Goal: Task Accomplishment & Management: Use online tool/utility

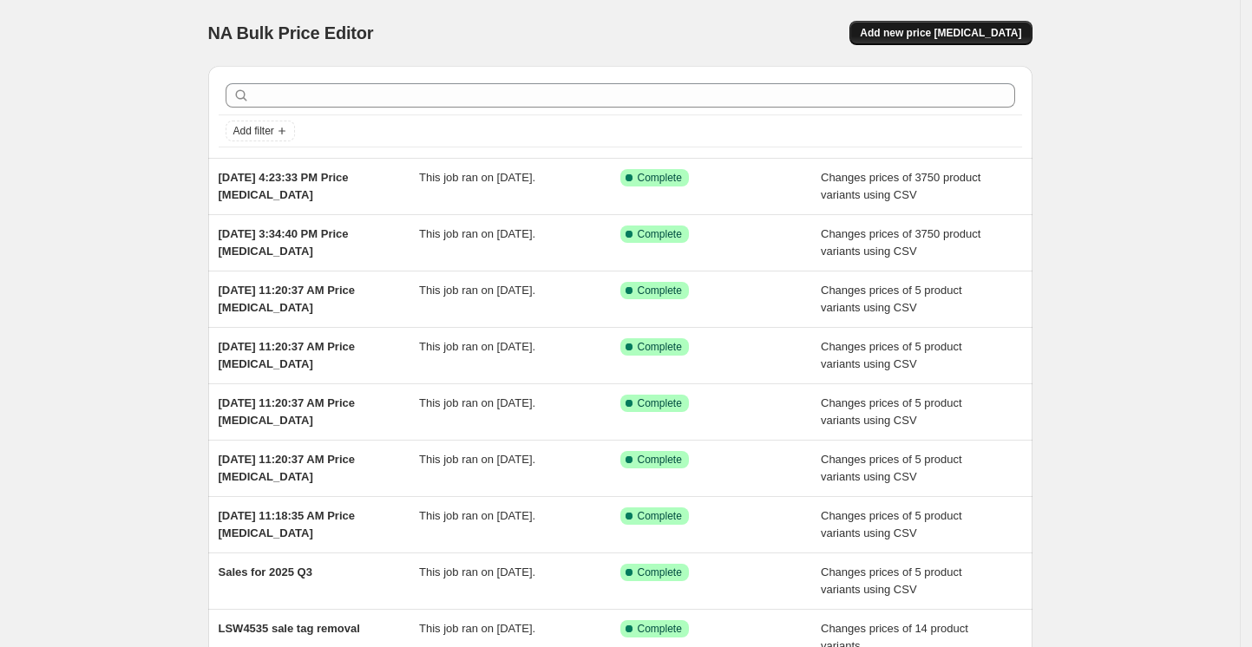
click at [951, 33] on span "Add new price [MEDICAL_DATA]" at bounding box center [939, 33] width 161 height 14
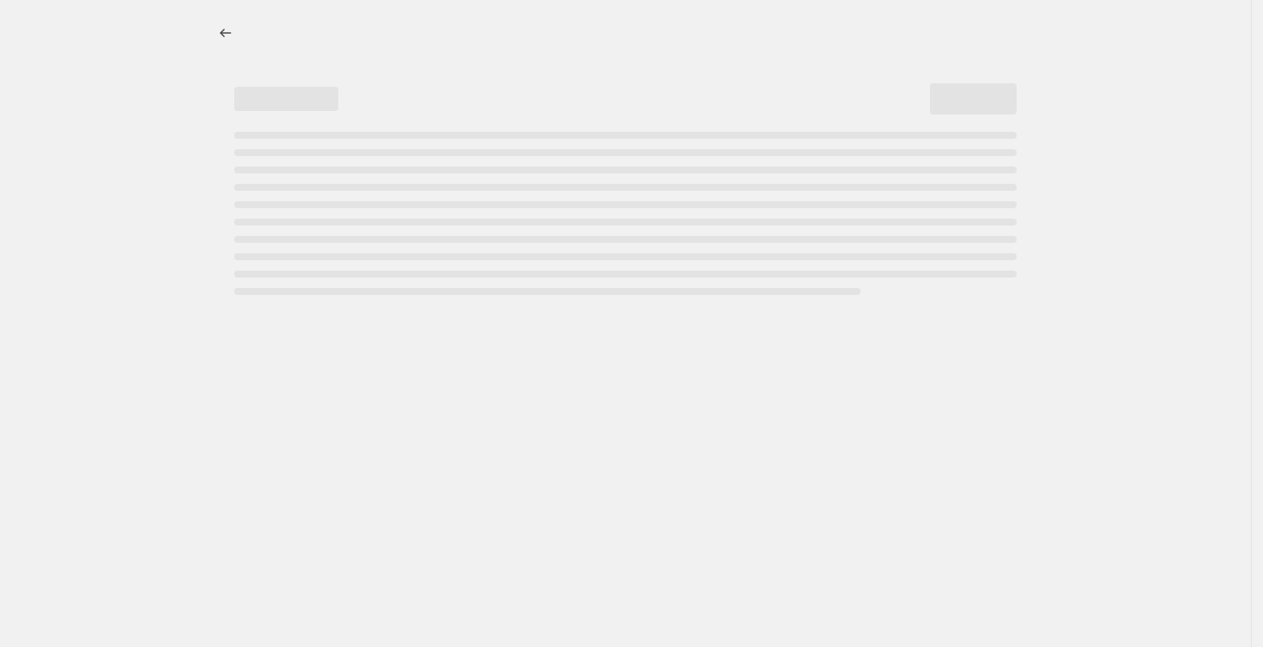
select select "percentage"
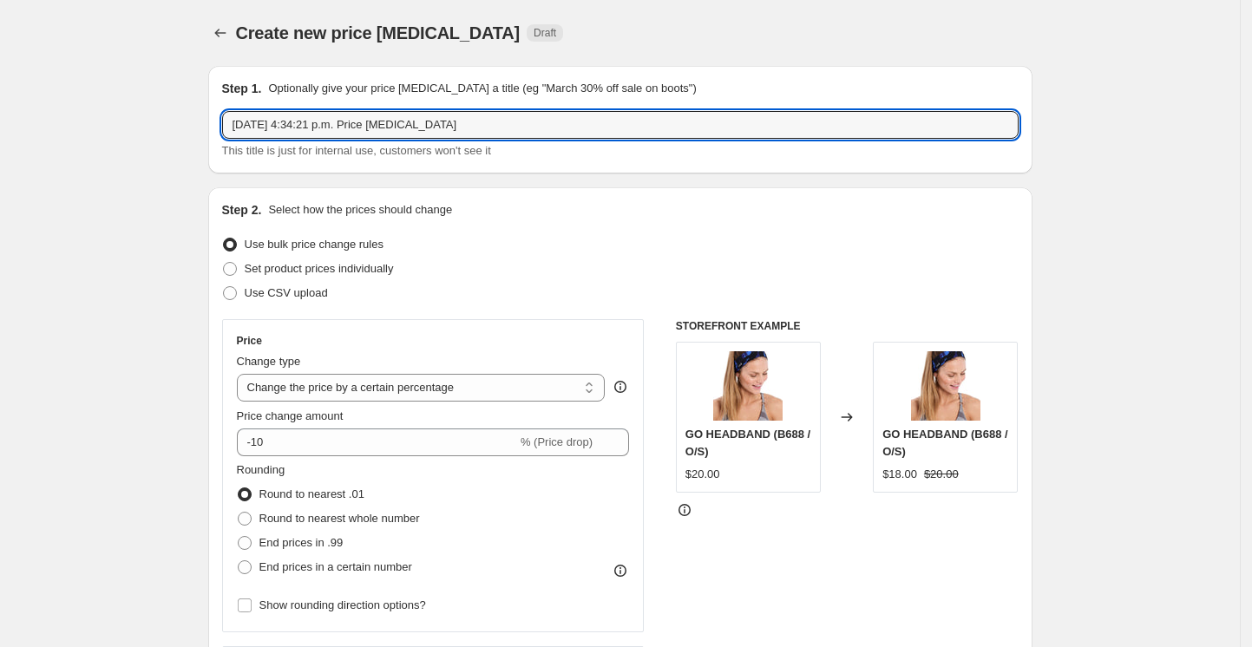
drag, startPoint x: 505, startPoint y: 121, endPoint x: 57, endPoint y: 73, distance: 450.1
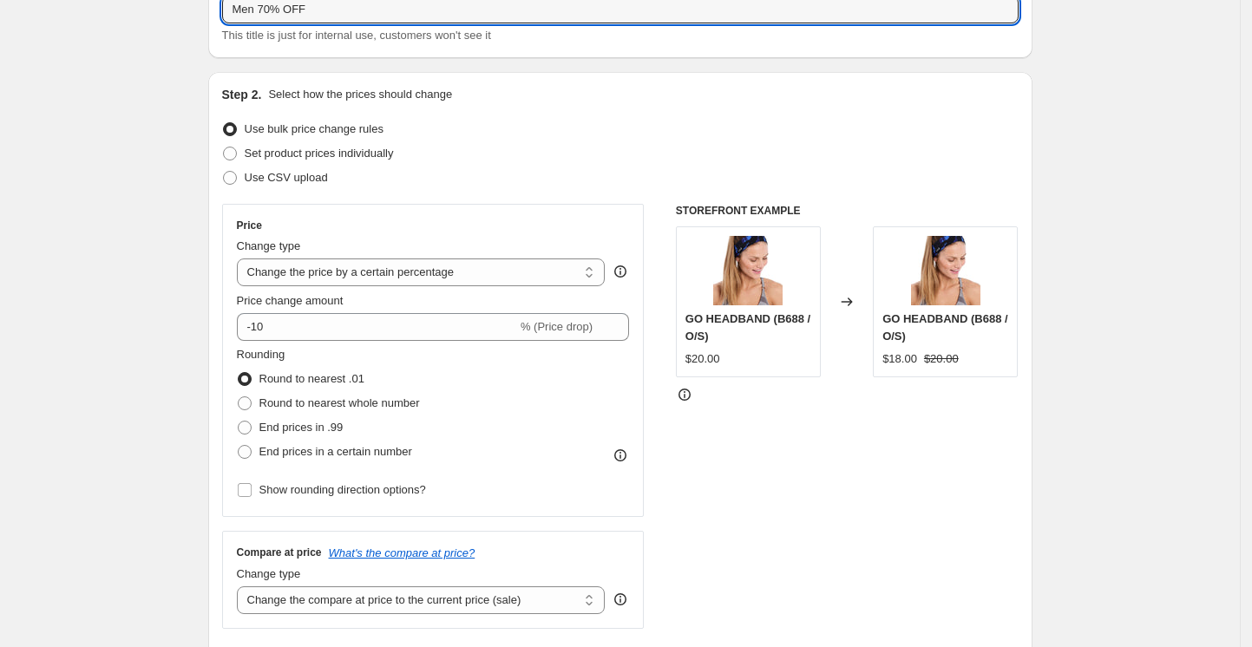
scroll to position [231, 0]
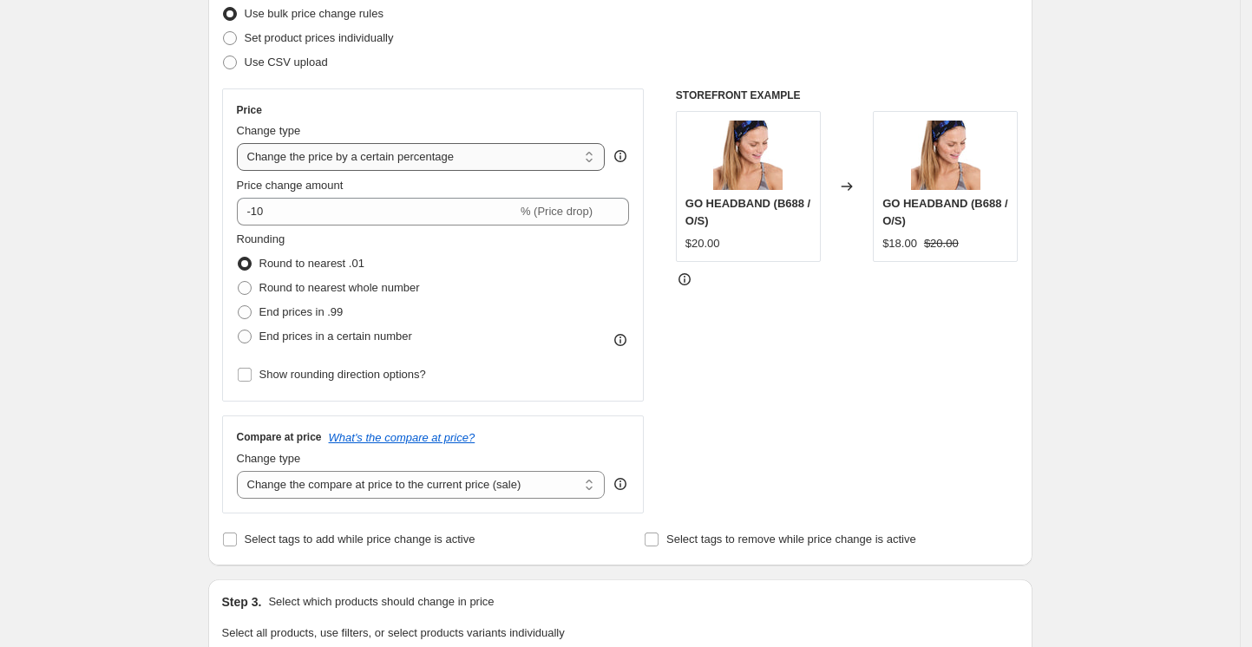
type input "Men 70% OFF"
click at [503, 156] on select "Change the price to a certain amount Change the price by a certain amount Chang…" at bounding box center [421, 157] width 369 height 28
click at [241, 143] on select "Change the price to a certain amount Change the price by a certain amount Chang…" at bounding box center [421, 157] width 369 height 28
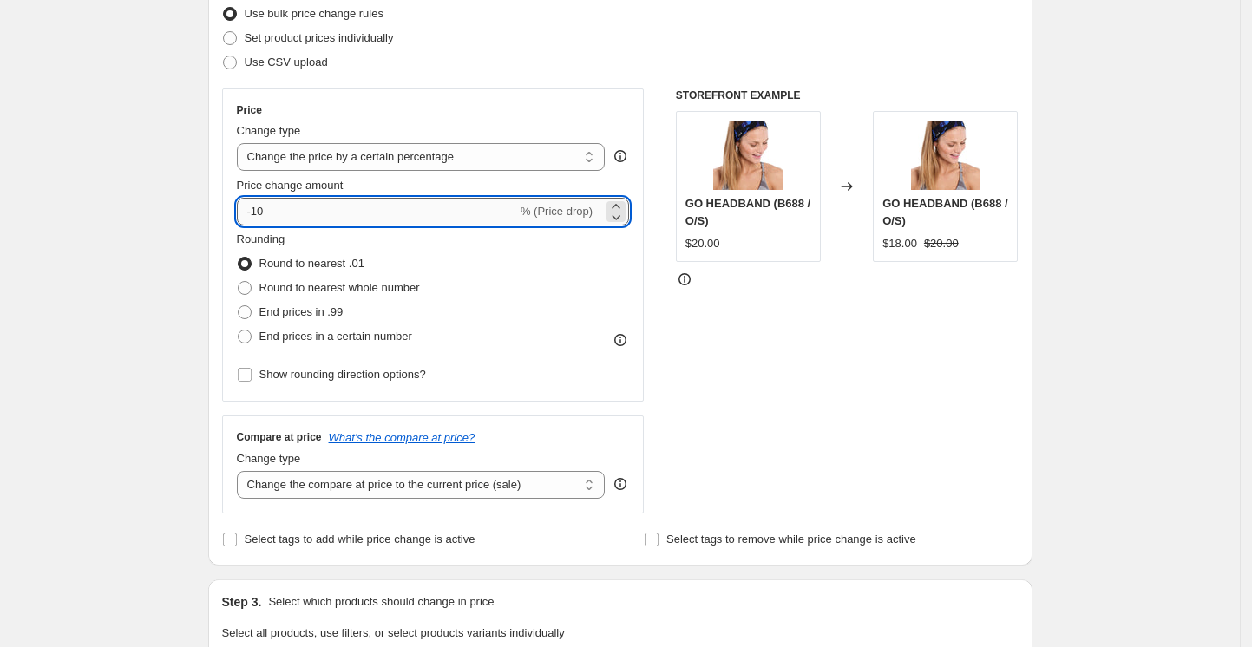
drag, startPoint x: 329, startPoint y: 212, endPoint x: 257, endPoint y: 205, distance: 72.4
click at [257, 205] on input "-10" at bounding box center [377, 212] width 280 height 28
type input "-70"
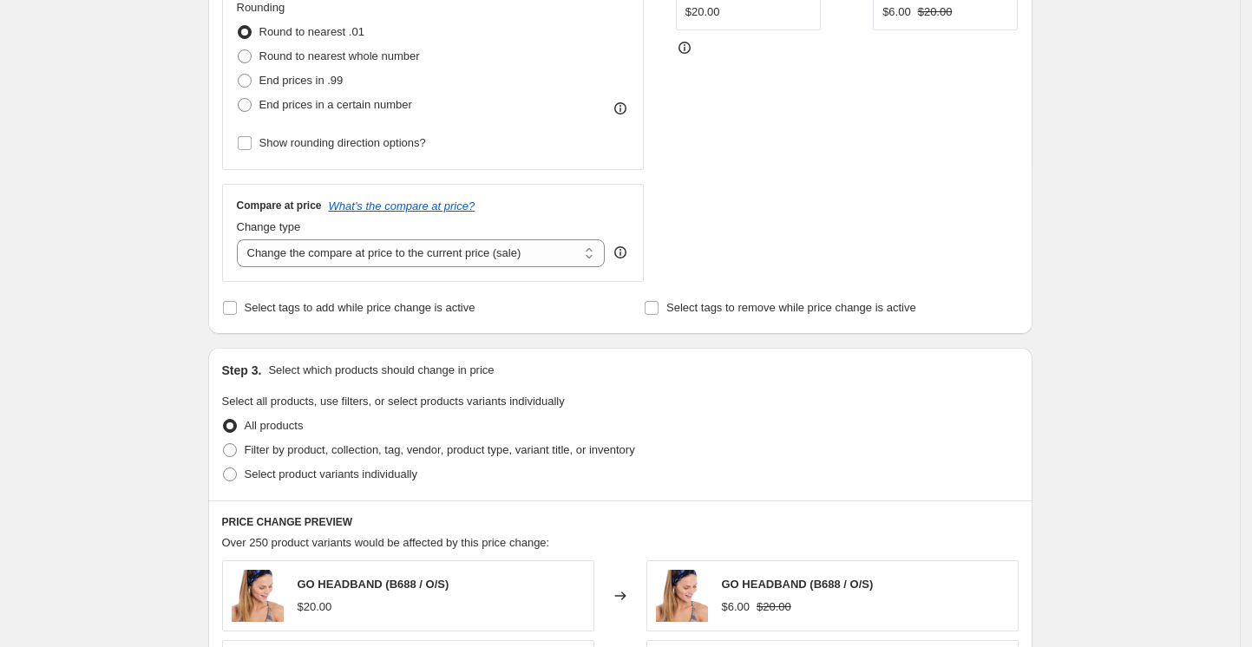
scroll to position [578, 0]
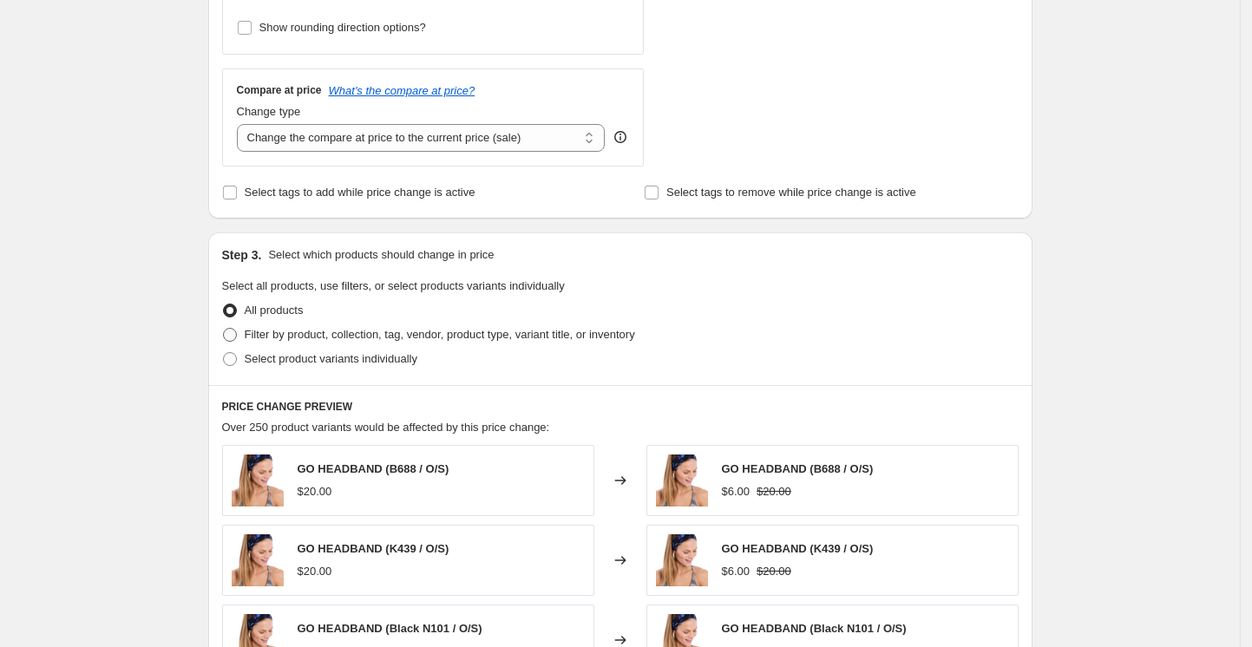
click at [437, 337] on span "Filter by product, collection, tag, vendor, product type, variant title, or inv…" at bounding box center [440, 334] width 390 height 13
click at [224, 329] on input "Filter by product, collection, tag, vendor, product type, variant title, or inv…" at bounding box center [223, 328] width 1 height 1
radio input "true"
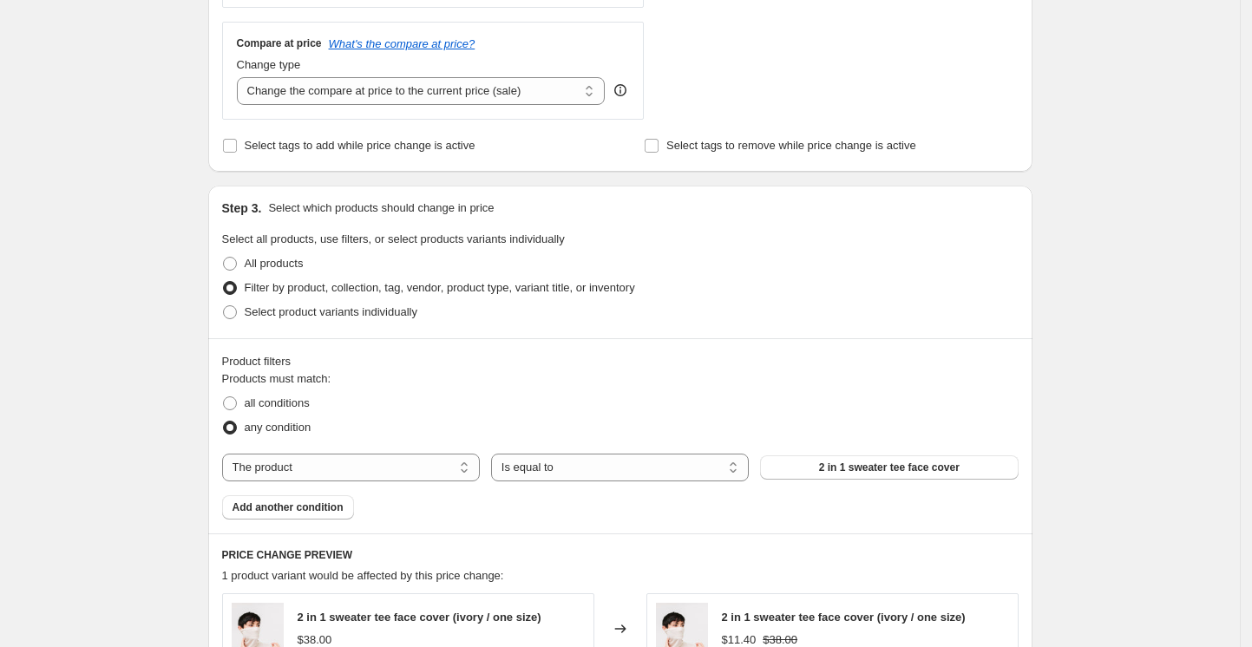
scroll to position [694, 0]
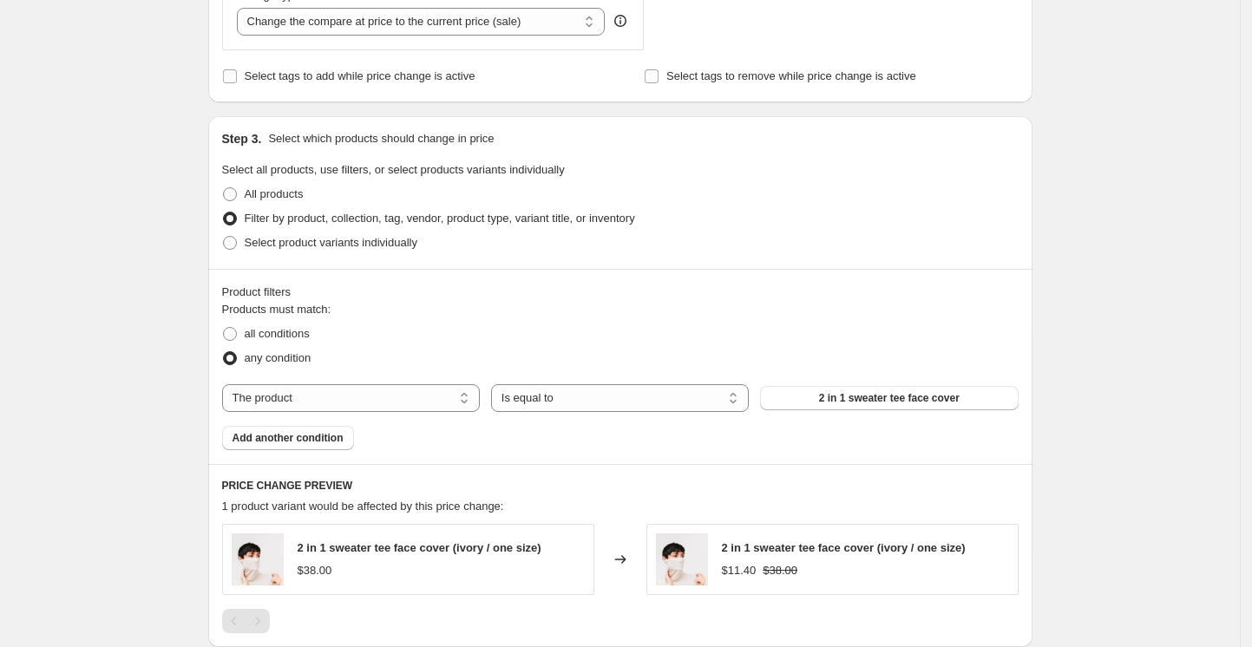
click at [443, 383] on div "Products must match: all conditions any condition The product The product's col…" at bounding box center [620, 375] width 796 height 149
click at [442, 400] on select "The product The product's collection The product's tag The product's vendor The…" at bounding box center [351, 398] width 258 height 28
select select "collection"
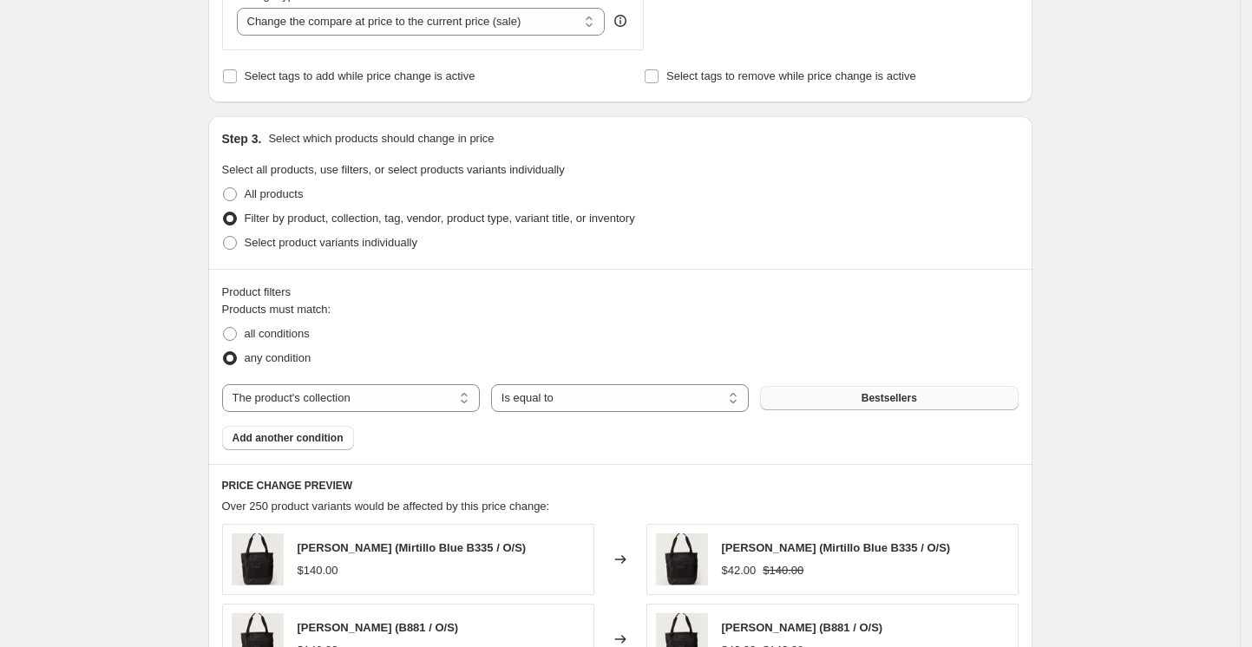
click at [931, 393] on button "Bestsellers" at bounding box center [889, 398] width 258 height 24
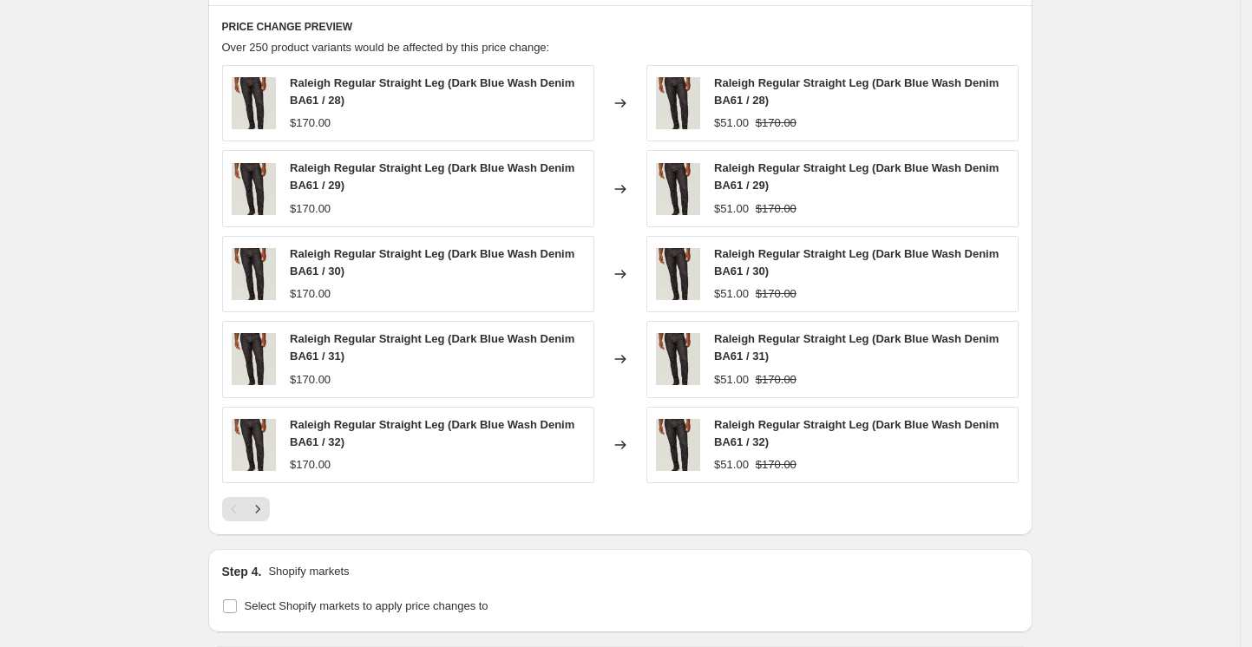
scroll to position [1156, 0]
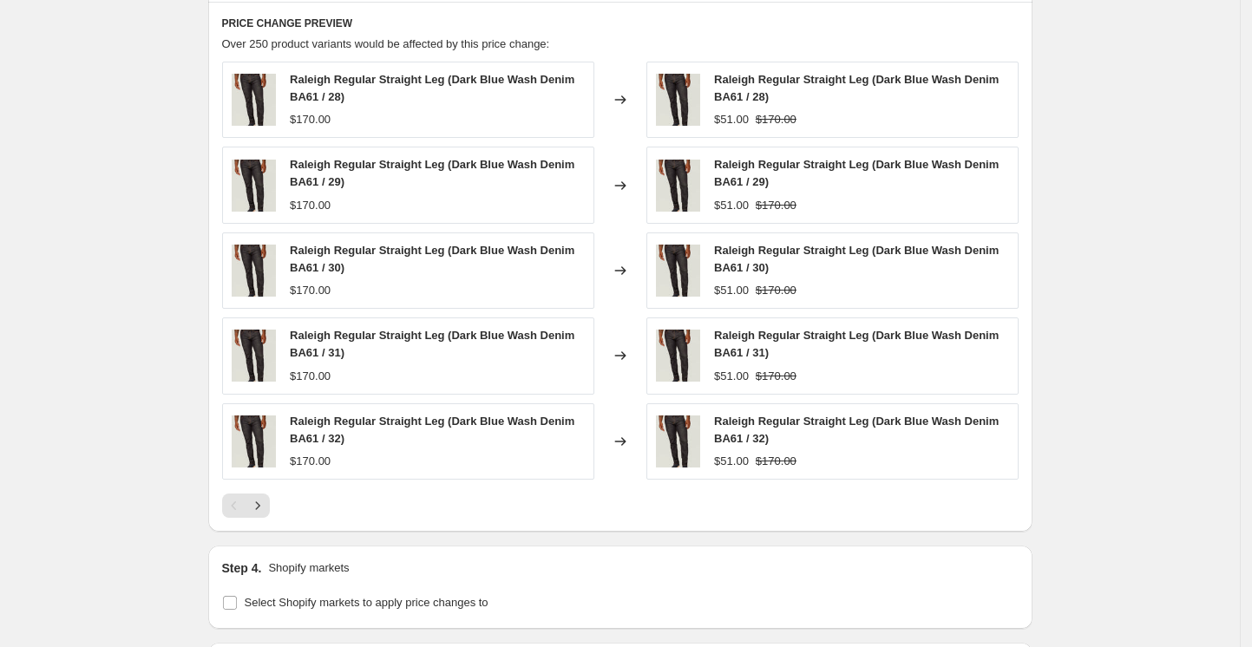
click at [278, 508] on div at bounding box center [620, 505] width 796 height 24
click at [262, 508] on icon "Next" at bounding box center [257, 505] width 17 height 17
click at [270, 495] on button "Next" at bounding box center [257, 505] width 24 height 24
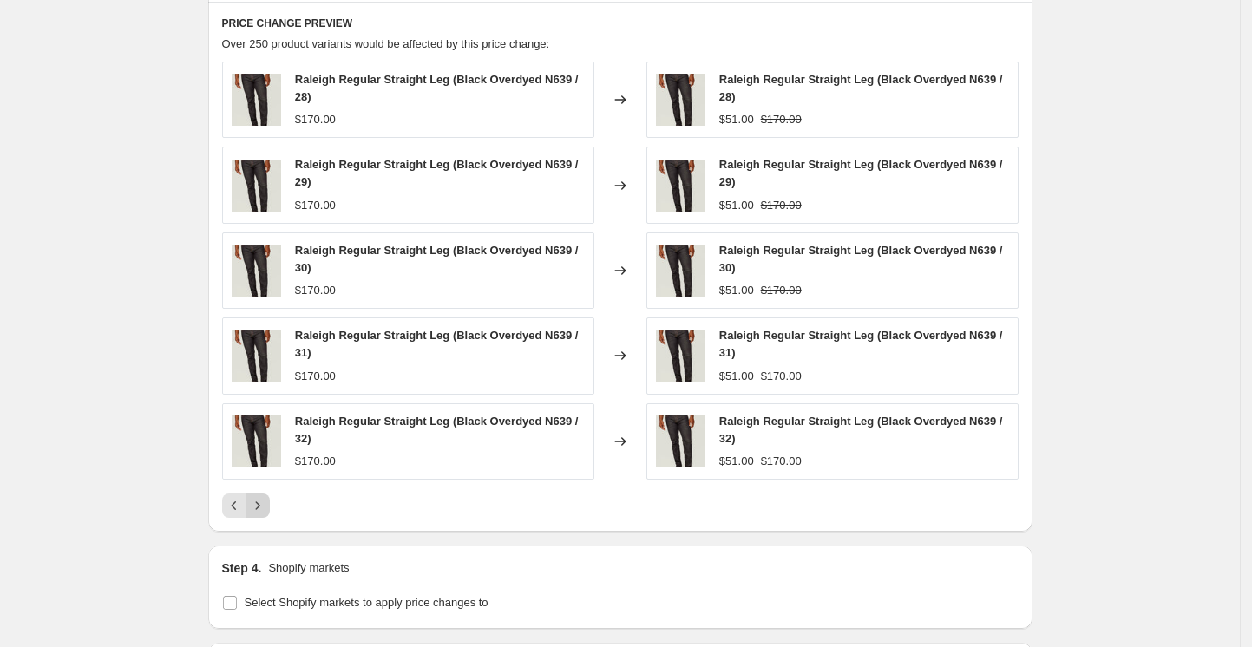
click at [270, 495] on button "Next" at bounding box center [257, 505] width 24 height 24
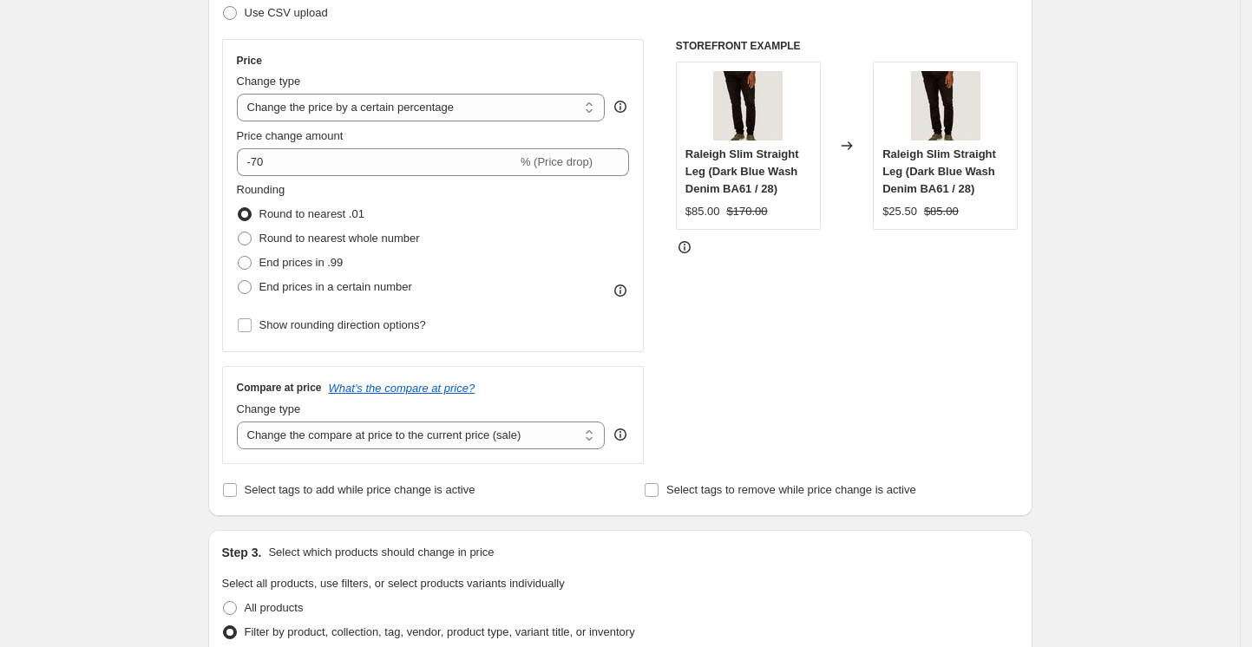
scroll to position [347, 0]
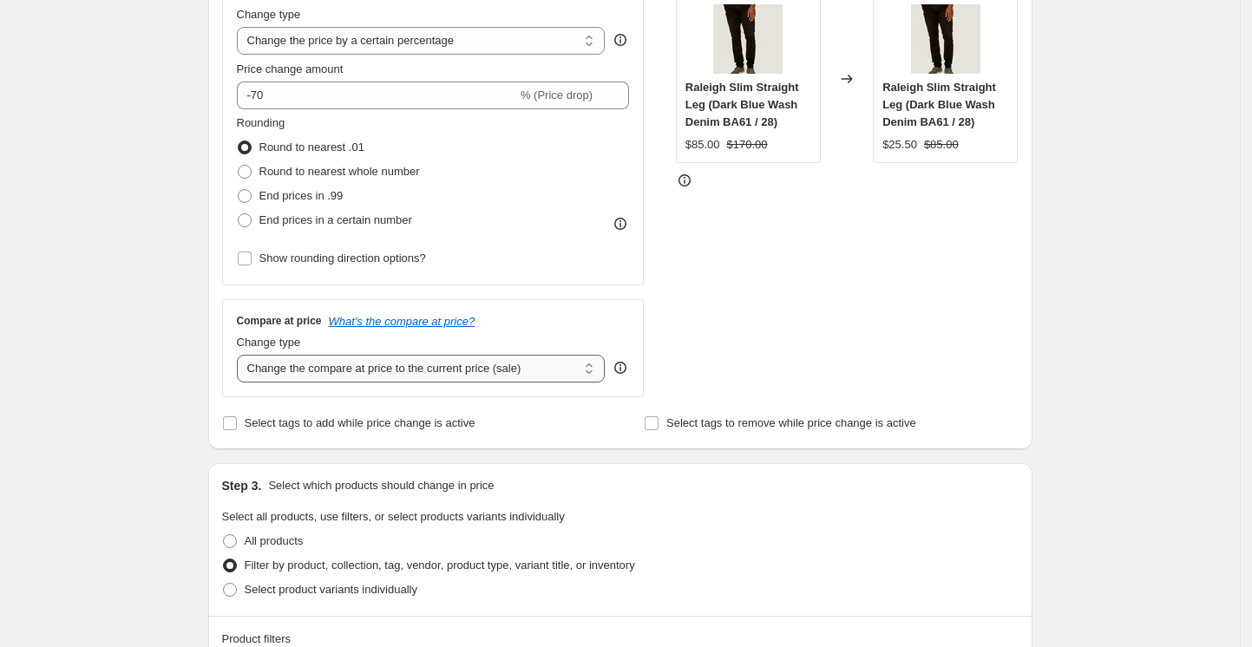
click at [546, 371] on select "Change the compare at price to the current price (sale) Change the compare at p…" at bounding box center [421, 369] width 369 height 28
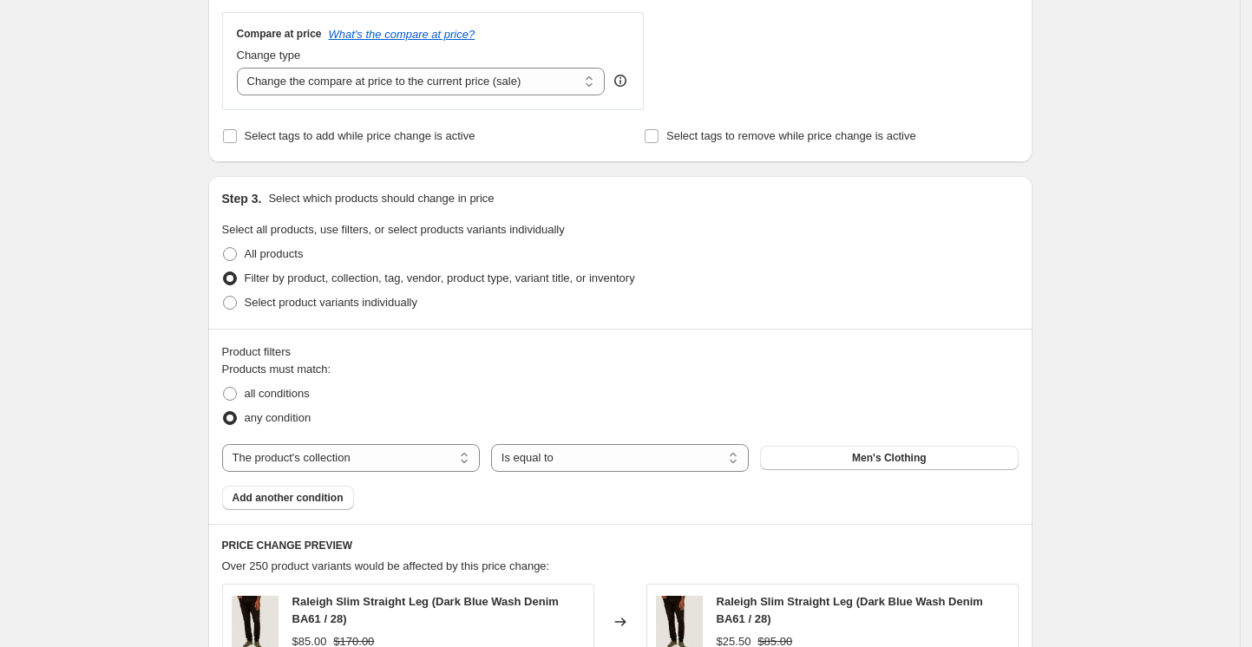
scroll to position [597, 0]
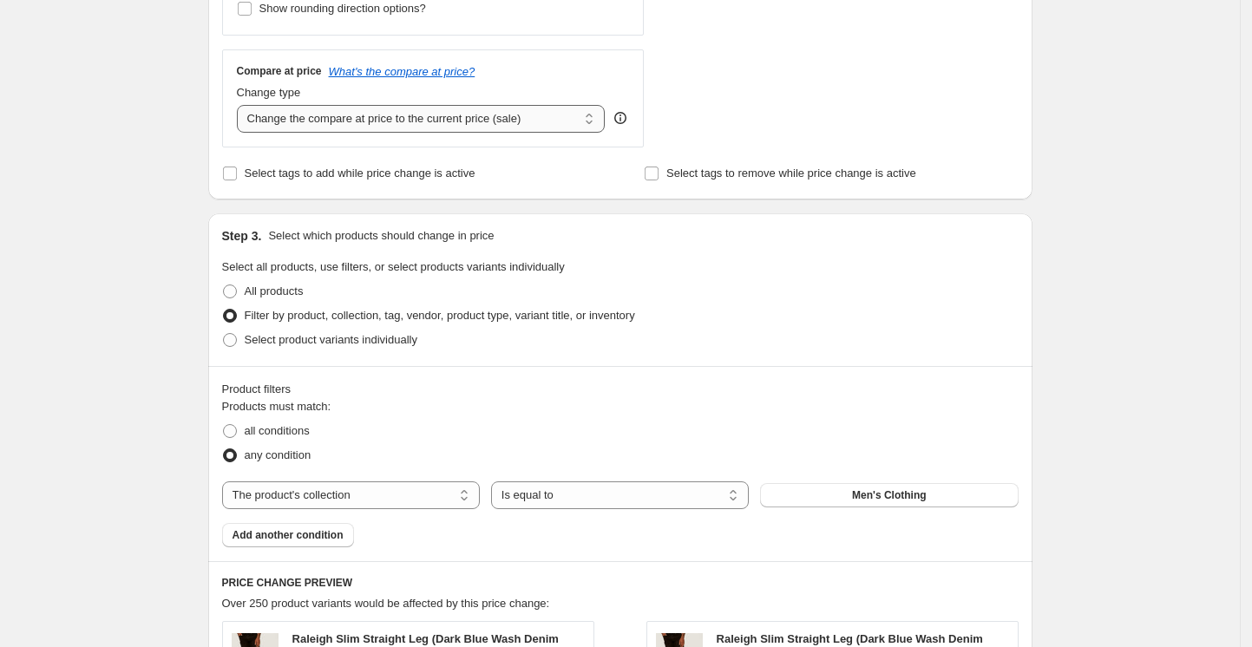
click at [437, 116] on select "Change the compare at price to the current price (sale) Change the compare at p…" at bounding box center [421, 119] width 369 height 28
click at [1108, 195] on div "Create new price [MEDICAL_DATA]. This page is ready Create new price [MEDICAL_D…" at bounding box center [619, 430] width 1239 height 2054
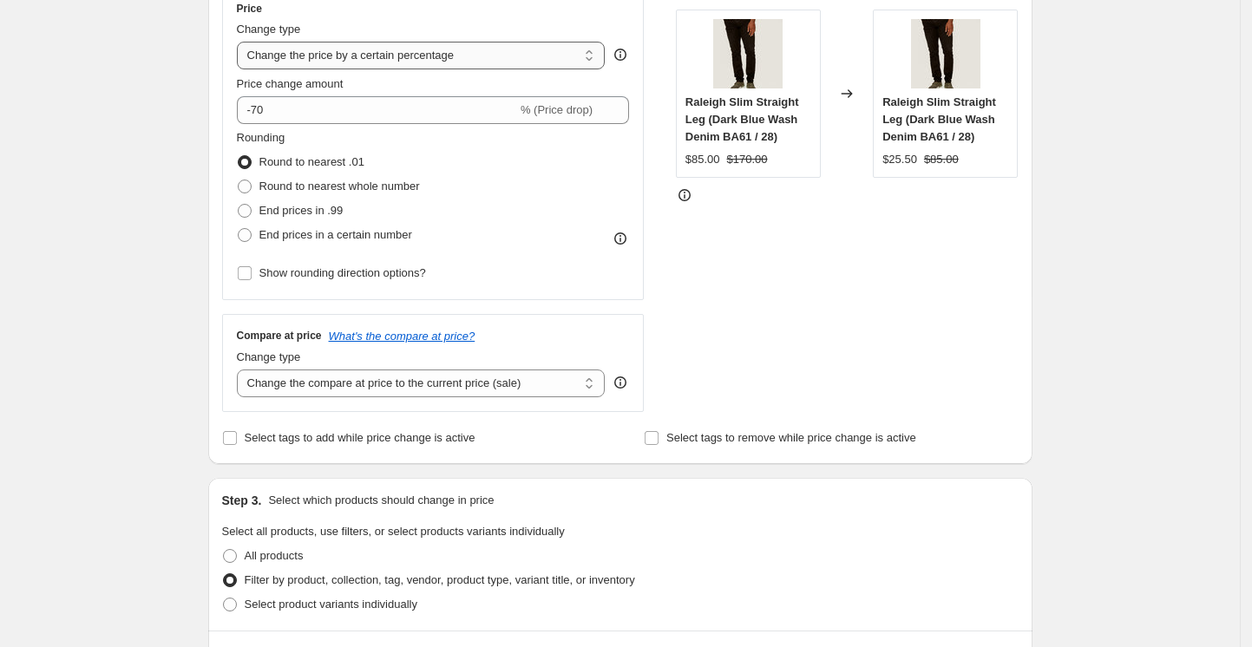
scroll to position [250, 0]
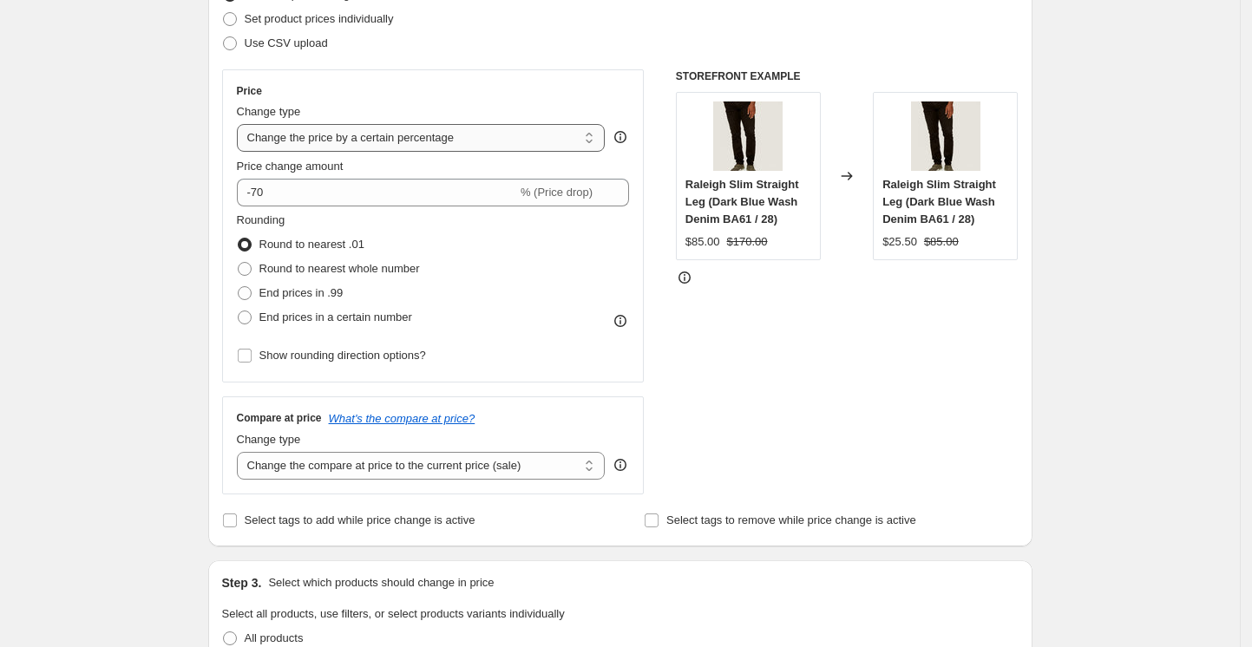
click at [534, 144] on select "Change the price to a certain amount Change the price by a certain amount Chang…" at bounding box center [421, 138] width 369 height 28
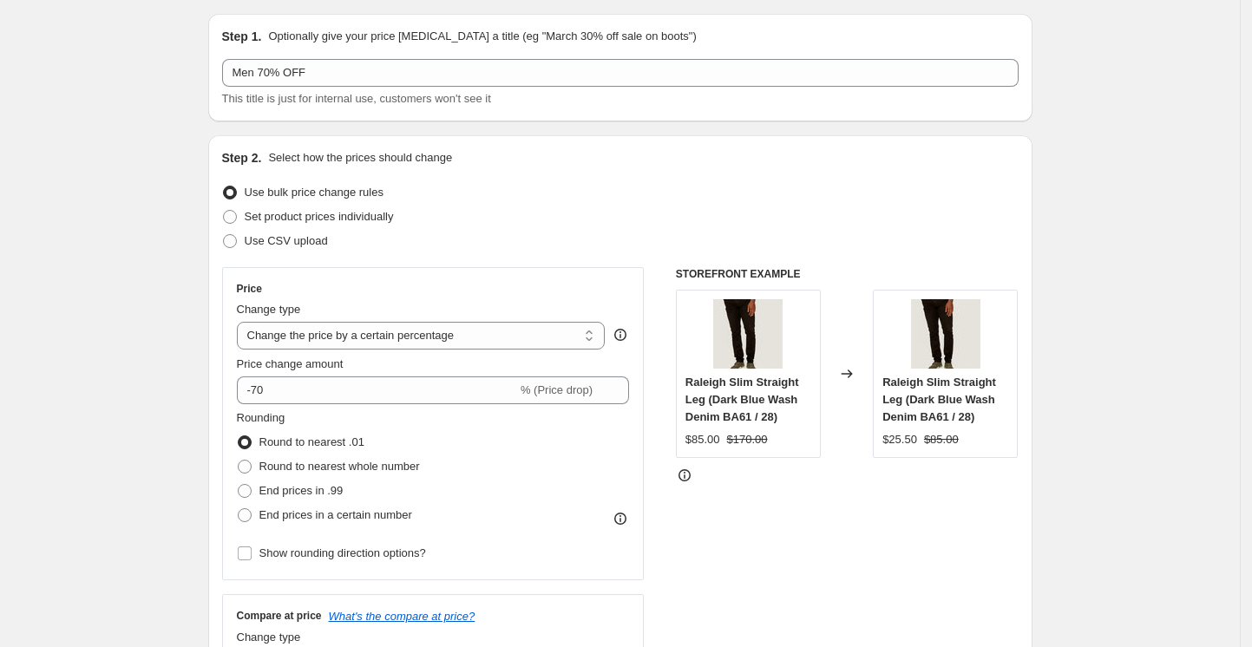
scroll to position [134, 0]
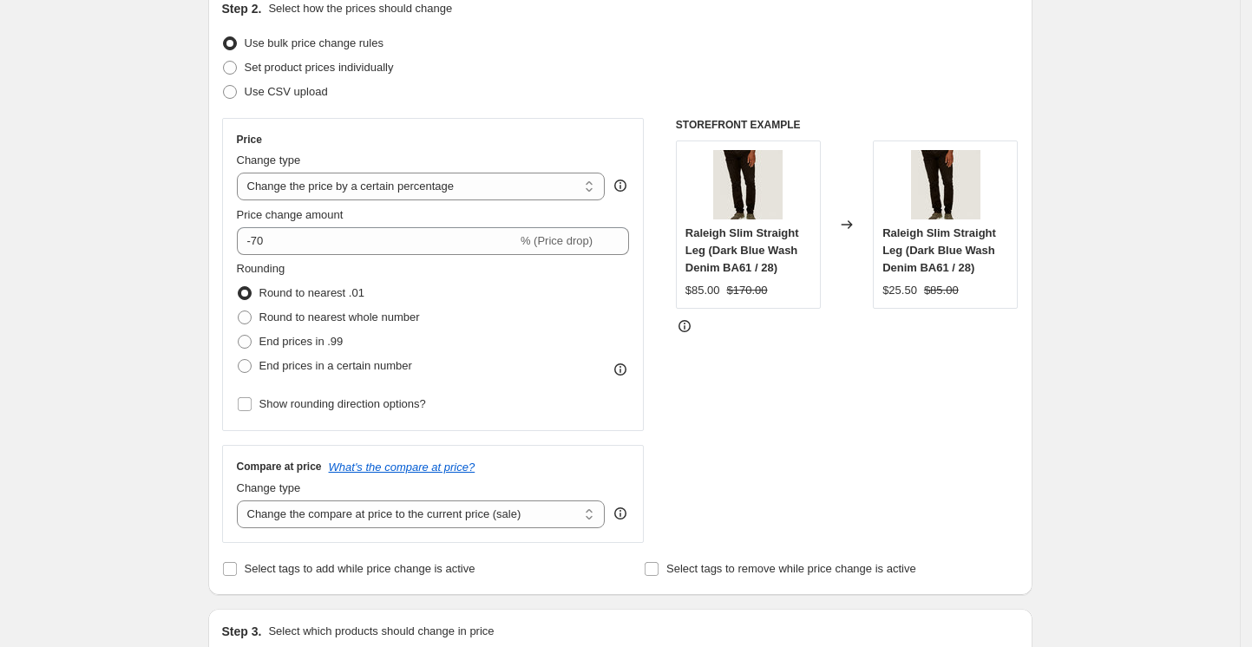
scroll to position [250, 0]
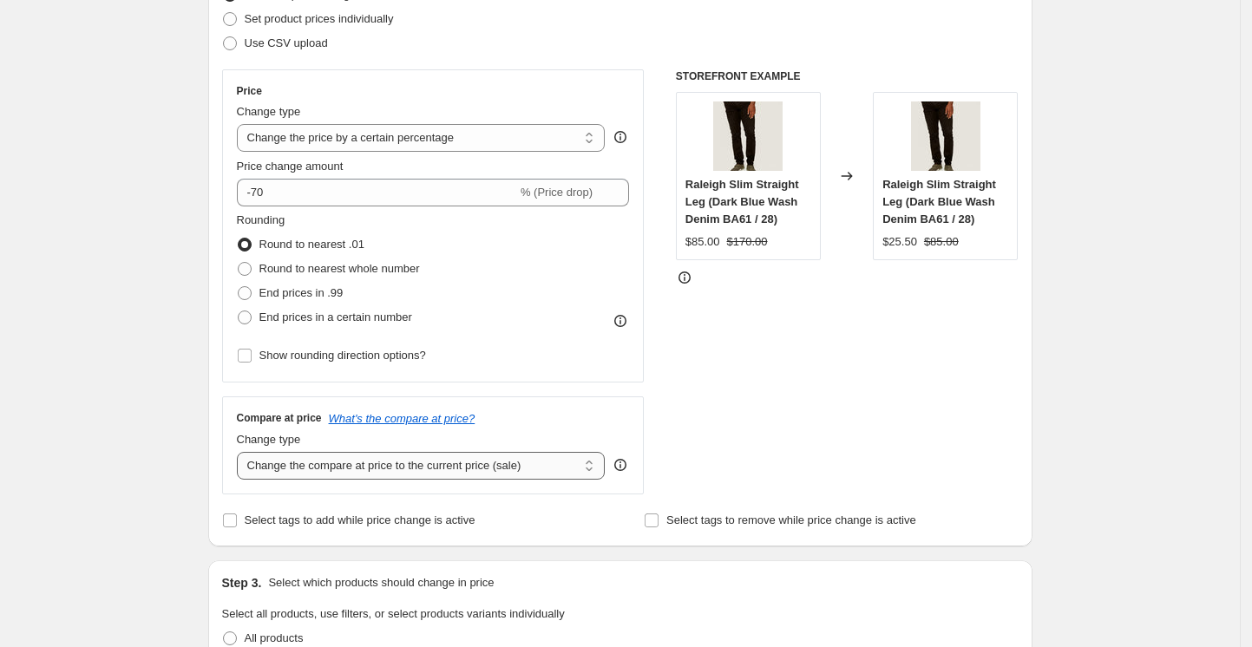
click at [428, 457] on select "Change the compare at price to the current price (sale) Change the compare at p…" at bounding box center [421, 466] width 369 height 28
click at [241, 452] on select "Change the compare at price to the current price (sale) Change the compare at p…" at bounding box center [421, 466] width 369 height 28
click at [455, 461] on select "Change the compare at price to the current price (sale) Change the compare at p…" at bounding box center [421, 466] width 369 height 28
click at [241, 452] on select "Change the compare at price to the current price (sale) Change the compare at p…" at bounding box center [421, 466] width 369 height 28
click at [454, 461] on select "Change the compare at price to the current price (sale) Change the compare at p…" at bounding box center [421, 466] width 369 height 28
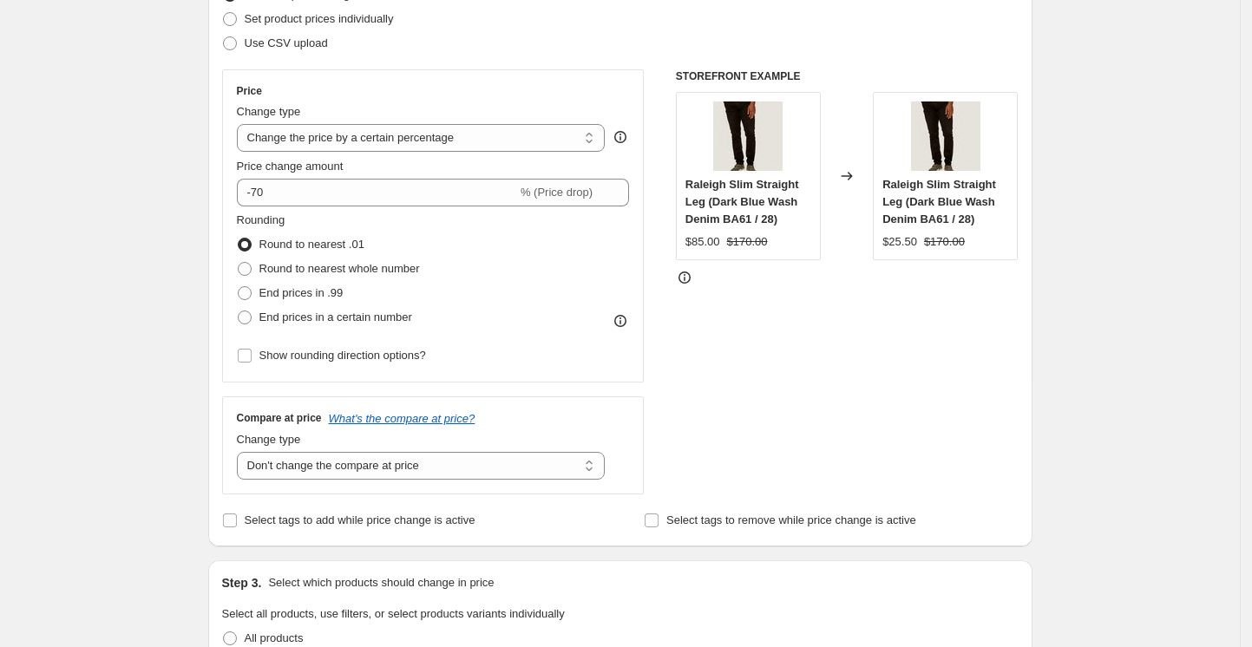
click at [241, 452] on select "Change the compare at price to the current price (sale) Change the compare at p…" at bounding box center [421, 466] width 369 height 28
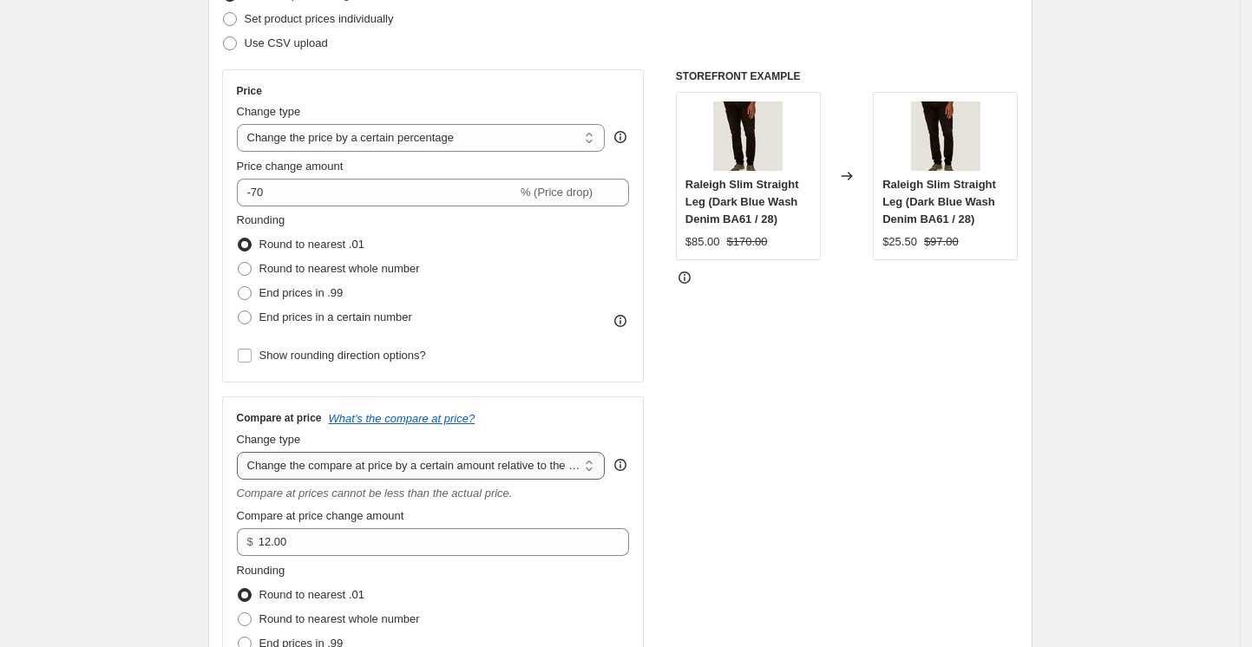
scroll to position [366, 0]
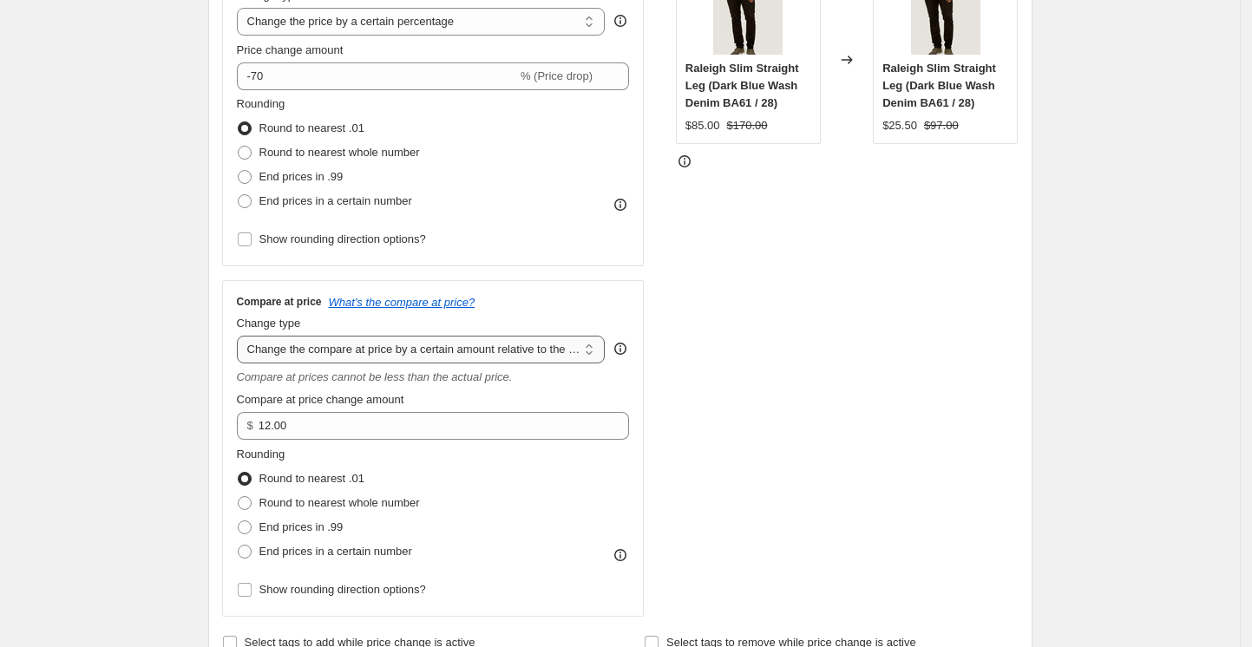
click at [507, 350] on select "Change the compare at price to the current price (sale) Change the compare at p…" at bounding box center [421, 350] width 369 height 28
select select "ep"
click at [241, 336] on select "Change the compare at price to the current price (sale) Change the compare at p…" at bounding box center [421, 350] width 369 height 28
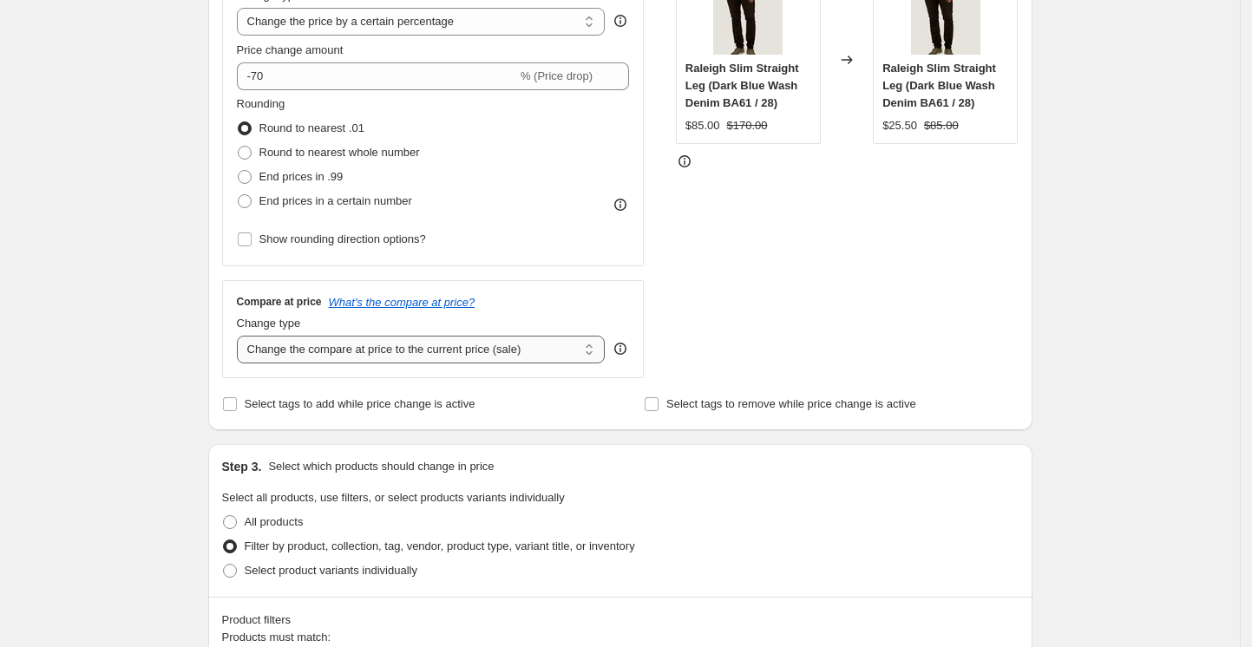
click at [565, 353] on select "Change the compare at price to the current price (sale) Change the compare at p…" at bounding box center [421, 350] width 369 height 28
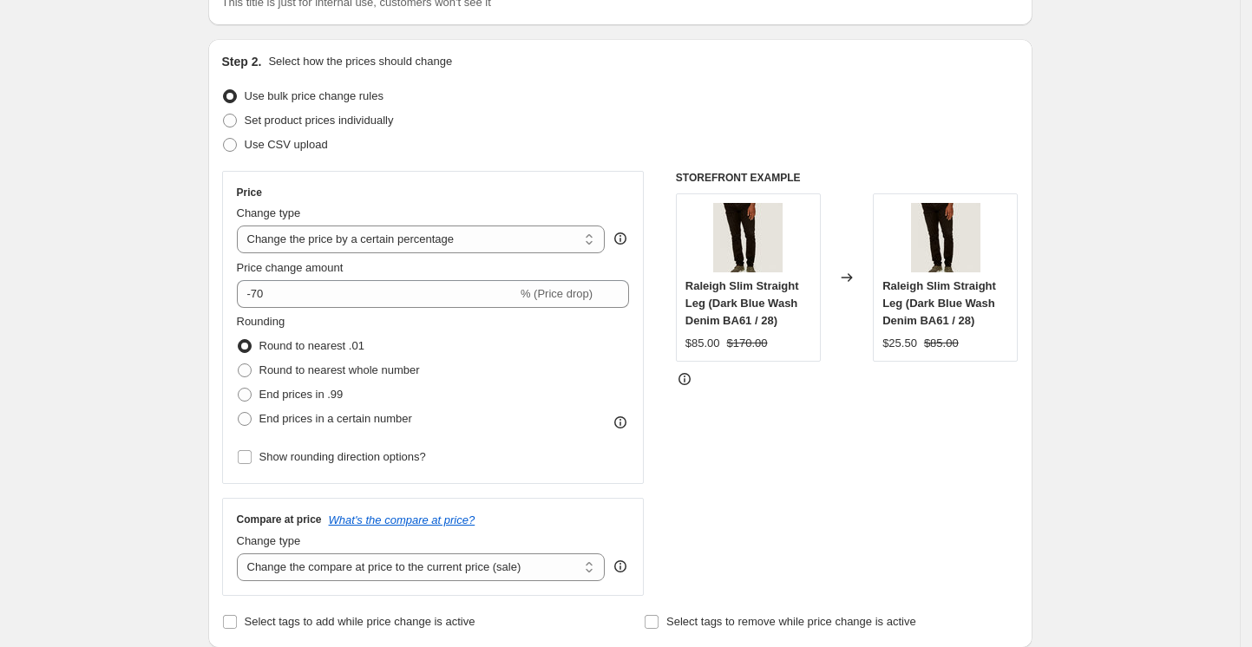
scroll to position [19, 0]
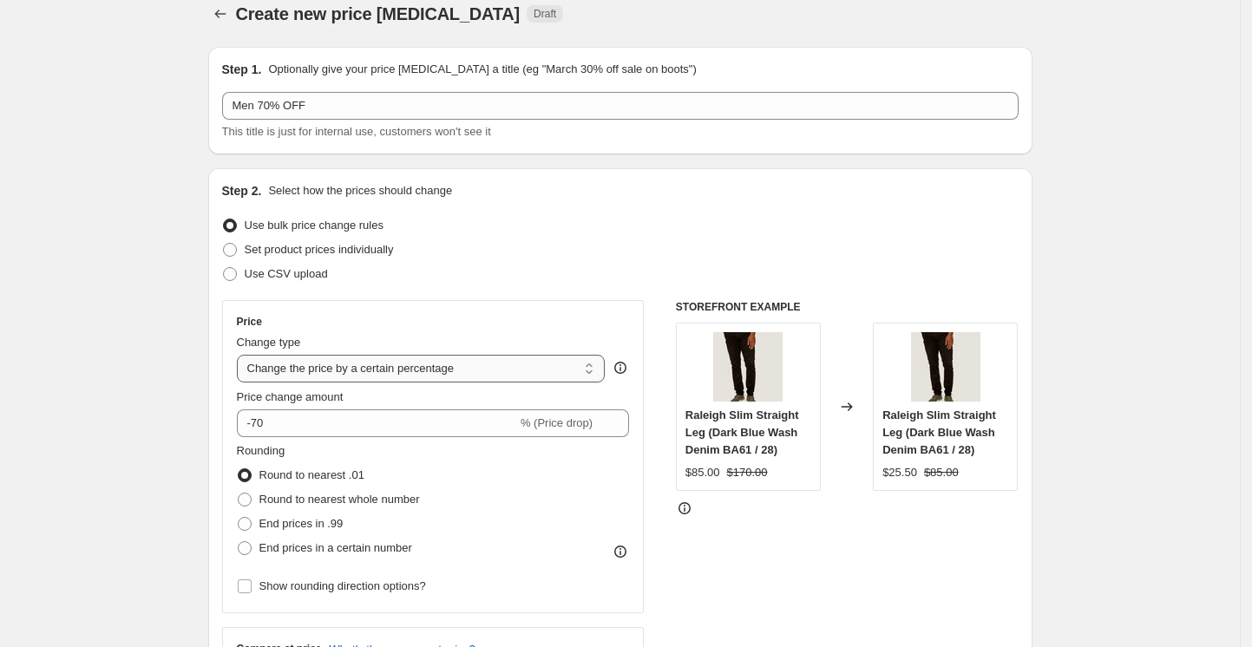
click at [460, 365] on select "Change the price to a certain amount Change the price by a certain amount Chang…" at bounding box center [421, 369] width 369 height 28
click at [241, 355] on select "Change the price to a certain amount Change the price by a certain amount Chang…" at bounding box center [421, 369] width 369 height 28
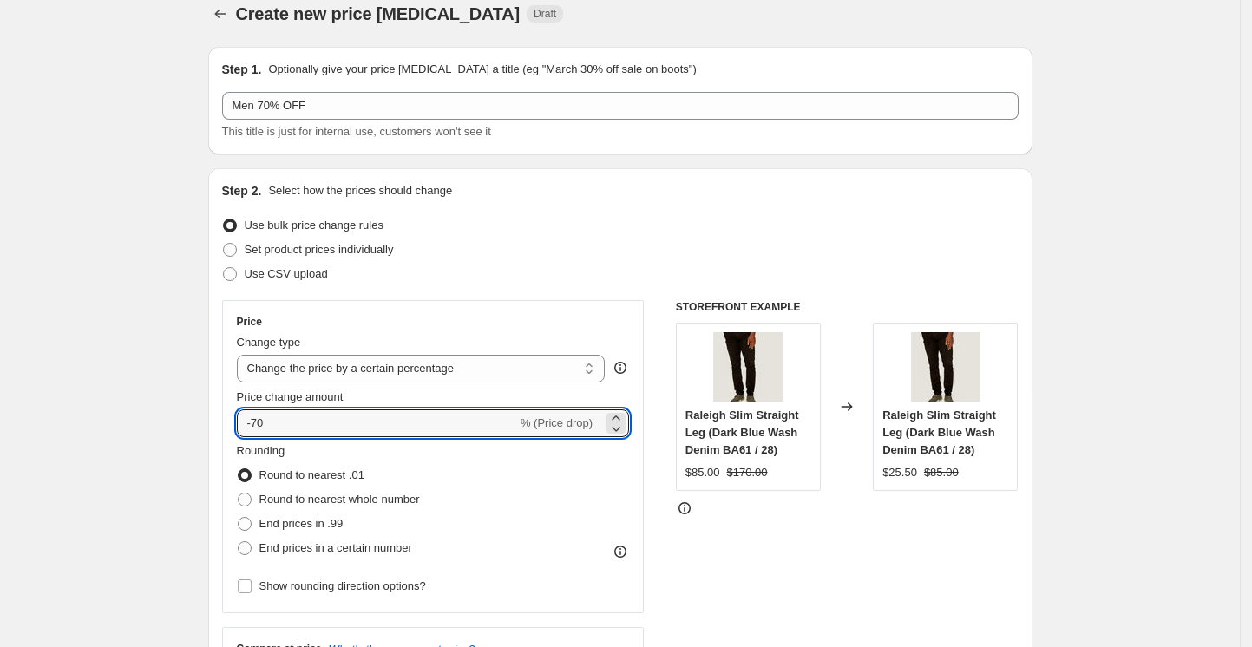
drag, startPoint x: 278, startPoint y: 415, endPoint x: 98, endPoint y: 382, distance: 182.5
type input "0"
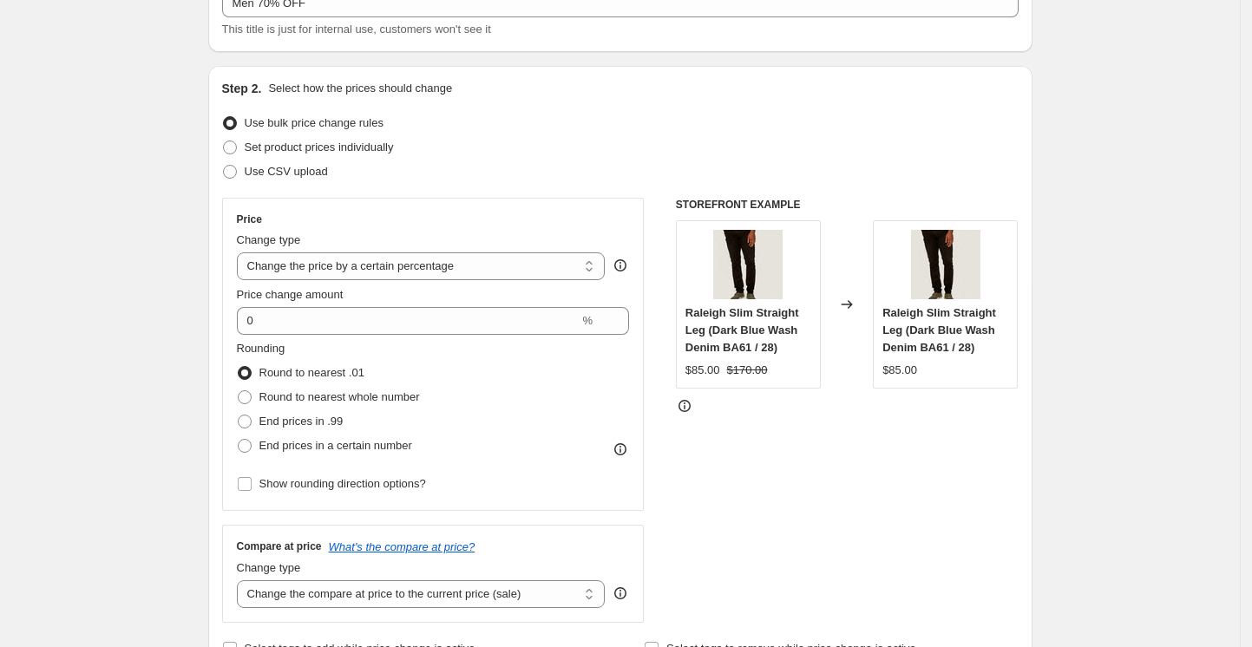
scroll to position [250, 0]
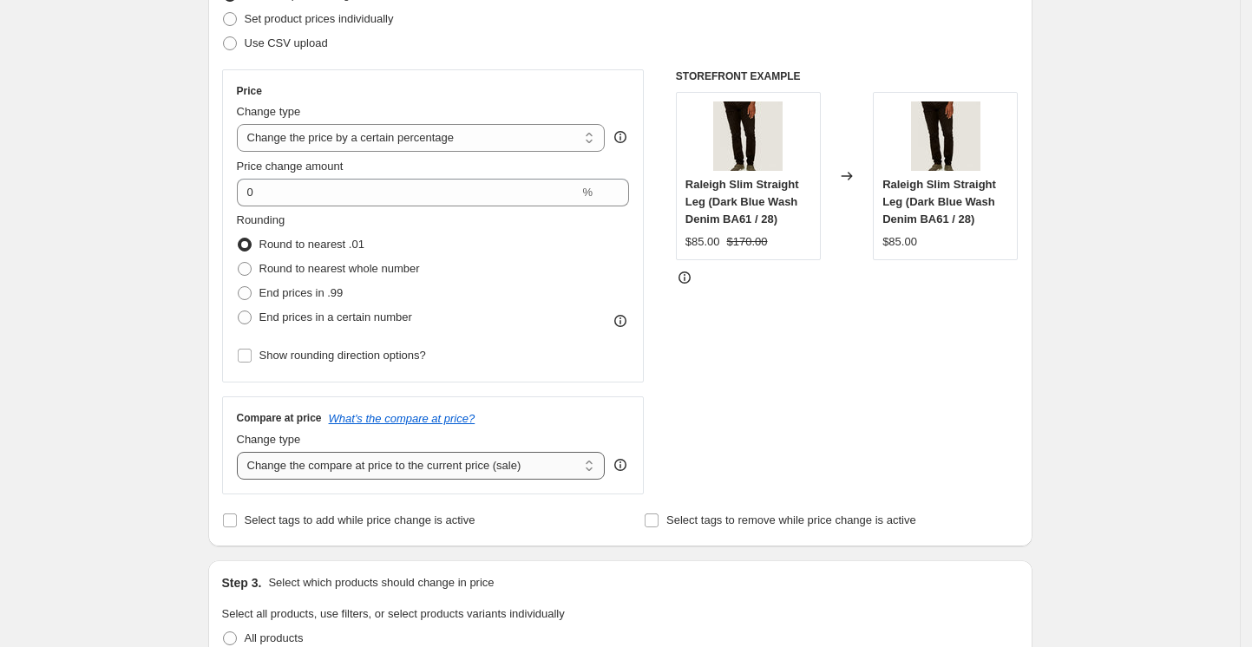
click at [486, 464] on select "Change the compare at price to the current price (sale) Change the compare at p…" at bounding box center [421, 466] width 369 height 28
click at [241, 452] on select "Change the compare at price to the current price (sale) Change the compare at p…" at bounding box center [421, 466] width 369 height 28
drag, startPoint x: 488, startPoint y: 472, endPoint x: 476, endPoint y: 472, distance: 12.1
click at [488, 472] on select "Change the compare at price to the current price (sale) Change the compare at p…" at bounding box center [421, 466] width 369 height 28
click at [241, 452] on select "Change the compare at price to the current price (sale) Change the compare at p…" at bounding box center [421, 466] width 369 height 28
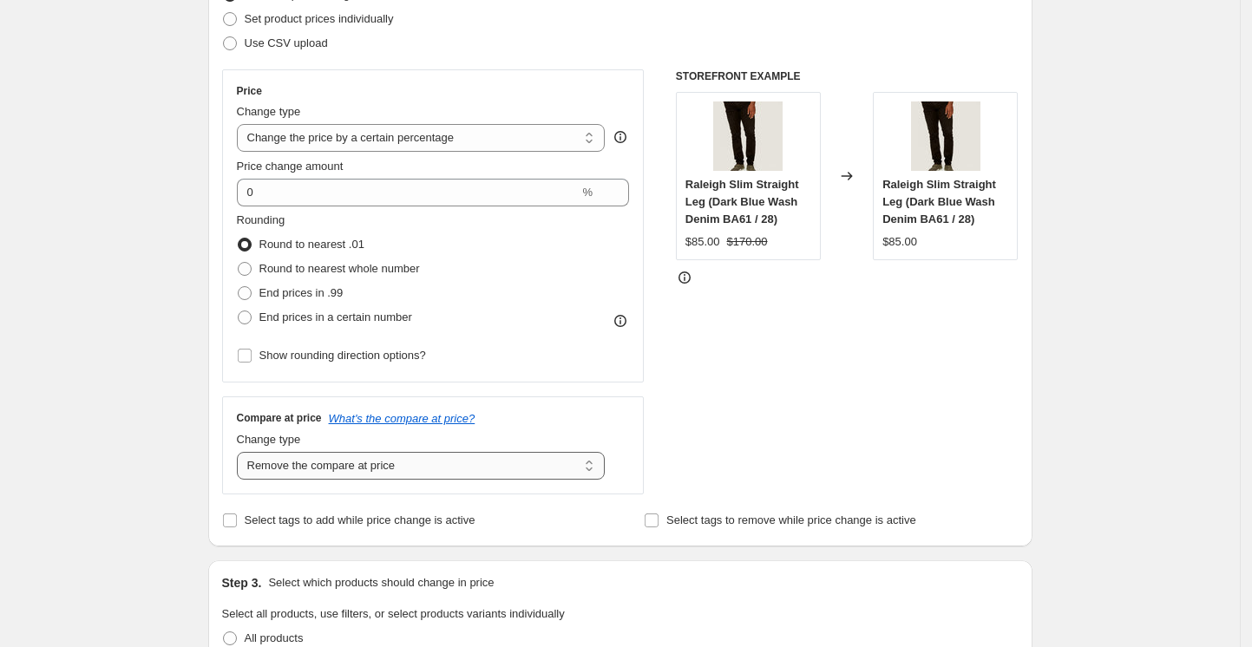
click at [413, 471] on select "Change the compare at price to the current price (sale) Change the compare at p…" at bounding box center [421, 466] width 369 height 28
select select "pp"
click at [241, 452] on select "Change the compare at price to the current price (sale) Change the compare at p…" at bounding box center [421, 466] width 369 height 28
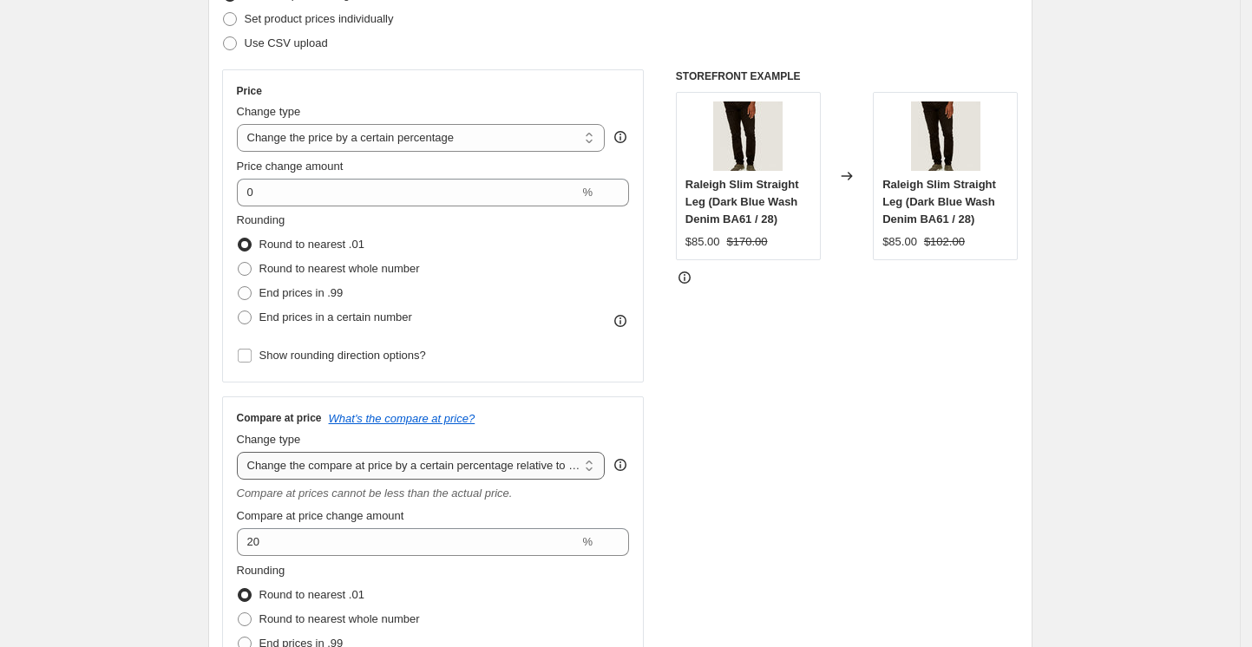
click at [412, 462] on select "Change the compare at price to the current price (sale) Change the compare at p…" at bounding box center [421, 466] width 369 height 28
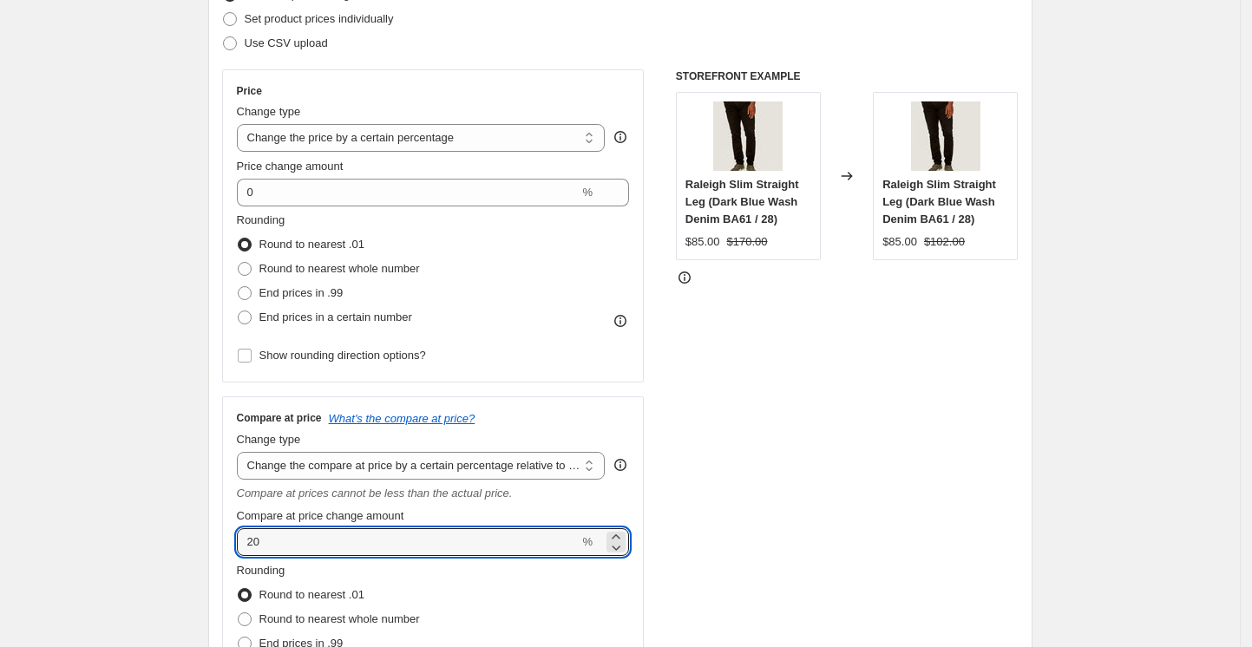
drag, startPoint x: 262, startPoint y: 536, endPoint x: 200, endPoint y: 525, distance: 62.6
type input "0"
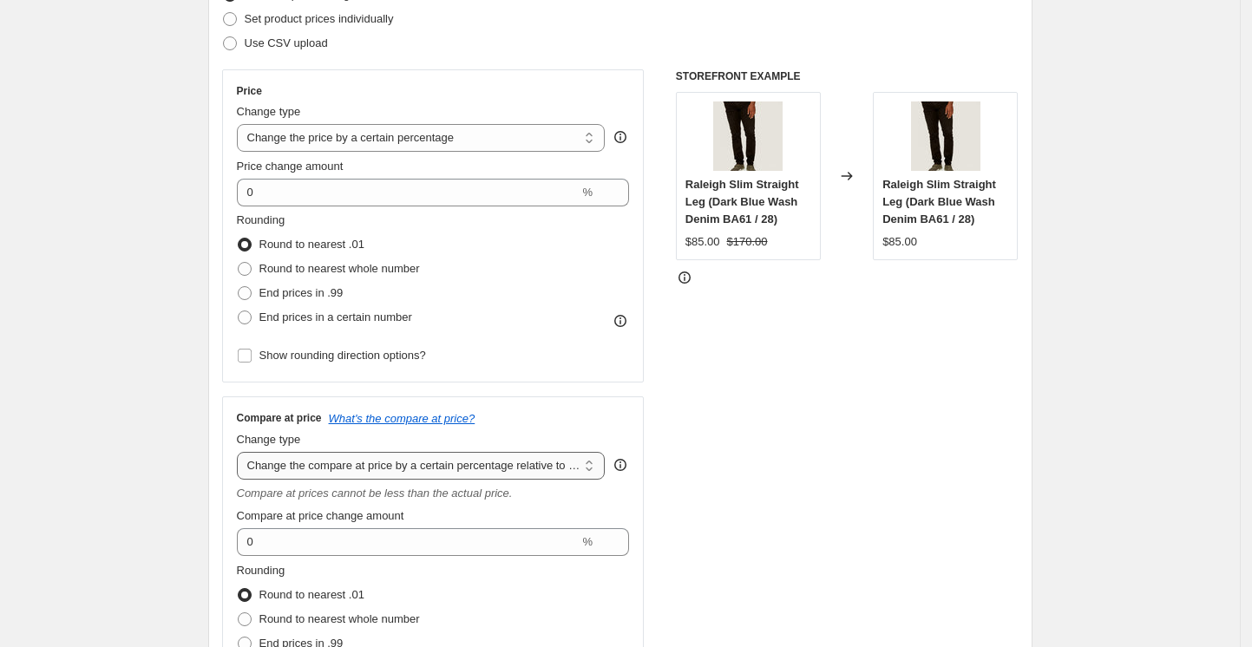
click at [464, 467] on select "Change the compare at price to the current price (sale) Change the compare at p…" at bounding box center [421, 466] width 369 height 28
select select "bp"
click at [241, 452] on select "Change the compare at price to the current price (sale) Change the compare at p…" at bounding box center [421, 466] width 369 height 28
type input "12.00"
click at [472, 462] on select "Change the compare at price to the current price (sale) Change the compare at p…" at bounding box center [421, 466] width 369 height 28
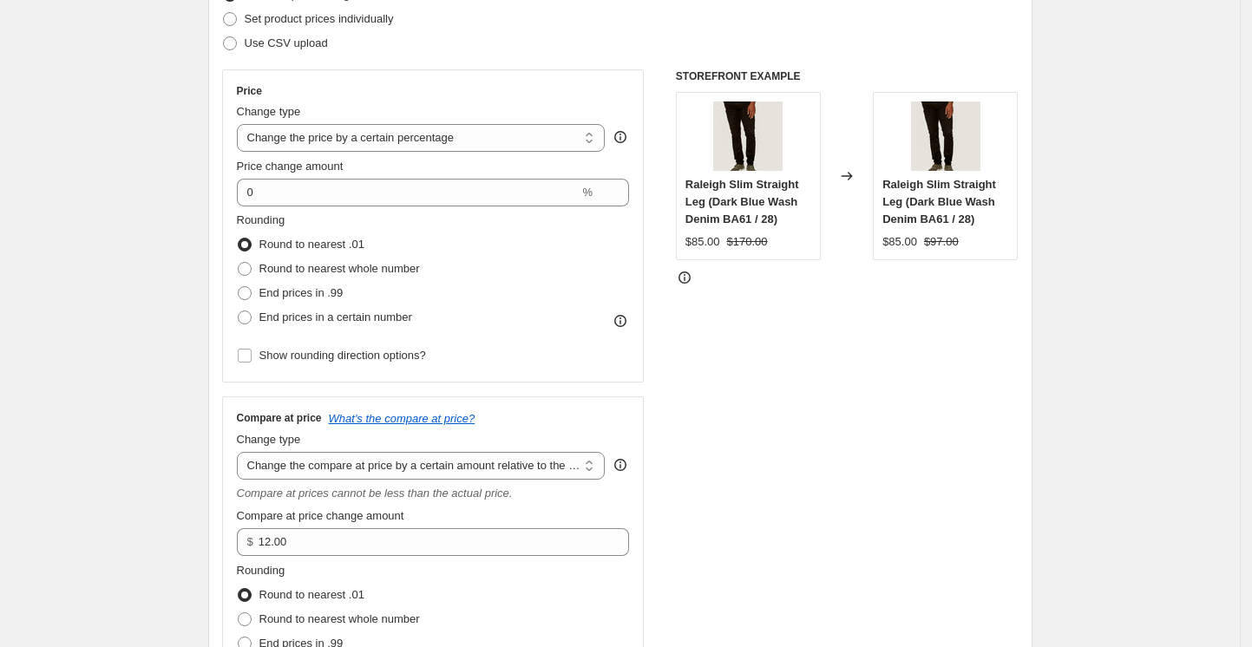
select select "percentage"
click at [241, 452] on select "Change the compare at price to the current price (sale) Change the compare at p…" at bounding box center [421, 466] width 369 height 28
type input "-15"
click at [424, 462] on select "Change the compare at price to the current price (sale) Change the compare at p…" at bounding box center [421, 466] width 369 height 28
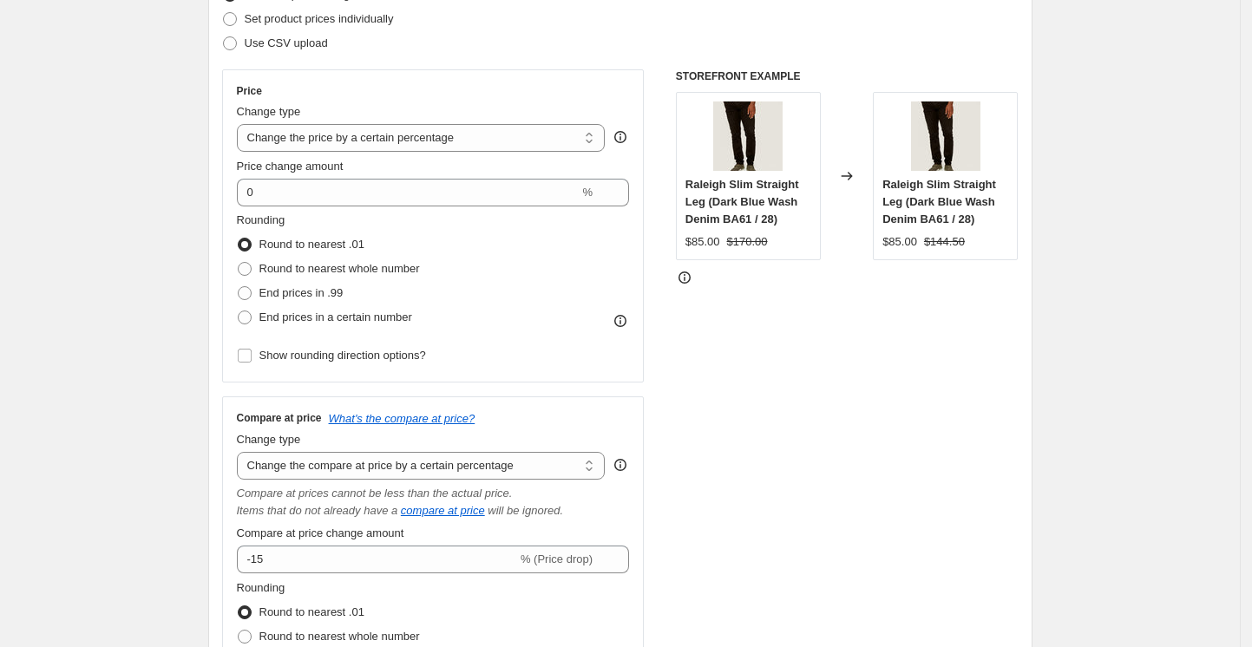
select select "by"
click at [241, 452] on select "Change the compare at price to the current price (sale) Change the compare at p…" at bounding box center [421, 466] width 369 height 28
type input "-10.00"
click at [465, 458] on select "Change the compare at price to the current price (sale) Change the compare at p…" at bounding box center [421, 466] width 369 height 28
select select "to"
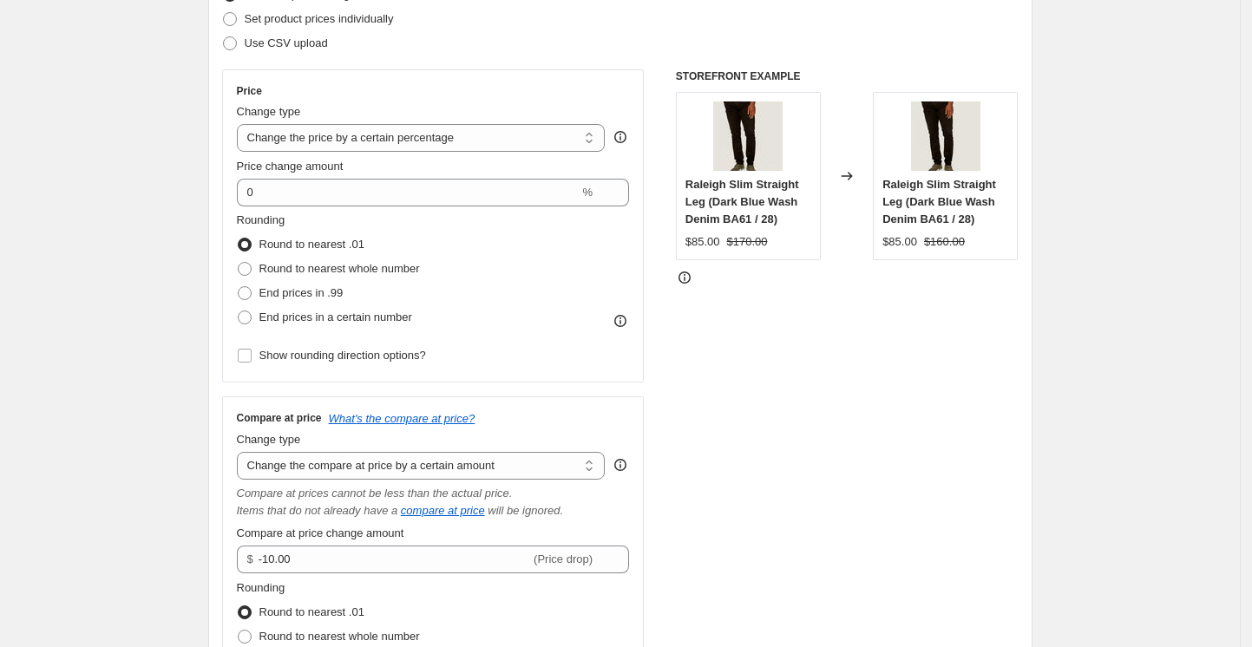
click at [241, 452] on select "Change the compare at price to the current price (sale) Change the compare at p…" at bounding box center [421, 466] width 369 height 28
type input "80.00"
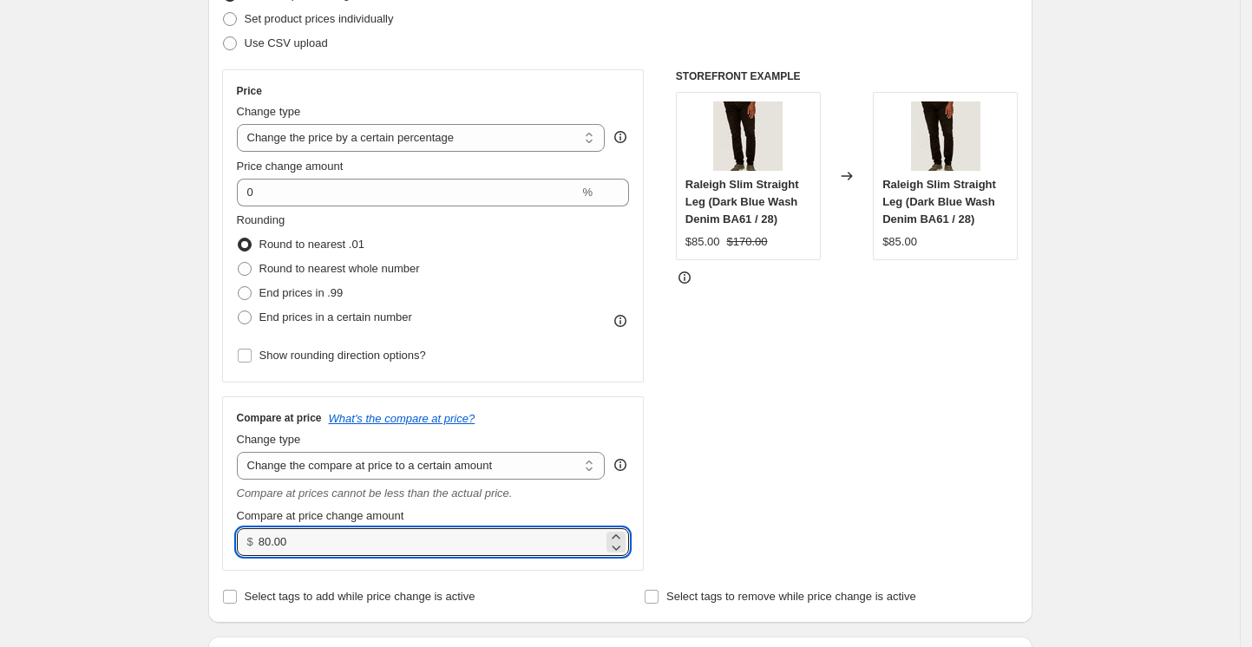
drag, startPoint x: 354, startPoint y: 538, endPoint x: 209, endPoint y: 539, distance: 144.8
type input "0.00"
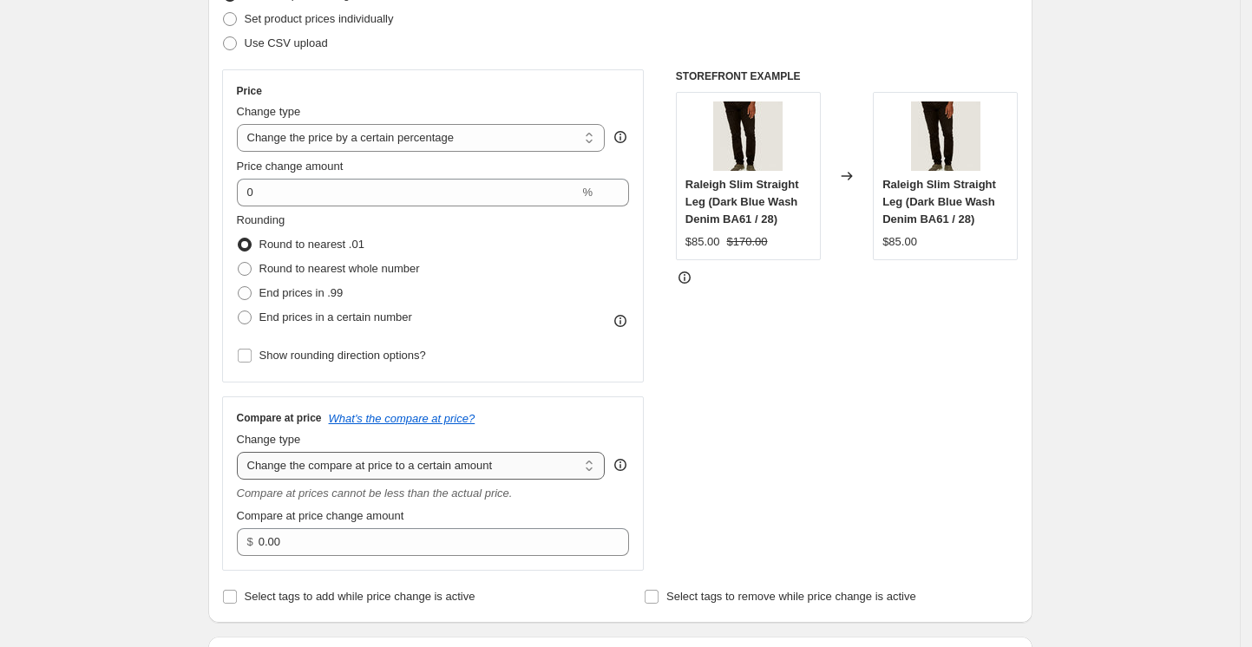
click at [457, 473] on select "Change the compare at price to the current price (sale) Change the compare at p…" at bounding box center [421, 466] width 369 height 28
select select "ep"
click at [241, 452] on select "Change the compare at price to the current price (sale) Change the compare at p…" at bounding box center [421, 466] width 369 height 28
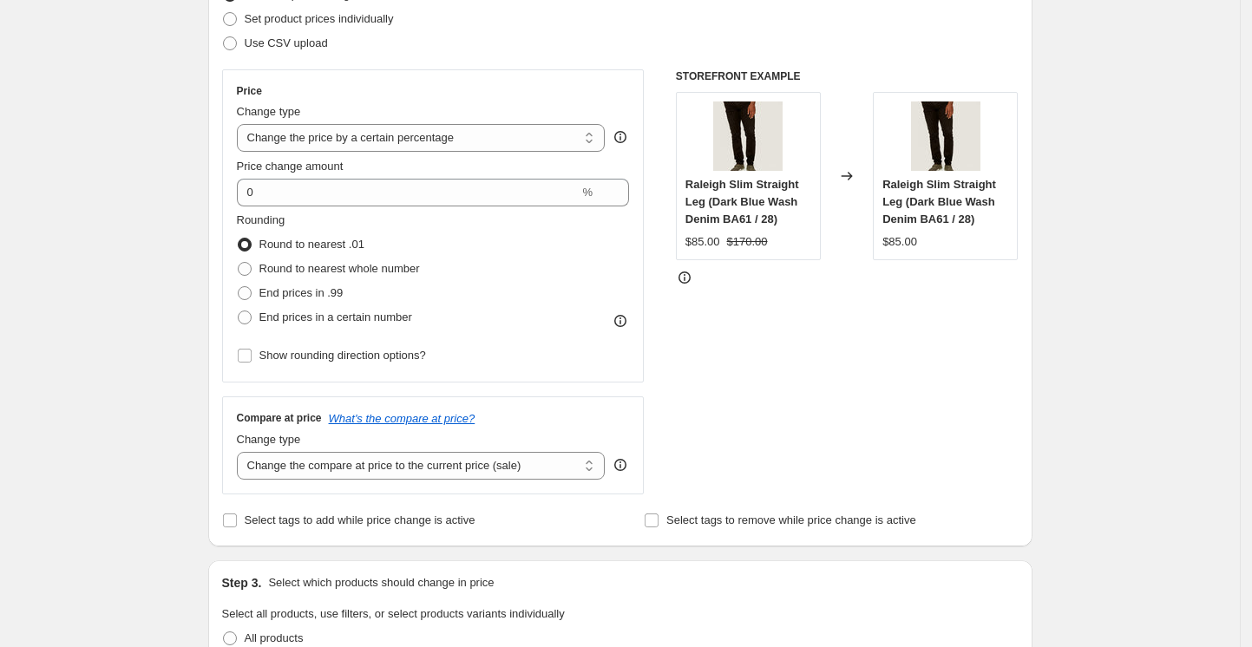
click at [480, 139] on select "Change the price to a certain amount Change the price by a certain amount Chang…" at bounding box center [421, 138] width 369 height 28
select select "to"
click at [241, 124] on select "Change the price to a certain amount Change the price by a certain amount Chang…" at bounding box center [421, 138] width 369 height 28
type input "80.00"
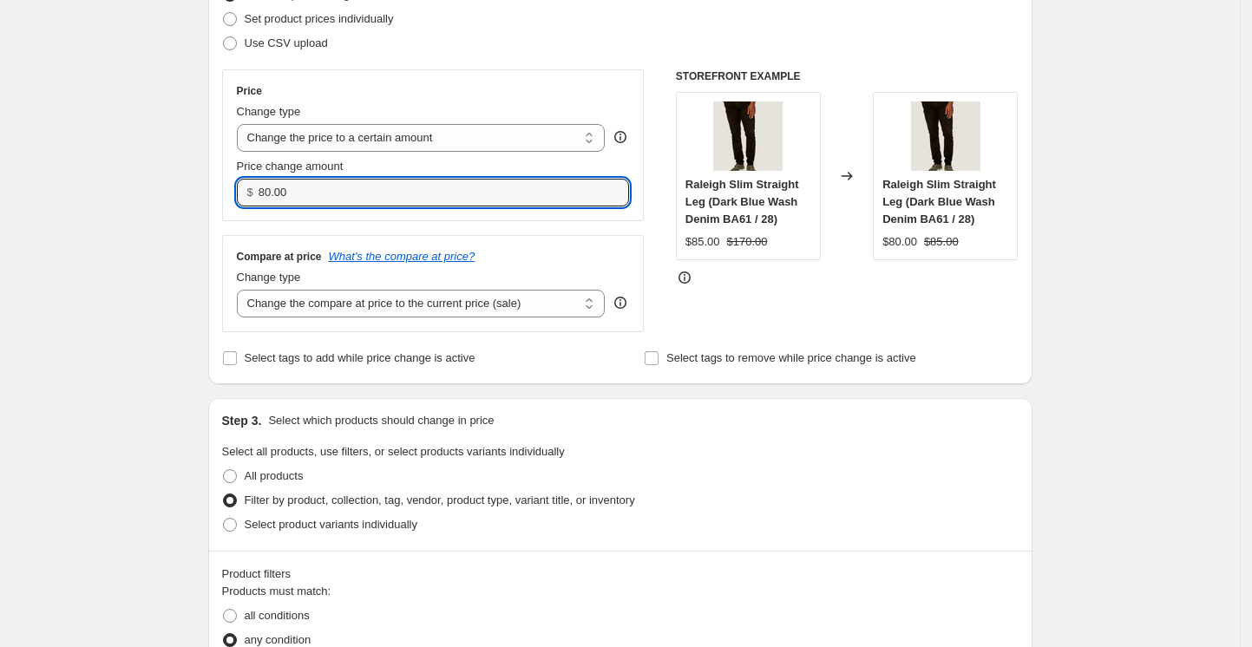
drag, startPoint x: 337, startPoint y: 194, endPoint x: 151, endPoint y: 167, distance: 187.5
type input "0.00"
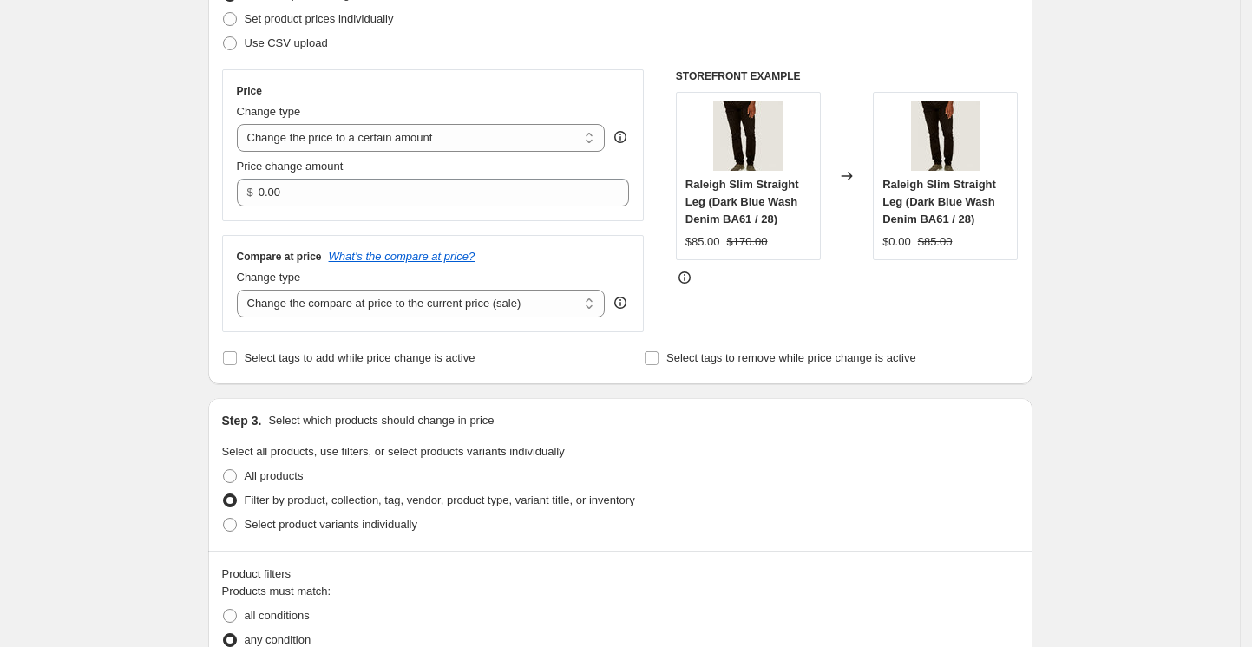
scroll to position [19, 0]
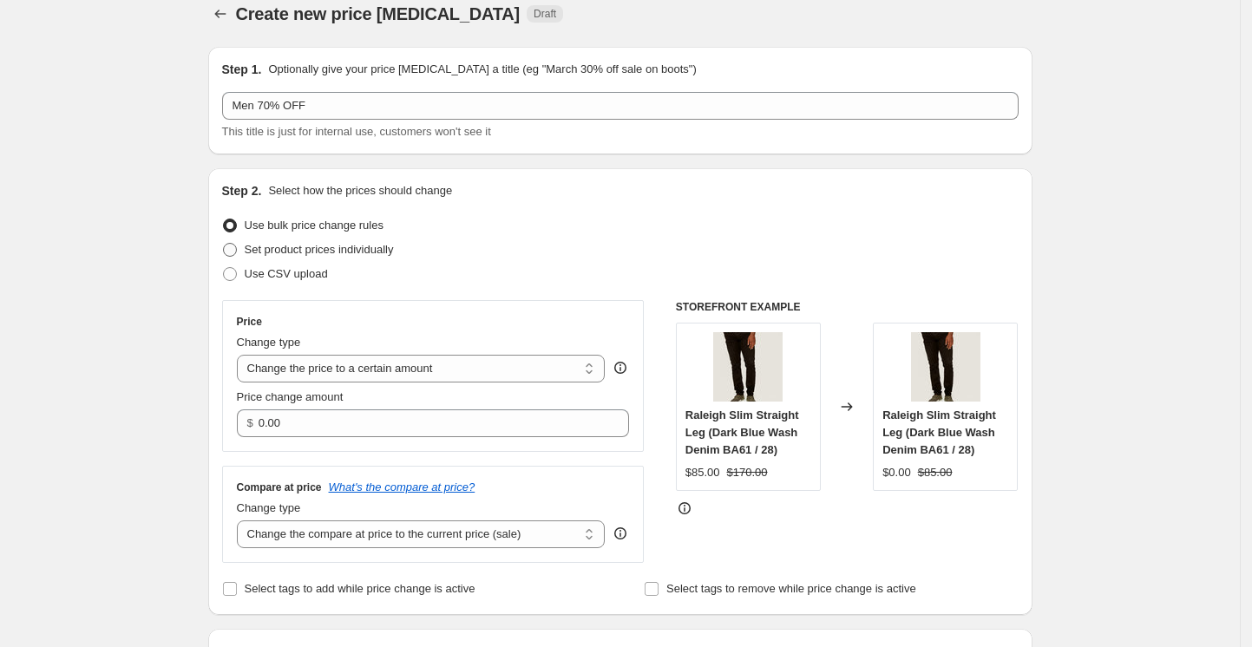
click at [327, 248] on span "Set product prices individually" at bounding box center [319, 249] width 149 height 13
click at [224, 244] on input "Set product prices individually" at bounding box center [223, 243] width 1 height 1
radio input "true"
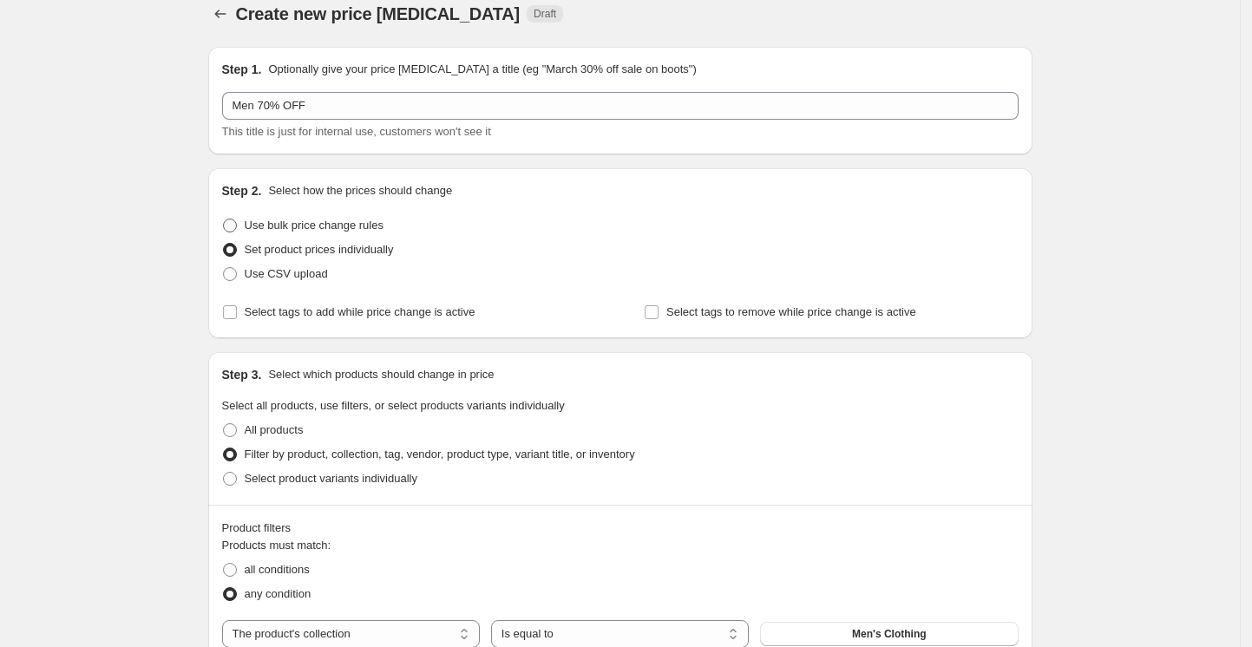
click at [305, 215] on label "Use bulk price change rules" at bounding box center [302, 225] width 161 height 24
click at [224, 219] on input "Use bulk price change rules" at bounding box center [223, 219] width 1 height 1
radio input "true"
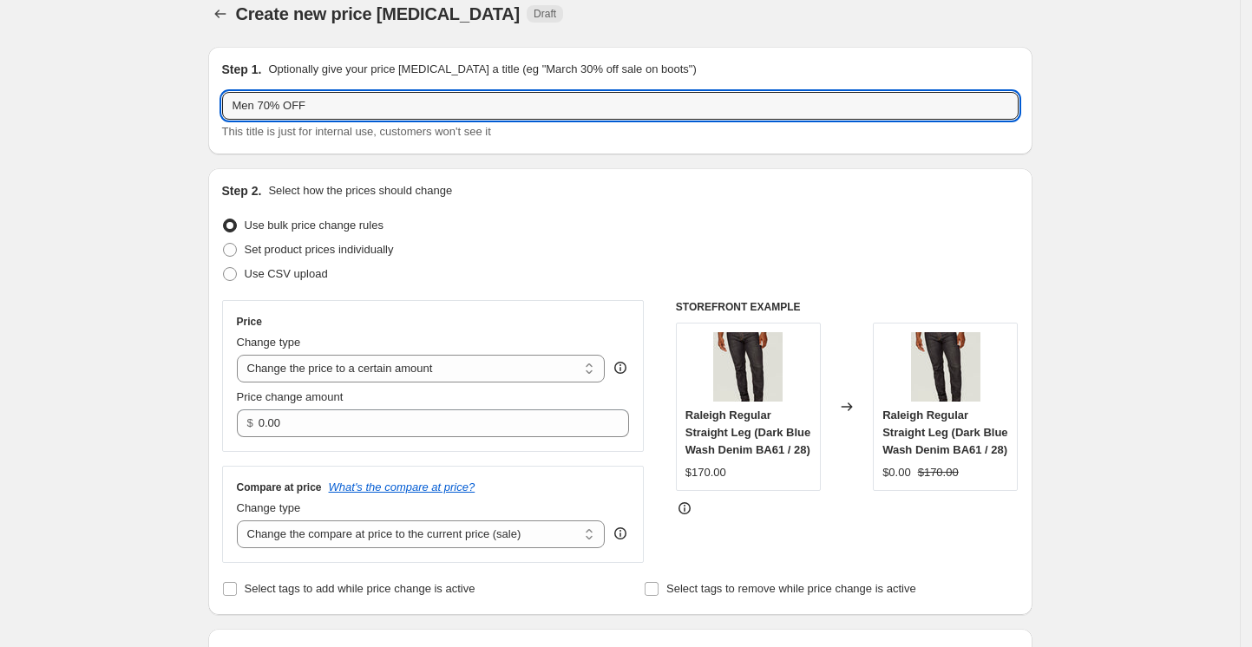
drag, startPoint x: 334, startPoint y: 109, endPoint x: 223, endPoint y: 101, distance: 111.4
click at [223, 101] on div "Step 1. Optionally give your price [MEDICAL_DATA] a title (eg "March 30% off sa…" at bounding box center [620, 101] width 824 height 108
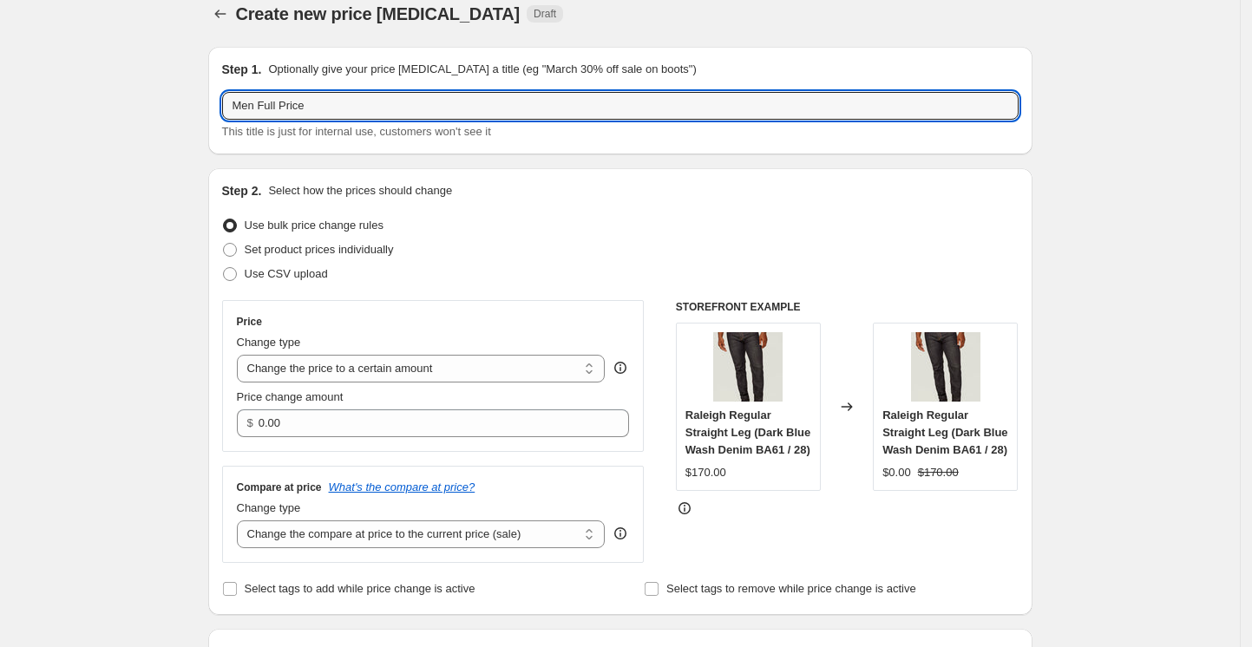
drag, startPoint x: 190, startPoint y: 87, endPoint x: -46, endPoint y: 51, distance: 238.6
click at [0, 51] on html "Home Settings Plans Skip to content Create new price [MEDICAL_DATA]. This page …" at bounding box center [626, 304] width 1252 height 647
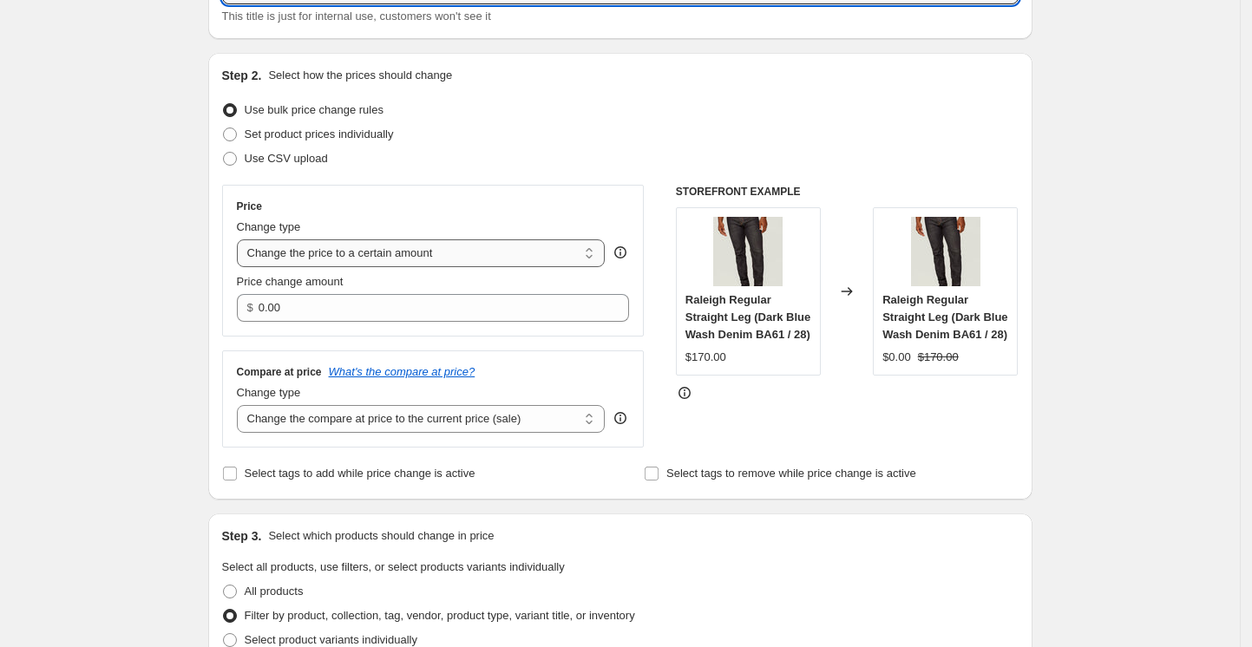
type input "Men 70% Off"
click at [428, 256] on select "Change the price to a certain amount Change the price by a certain amount Chang…" at bounding box center [421, 253] width 369 height 28
select select "ecap"
click at [241, 239] on select "Change the price to a certain amount Change the price by a certain amount Chang…" at bounding box center [421, 253] width 369 height 28
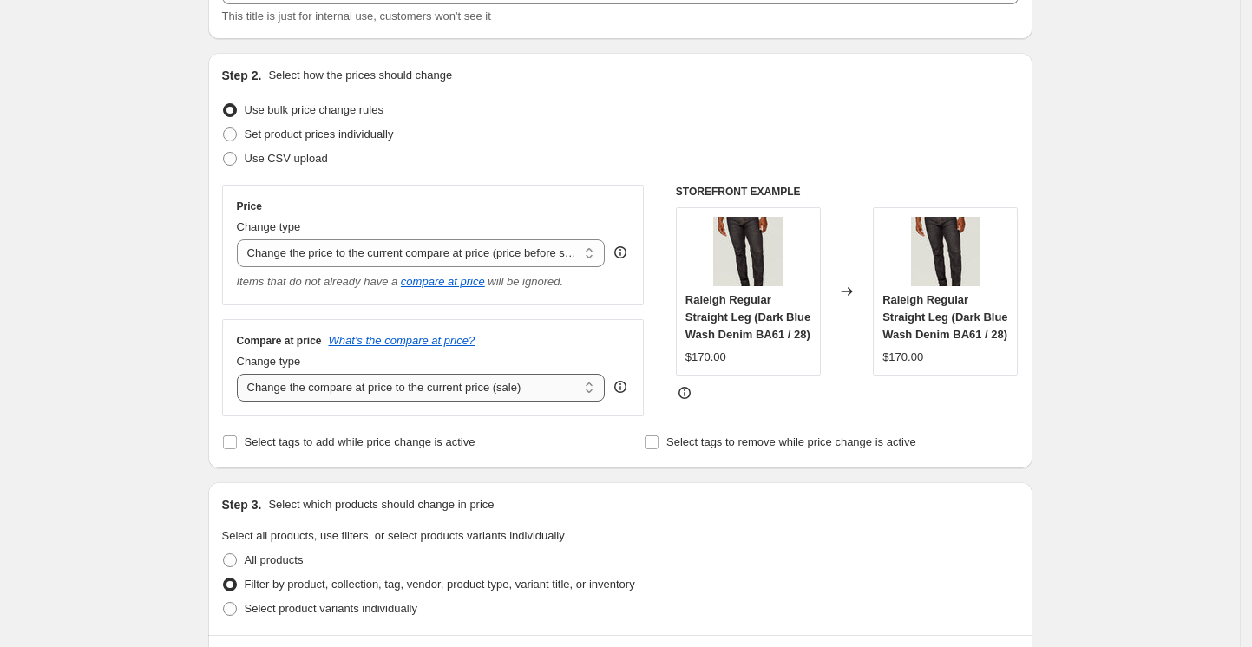
click at [566, 393] on select "Change the compare at price to the current price (sale) Change the compare at p…" at bounding box center [421, 388] width 369 height 28
click at [241, 375] on select "Change the compare at price to the current price (sale) Change the compare at p…" at bounding box center [421, 388] width 369 height 28
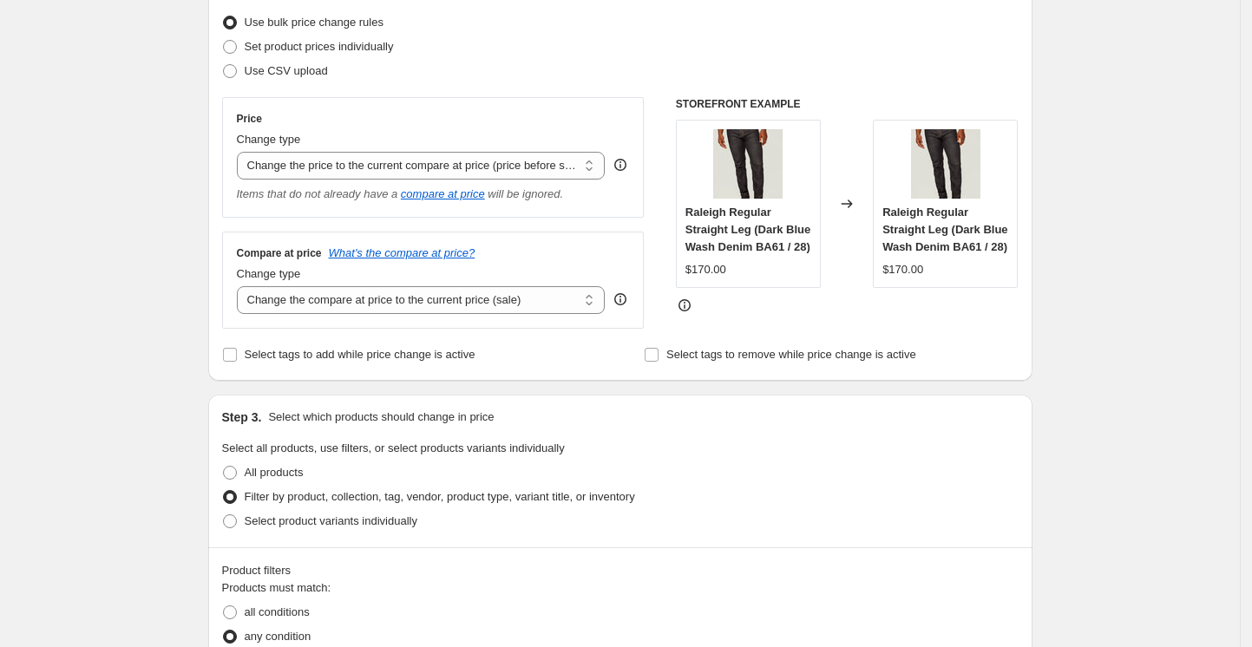
scroll to position [250, 0]
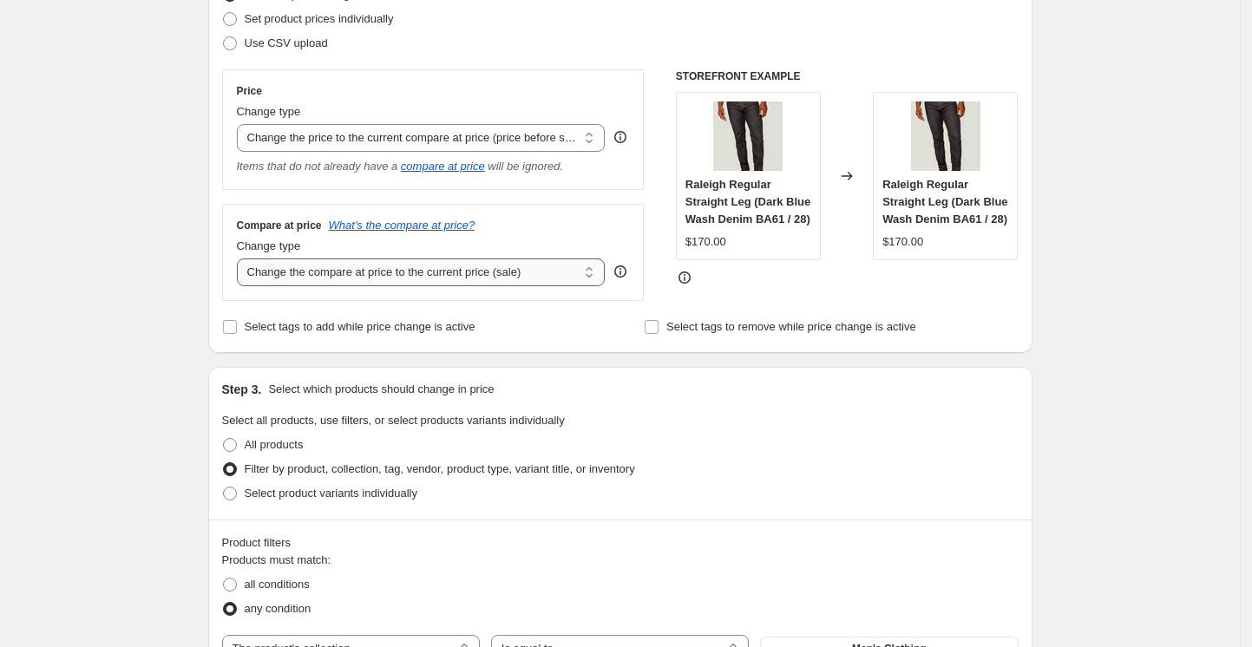
click at [407, 270] on select "Change the compare at price to the current price (sale) Change the compare at p…" at bounding box center [421, 272] width 369 height 28
select select "percentage"
click at [241, 258] on select "Change the compare at price to the current price (sale) Change the compare at p…" at bounding box center [421, 272] width 369 height 28
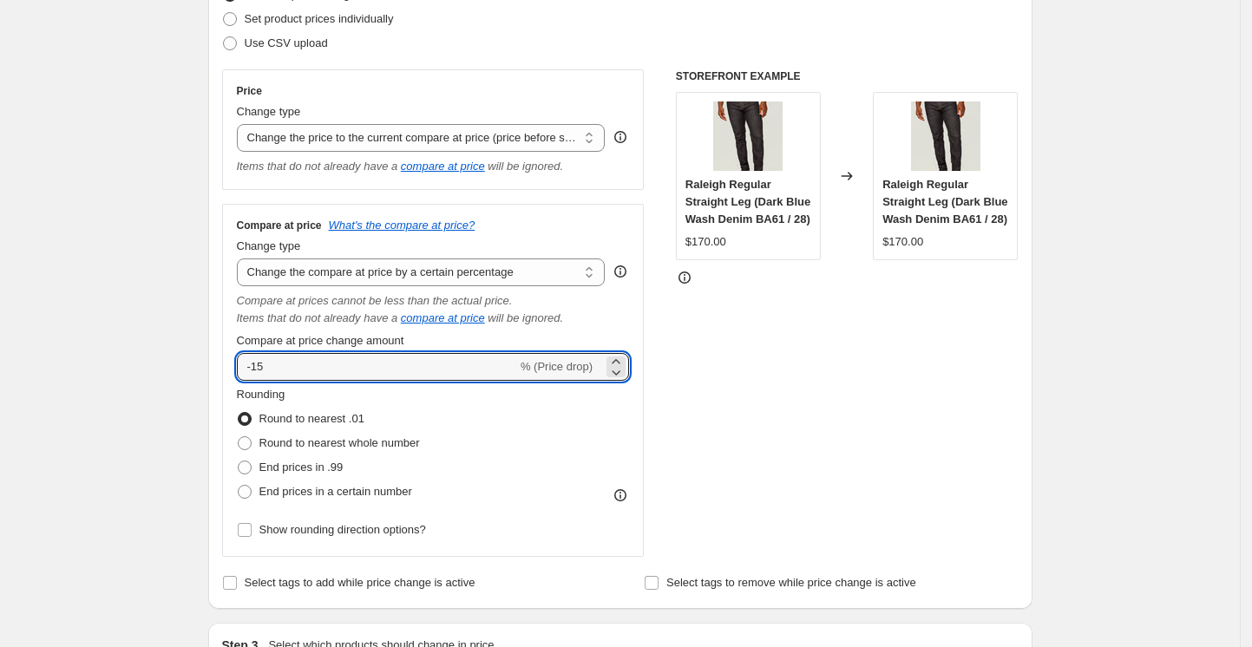
drag, startPoint x: 361, startPoint y: 366, endPoint x: 199, endPoint y: 353, distance: 162.7
type input "-70"
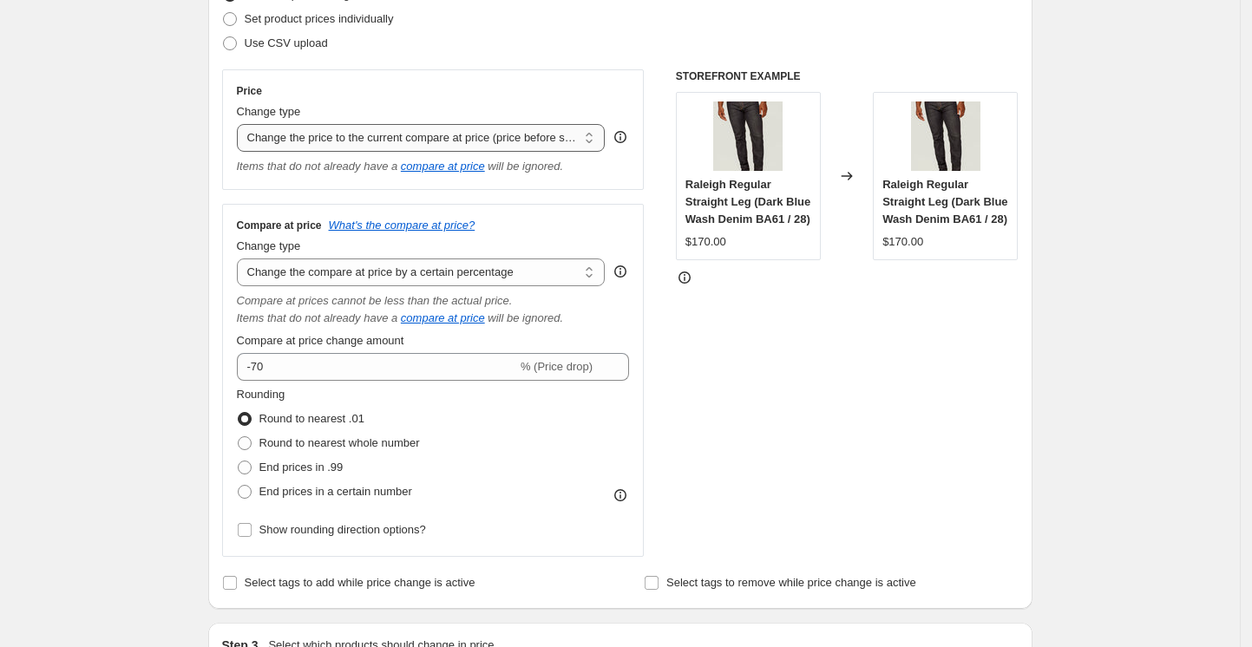
click at [361, 141] on select "Change the price to a certain amount Change the price by a certain amount Chang…" at bounding box center [421, 138] width 369 height 28
click at [241, 124] on select "Change the price to a certain amount Change the price by a certain amount Chang…" at bounding box center [421, 138] width 369 height 28
click at [526, 271] on select "Change the compare at price to the current price (sale) Change the compare at p…" at bounding box center [421, 272] width 369 height 28
click at [241, 258] on select "Change the compare at price to the current price (sale) Change the compare at p…" at bounding box center [421, 272] width 369 height 28
click at [913, 375] on div "STOREFRONT EXAMPLE Raleigh Regular Straight Leg (Dark Blue Wash Denim BA61 / 28…" at bounding box center [847, 312] width 343 height 487
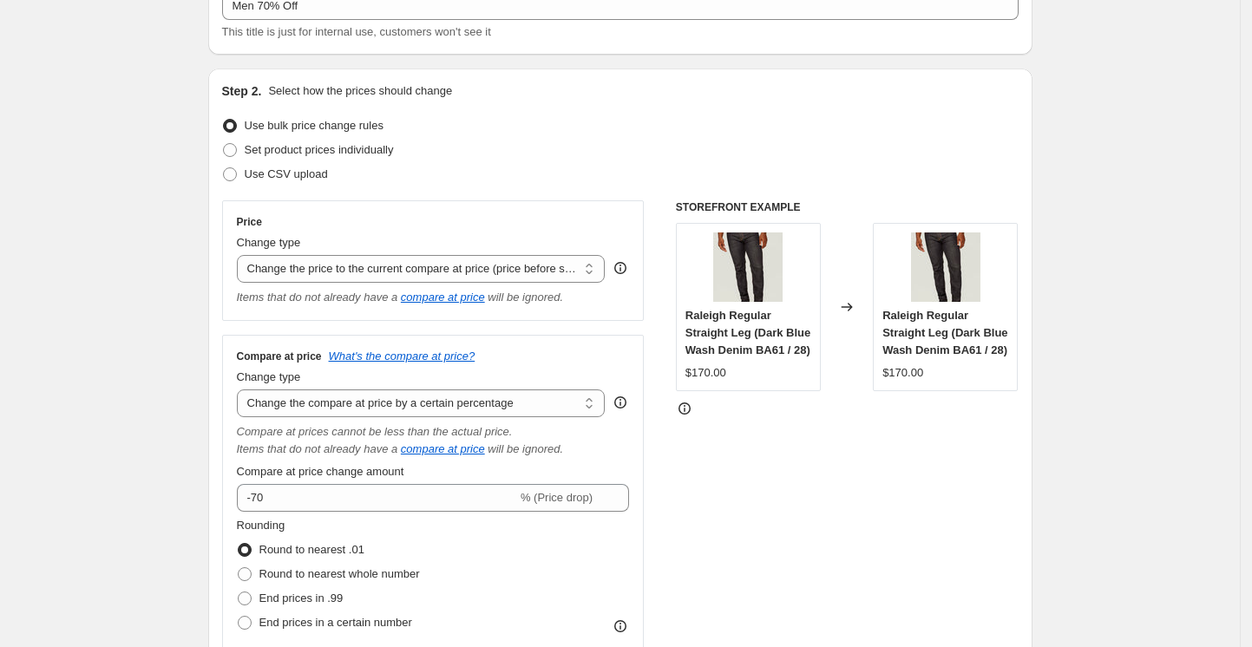
scroll to position [231, 0]
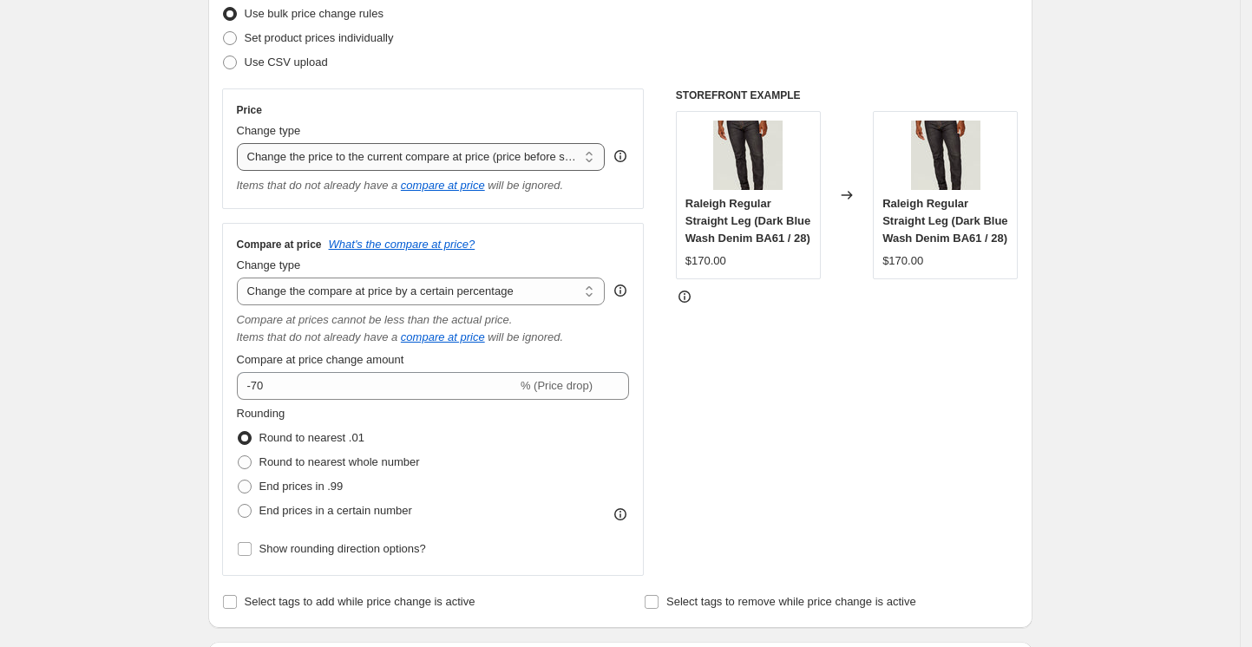
click at [463, 158] on select "Change the price to a certain amount Change the price by a certain amount Chang…" at bounding box center [421, 157] width 369 height 28
click at [241, 143] on select "Change the price to a certain amount Change the price by a certain amount Chang…" at bounding box center [421, 157] width 369 height 28
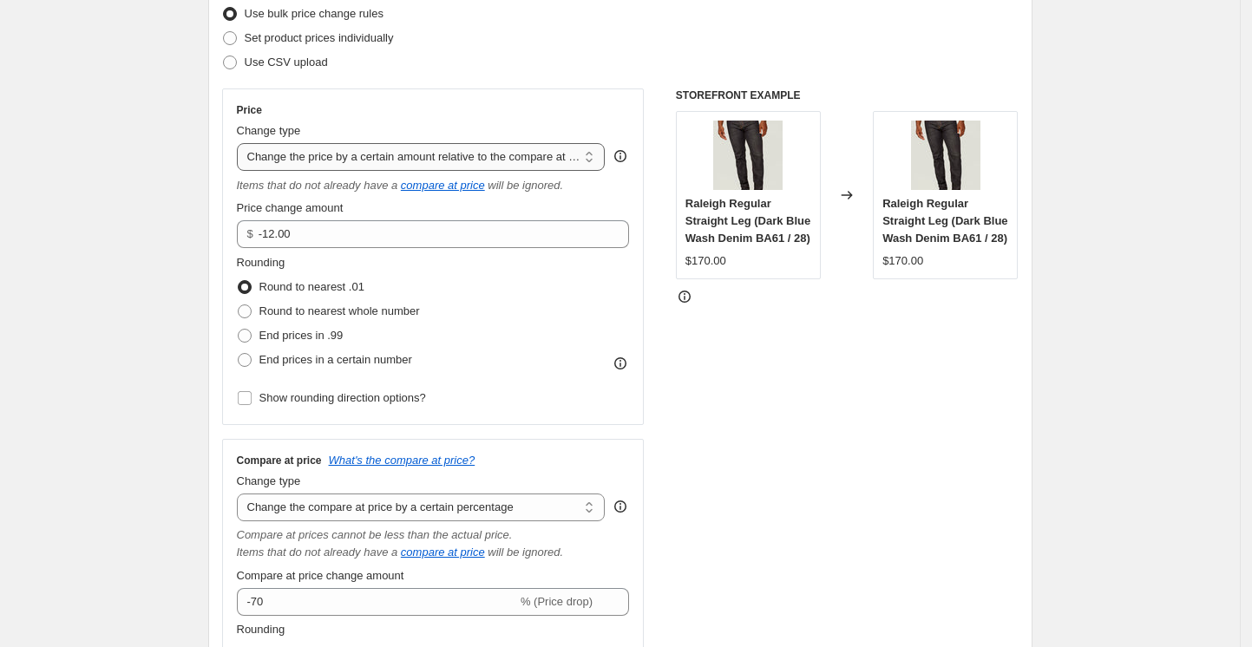
click at [469, 154] on select "Change the price to a certain amount Change the price by a certain amount Chang…" at bounding box center [421, 157] width 369 height 28
select select "pcap"
click at [241, 143] on select "Change the price to a certain amount Change the price by a certain amount Chang…" at bounding box center [421, 157] width 369 height 28
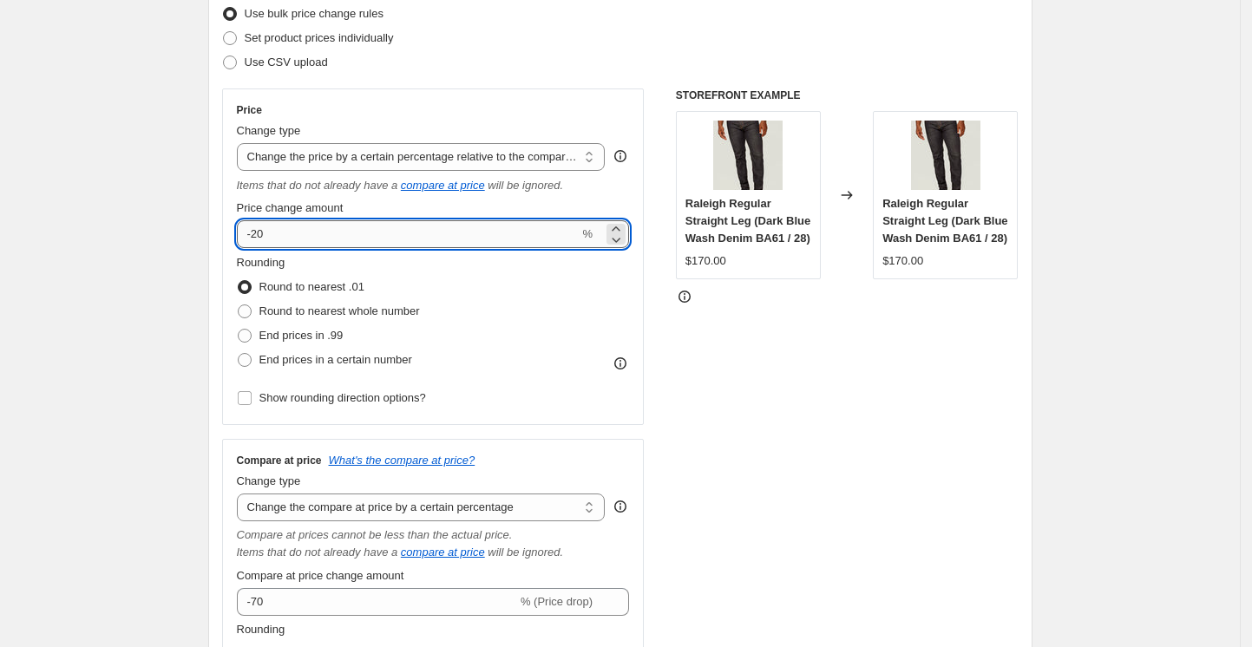
click at [282, 226] on input "-20" at bounding box center [408, 234] width 343 height 28
type input "-2"
type input "-0"
type input "-70"
click at [1030, 346] on div "Step 2. Select how the prices should change Use bulk price change rules Set pro…" at bounding box center [620, 400] width 824 height 887
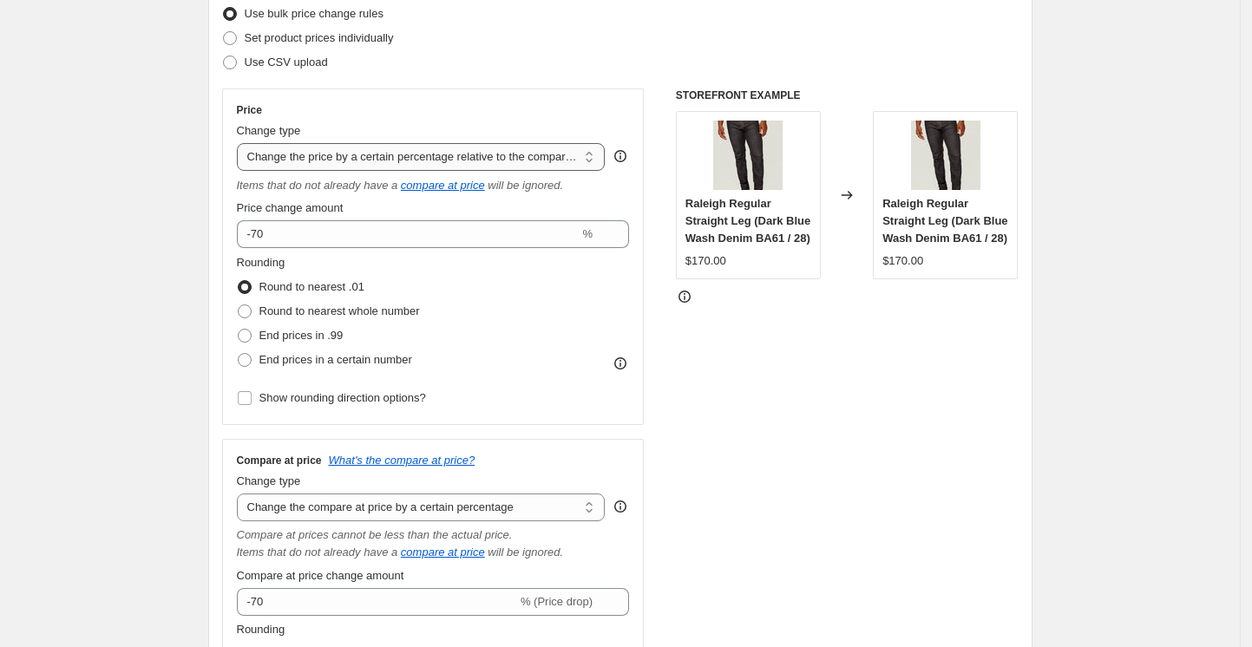
click at [377, 152] on select "Change the price to a certain amount Change the price by a certain amount Chang…" at bounding box center [421, 157] width 369 height 28
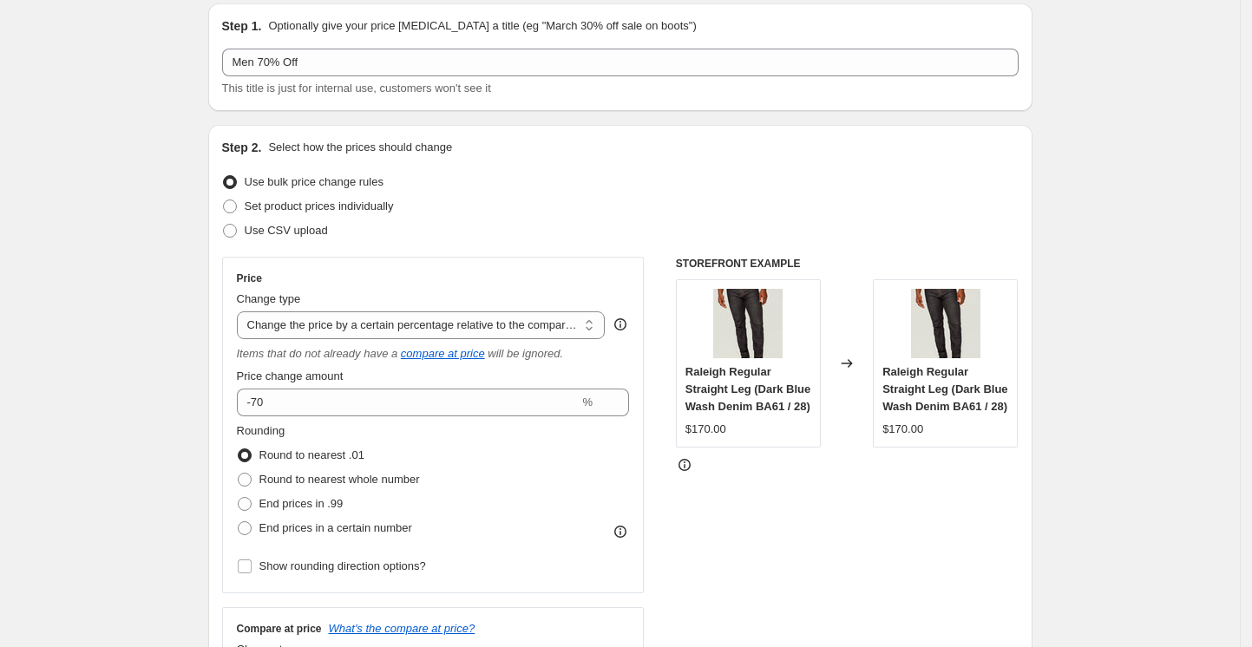
scroll to position [0, 0]
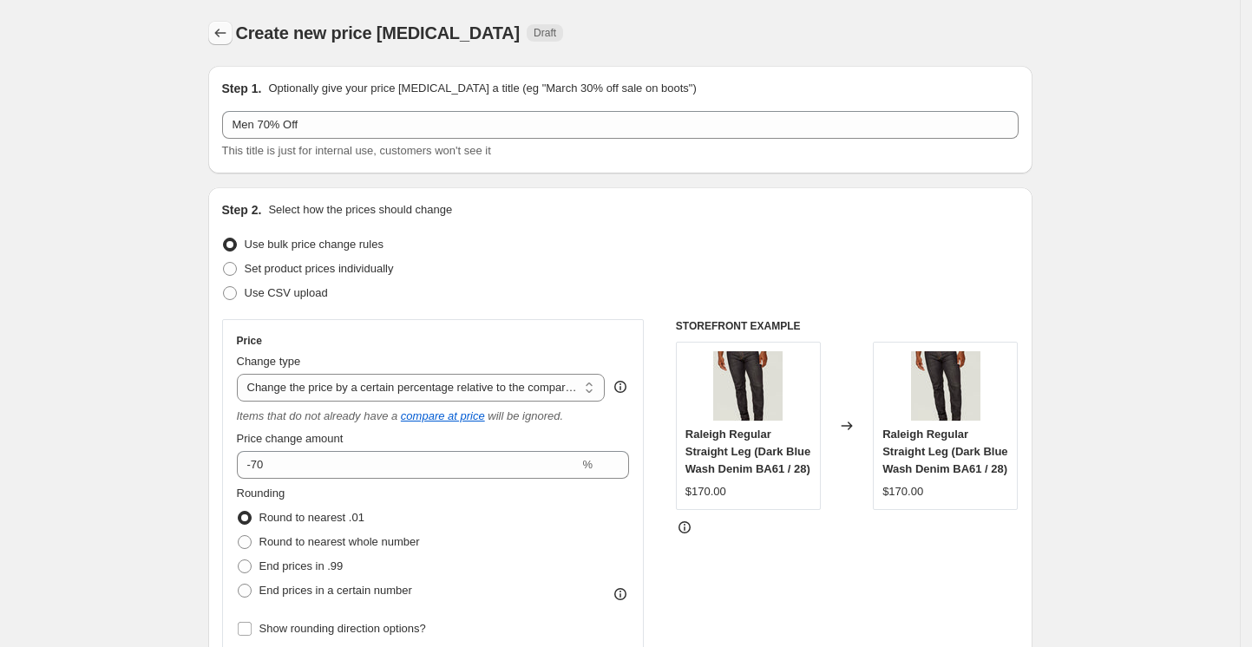
click at [222, 35] on icon "Price change jobs" at bounding box center [219, 33] width 11 height 9
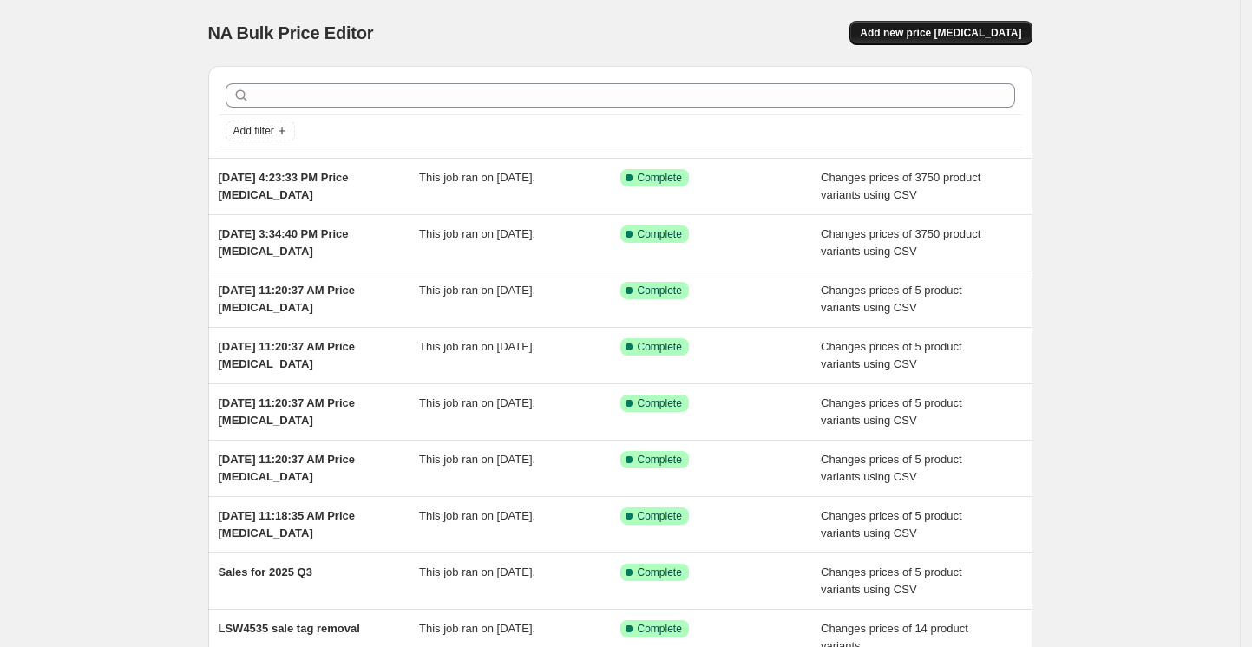
click at [938, 29] on span "Add new price [MEDICAL_DATA]" at bounding box center [939, 33] width 161 height 14
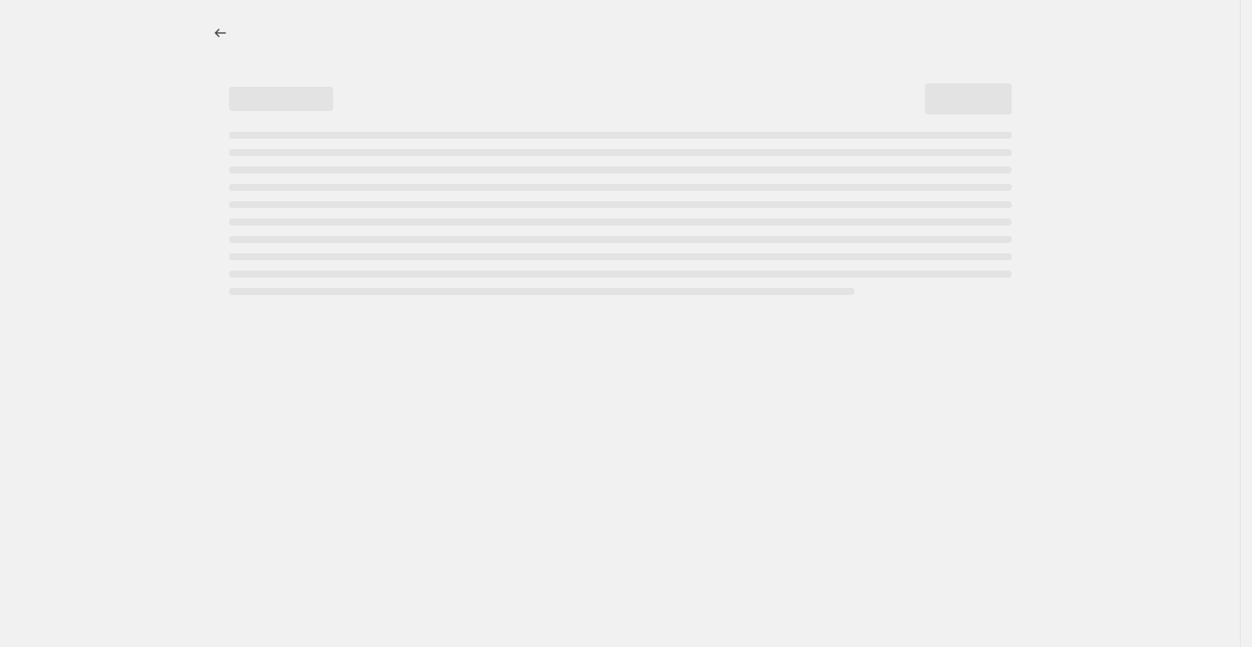
select select "percentage"
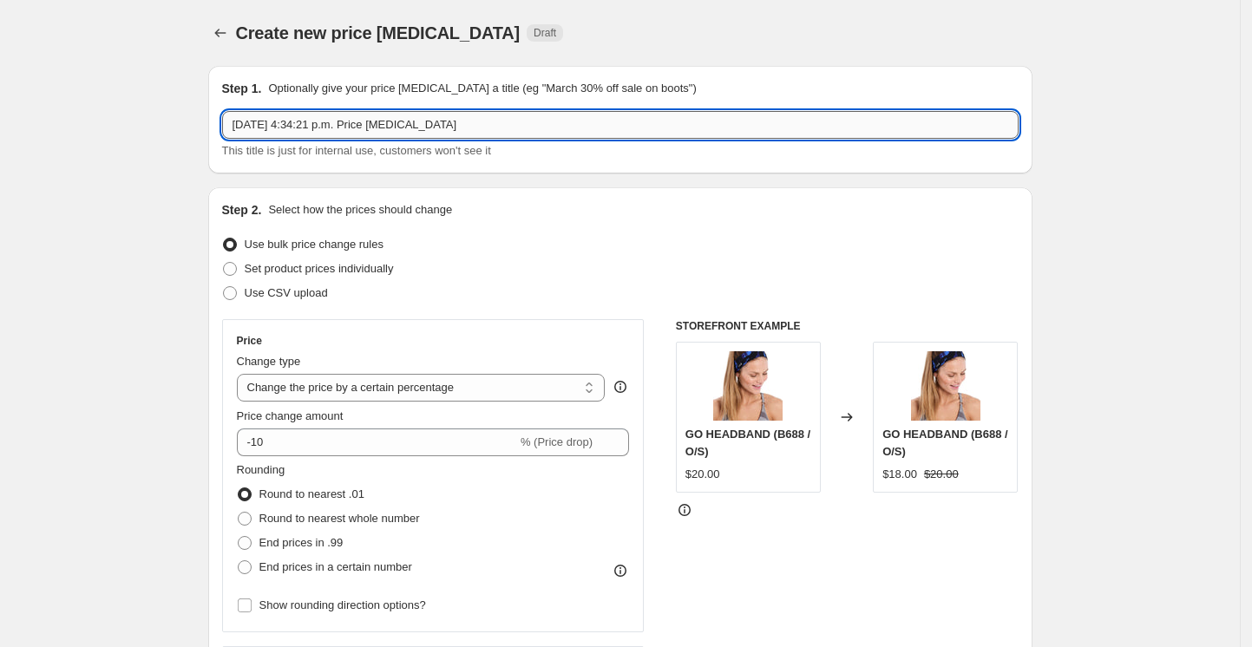
click at [365, 136] on input "[DATE] 4:34:21 p.m. Price [MEDICAL_DATA]" at bounding box center [620, 125] width 796 height 28
type input "Men's 70%"
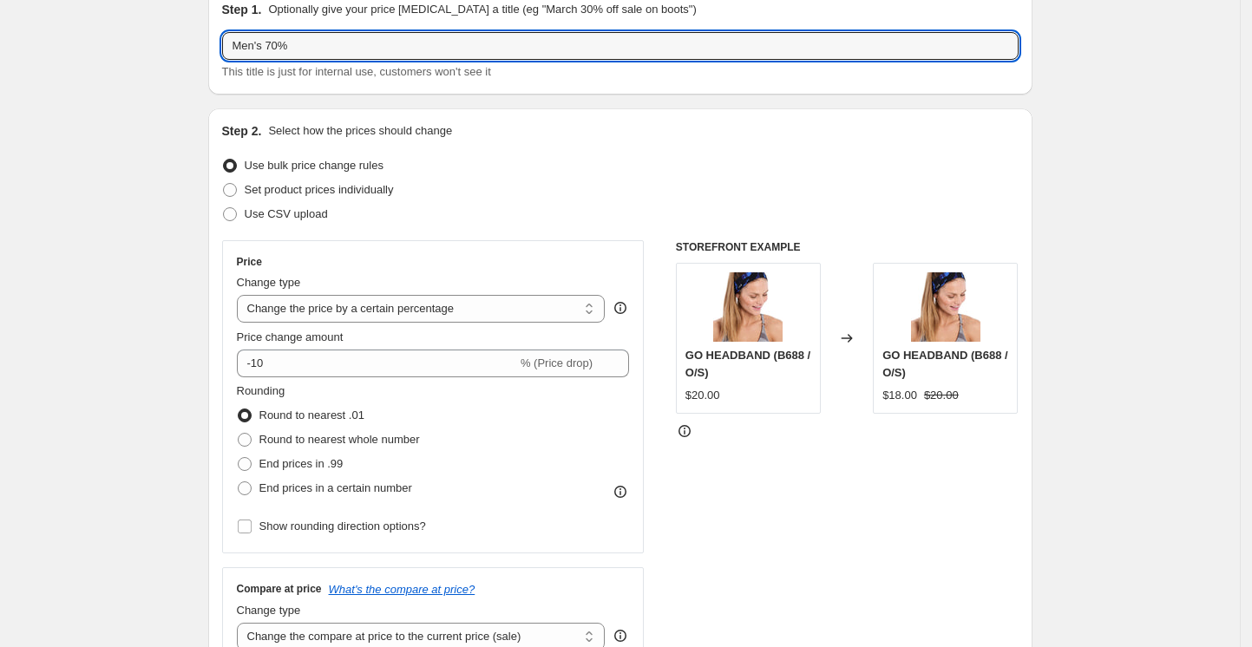
scroll to position [115, 0]
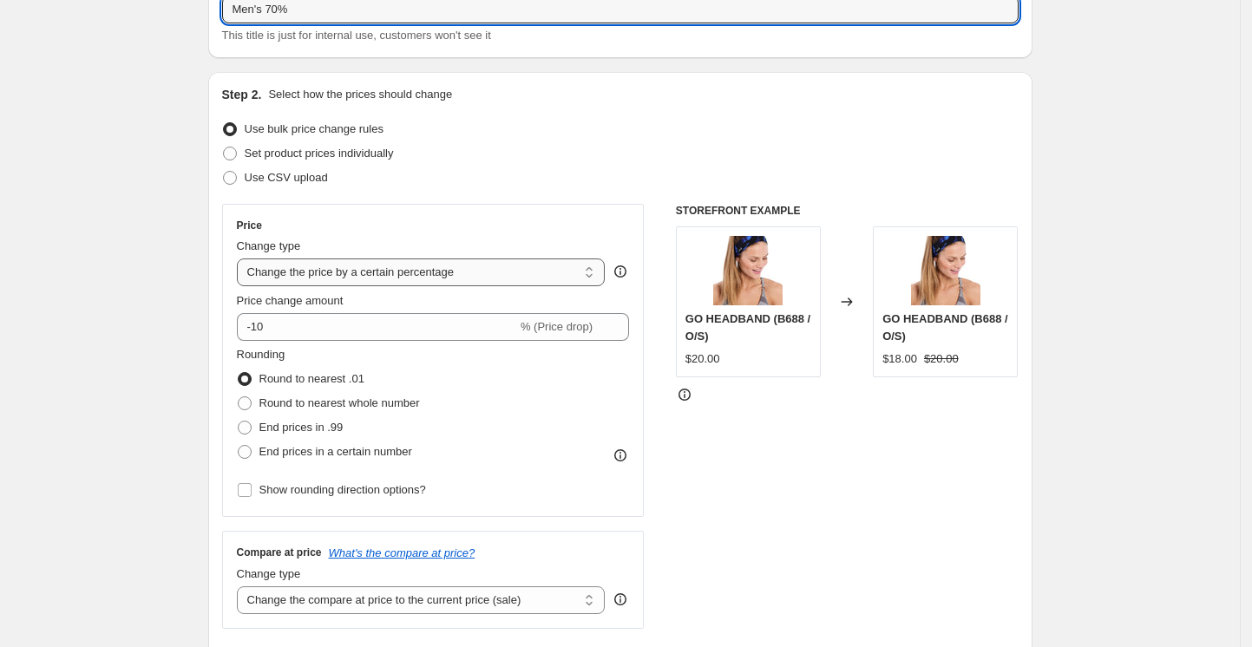
click at [454, 276] on select "Change the price to a certain amount Change the price by a certain amount Chang…" at bounding box center [421, 272] width 369 height 28
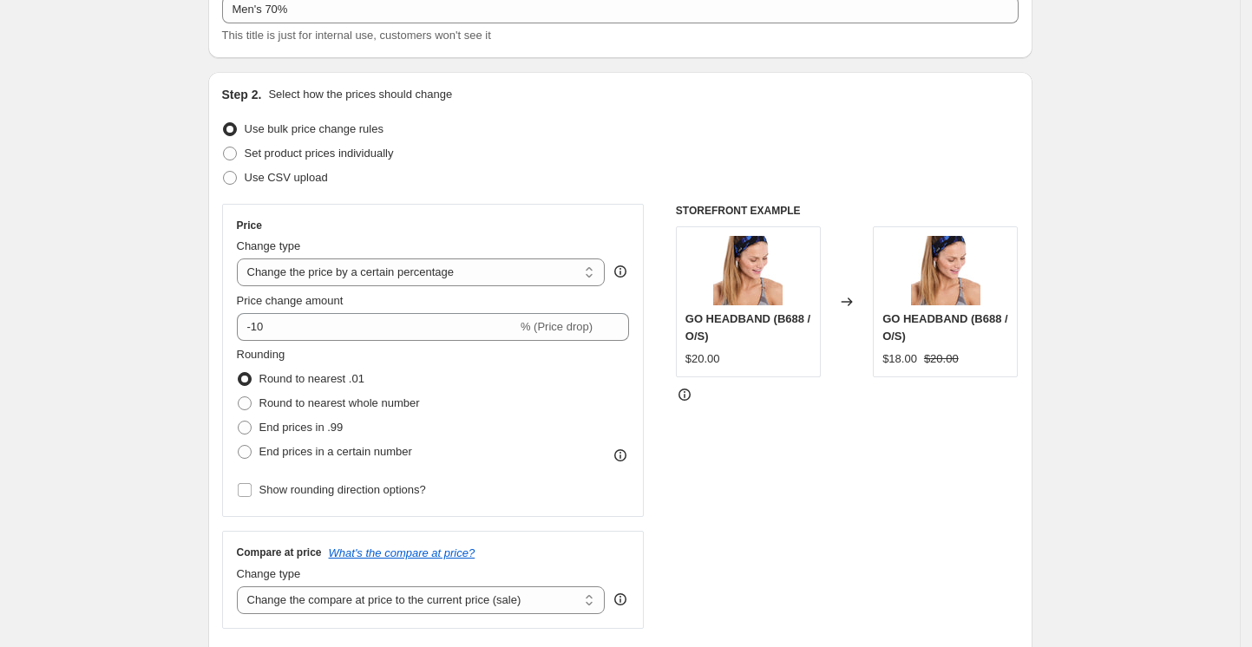
select select "ecap"
click at [241, 258] on select "Change the price to a certain amount Change the price by a certain amount Chang…" at bounding box center [421, 272] width 369 height 28
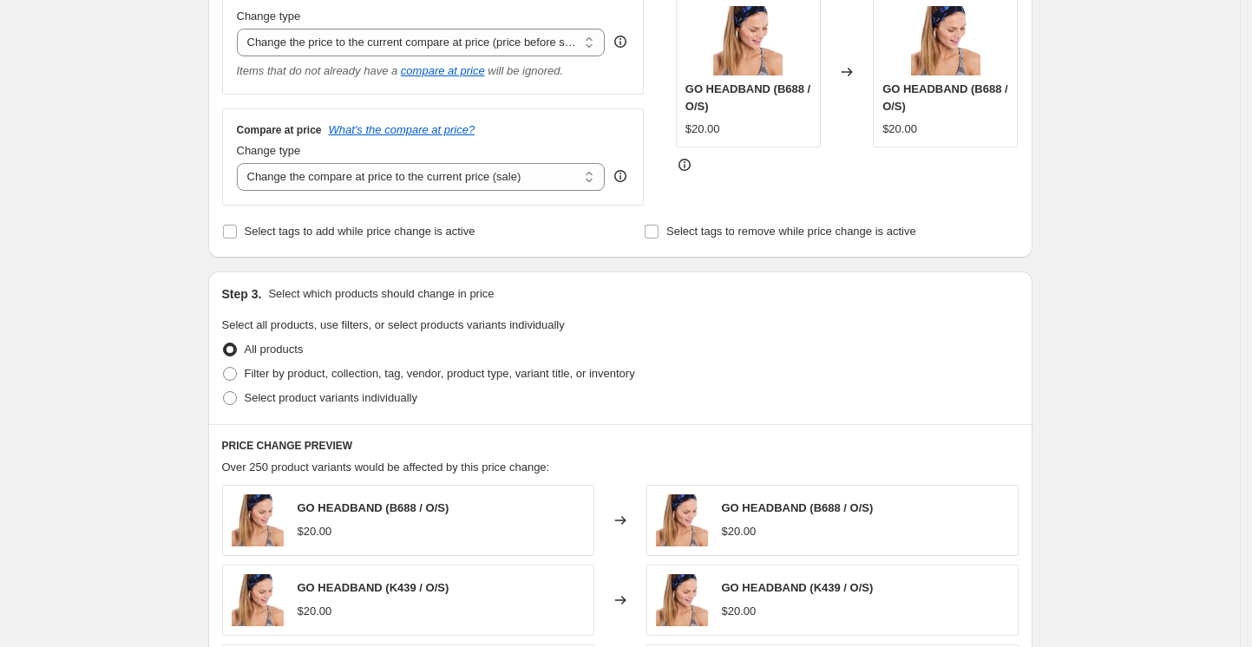
scroll to position [347, 0]
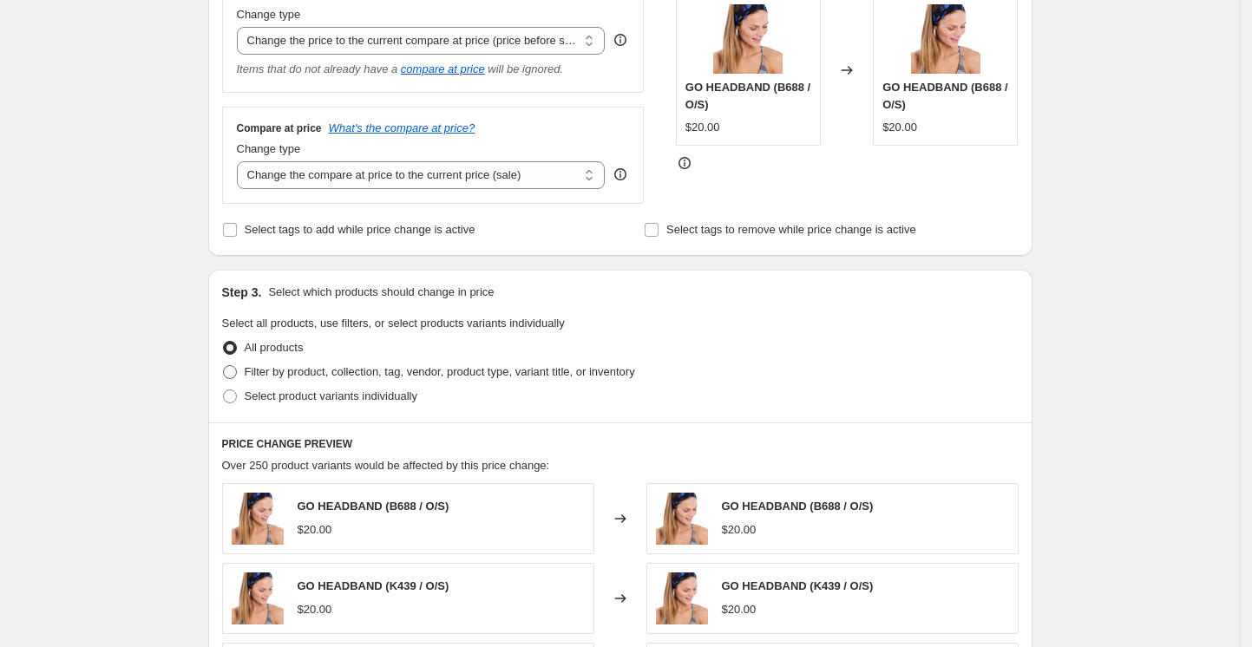
click at [328, 366] on span "Filter by product, collection, tag, vendor, product type, variant title, or inv…" at bounding box center [440, 371] width 390 height 13
click at [224, 366] on input "Filter by product, collection, tag, vendor, product type, variant title, or inv…" at bounding box center [223, 365] width 1 height 1
radio input "true"
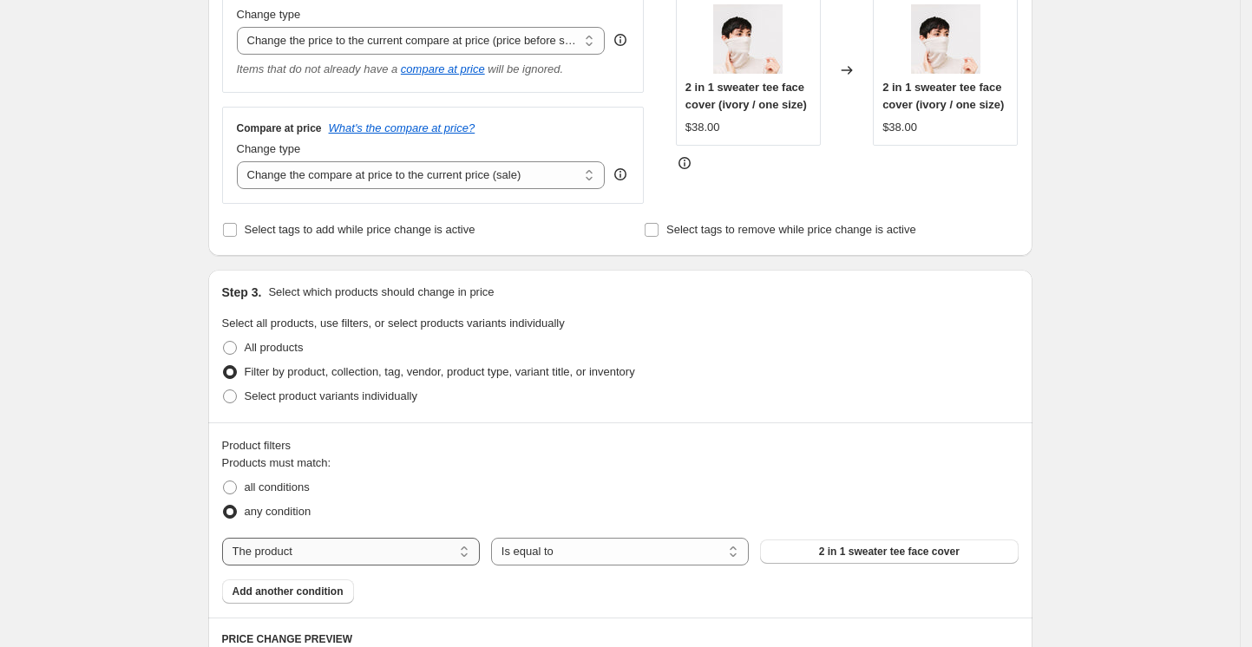
click at [408, 543] on select "The product The product's collection The product's tag The product's vendor The…" at bounding box center [351, 552] width 258 height 28
select select "collection"
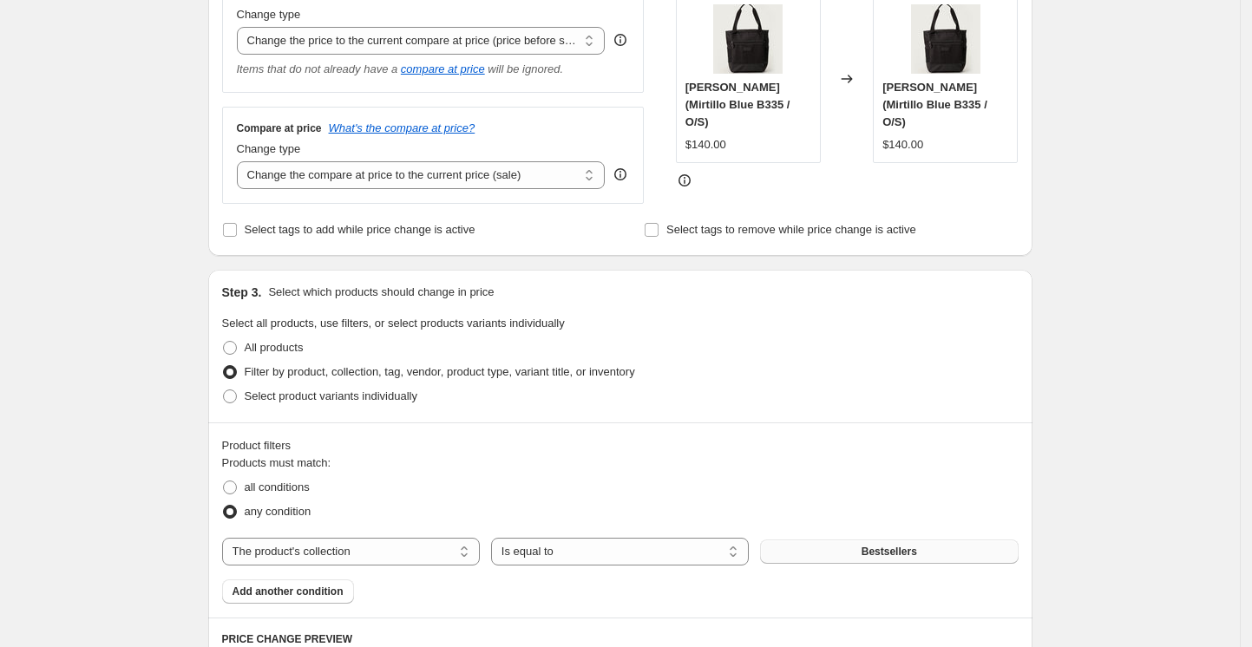
click at [867, 559] on button "Bestsellers" at bounding box center [889, 551] width 258 height 24
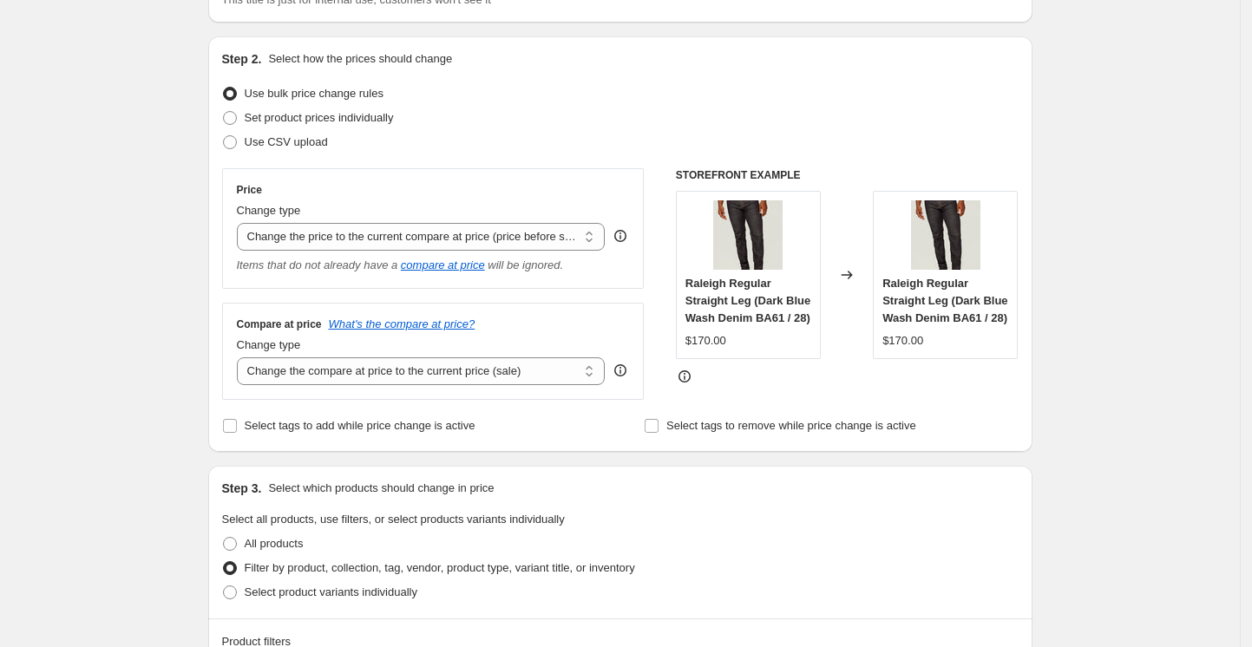
scroll to position [115, 0]
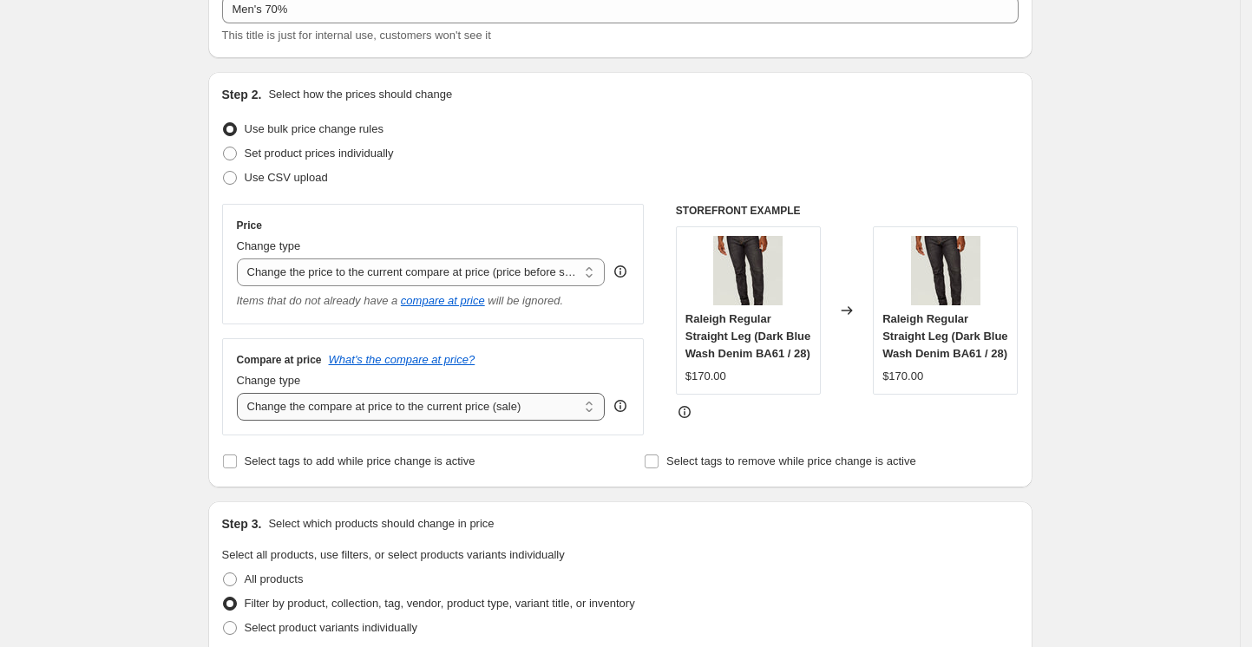
click at [524, 409] on select "Change the compare at price to the current price (sale) Change the compare at p…" at bounding box center [421, 407] width 369 height 28
select select "percentage"
click at [241, 394] on select "Change the compare at price to the current price (sale) Change the compare at p…" at bounding box center [421, 407] width 369 height 28
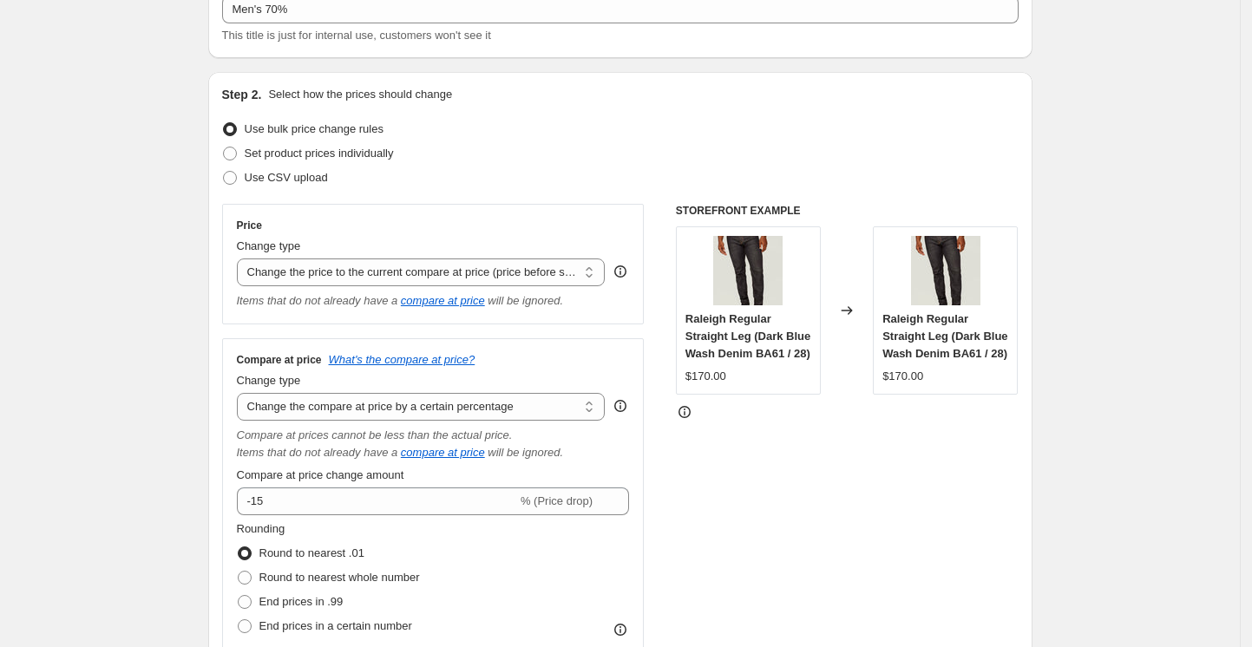
scroll to position [231, 0]
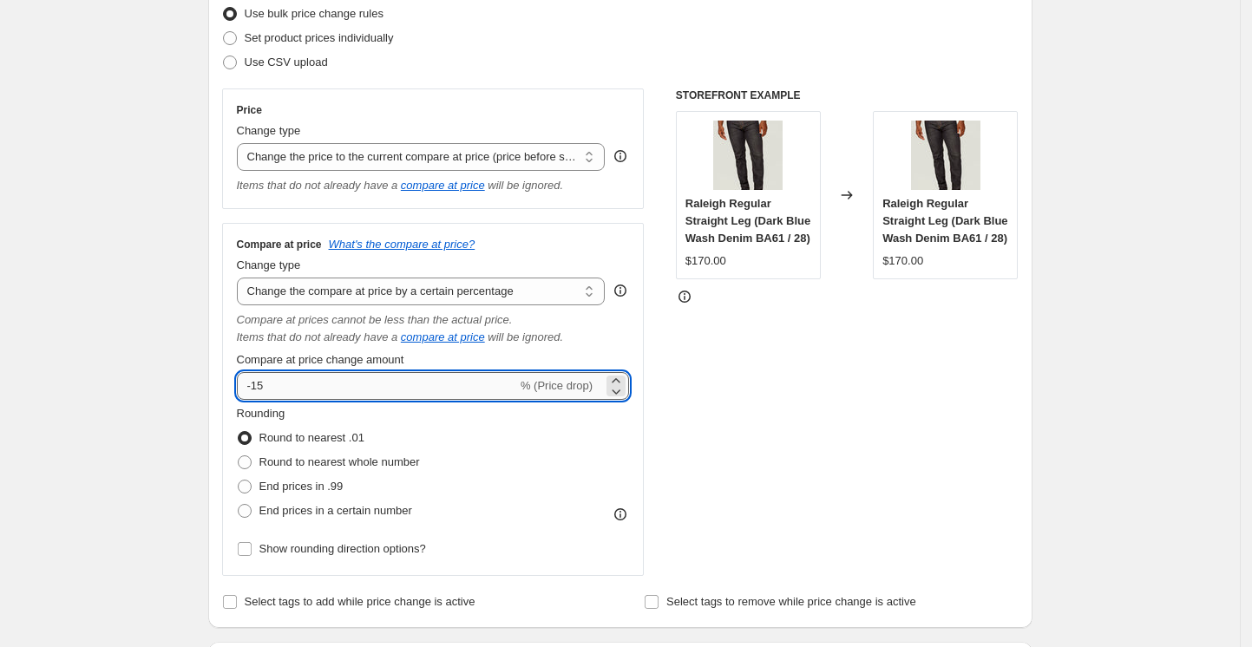
click at [326, 387] on input "-15" at bounding box center [377, 386] width 280 height 28
type input "-1"
type input "-70"
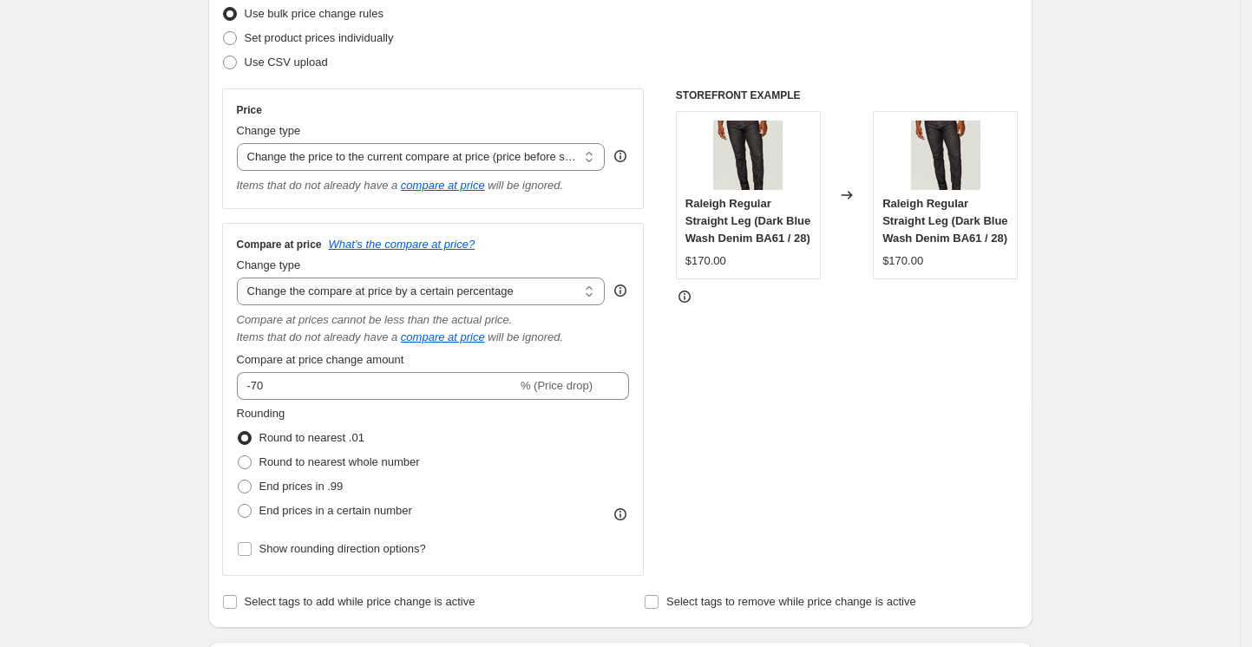
click at [483, 155] on select "Change the price to a certain amount Change the price by a certain amount Chang…" at bounding box center [421, 157] width 369 height 28
select select "percentage"
click at [241, 143] on select "Change the price to a certain amount Change the price by a certain amount Chang…" at bounding box center [421, 157] width 369 height 28
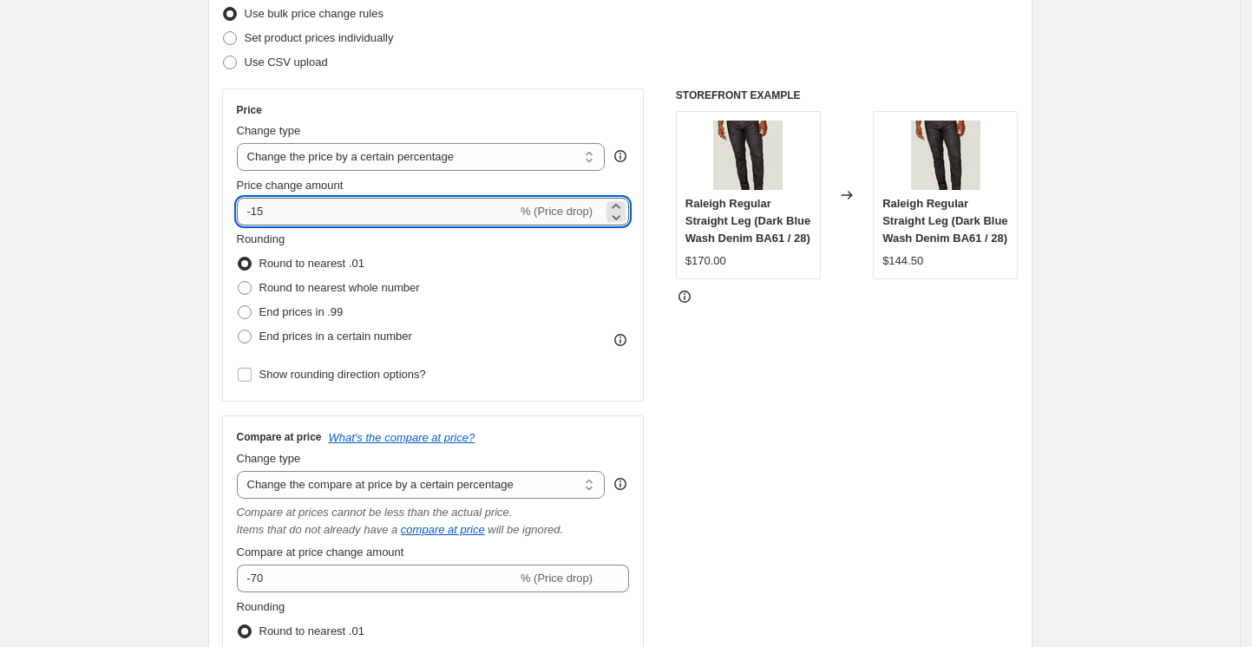
click at [332, 215] on input "-15" at bounding box center [377, 212] width 280 height 28
type input "-1"
type input "-70"
click at [886, 370] on div "STOREFRONT EXAMPLE Raleigh Regular Straight Leg (Dark Blue Wash Denim BA61 / 28…" at bounding box center [847, 428] width 343 height 681
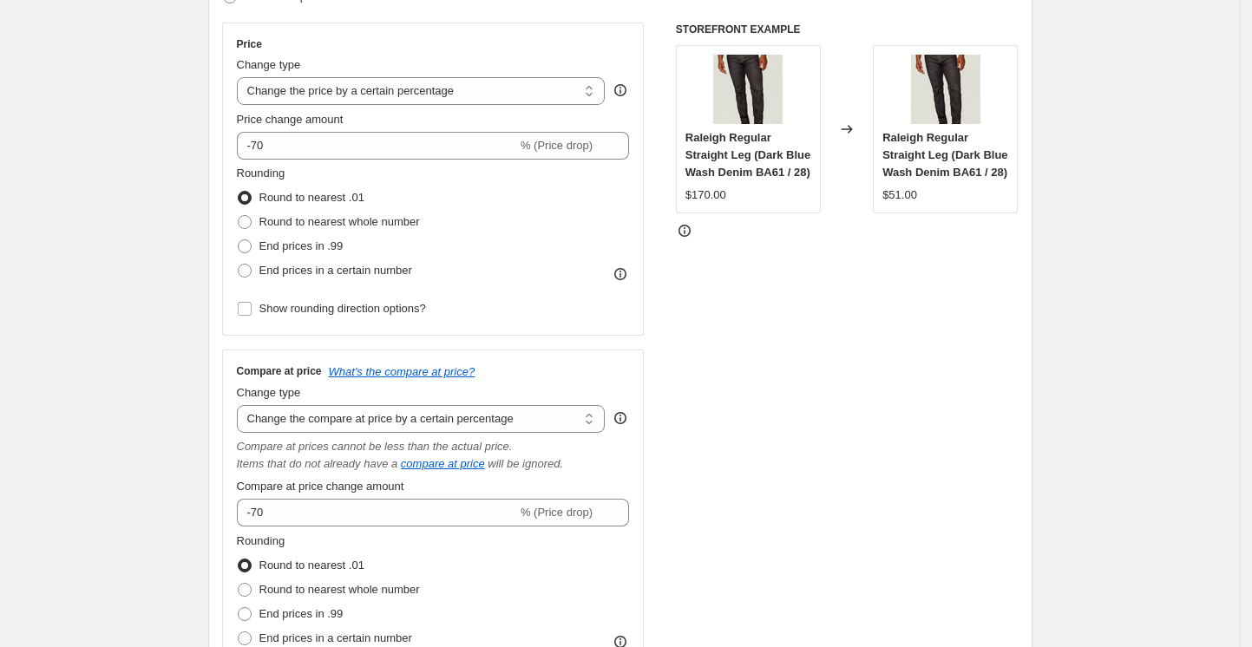
scroll to position [347, 0]
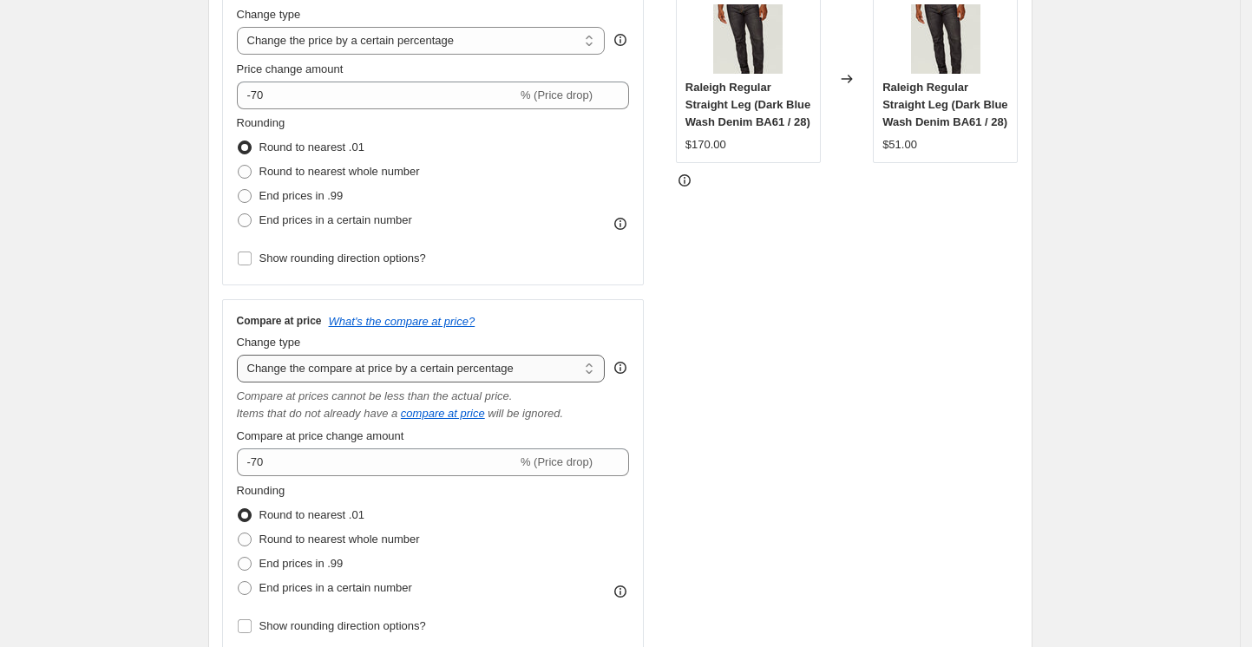
click at [456, 365] on select "Change the compare at price to the current price (sale) Change the compare at p…" at bounding box center [421, 369] width 369 height 28
click at [871, 415] on div "STOREFRONT EXAMPLE Raleigh Regular Straight Leg (Dark Blue Wash Denim BA61 / 28…" at bounding box center [847, 312] width 343 height 681
click at [421, 477] on div "Compare at price What's the compare at price? Change type Change the compare at…" at bounding box center [433, 476] width 393 height 324
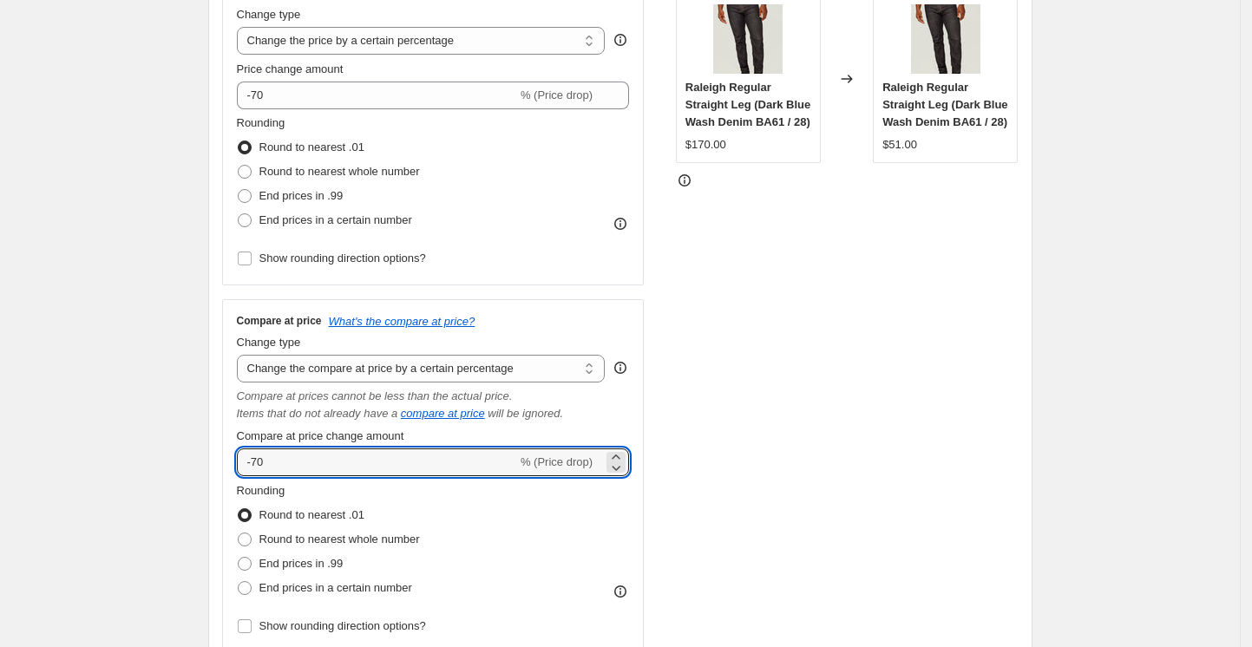
drag, startPoint x: 355, startPoint y: 464, endPoint x: 35, endPoint y: 416, distance: 323.6
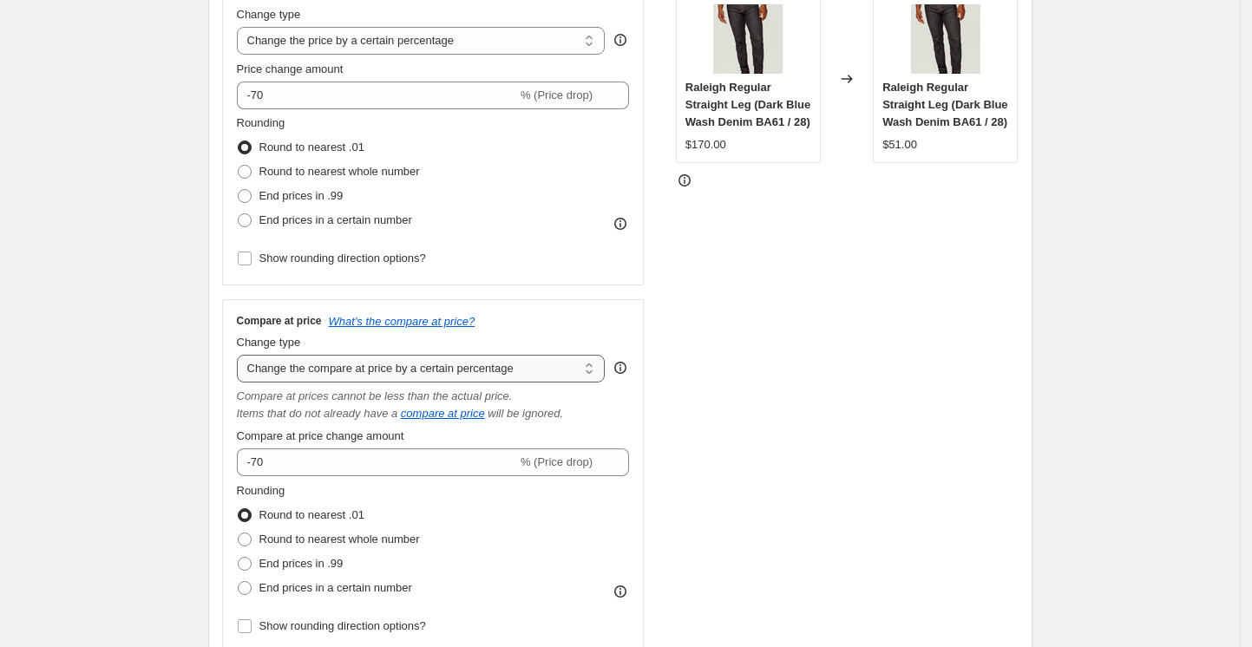
click at [526, 371] on select "Change the compare at price to the current price (sale) Change the compare at p…" at bounding box center [421, 369] width 369 height 28
select select "ep"
click at [241, 356] on select "Change the compare at price to the current price (sale) Change the compare at p…" at bounding box center [421, 369] width 369 height 28
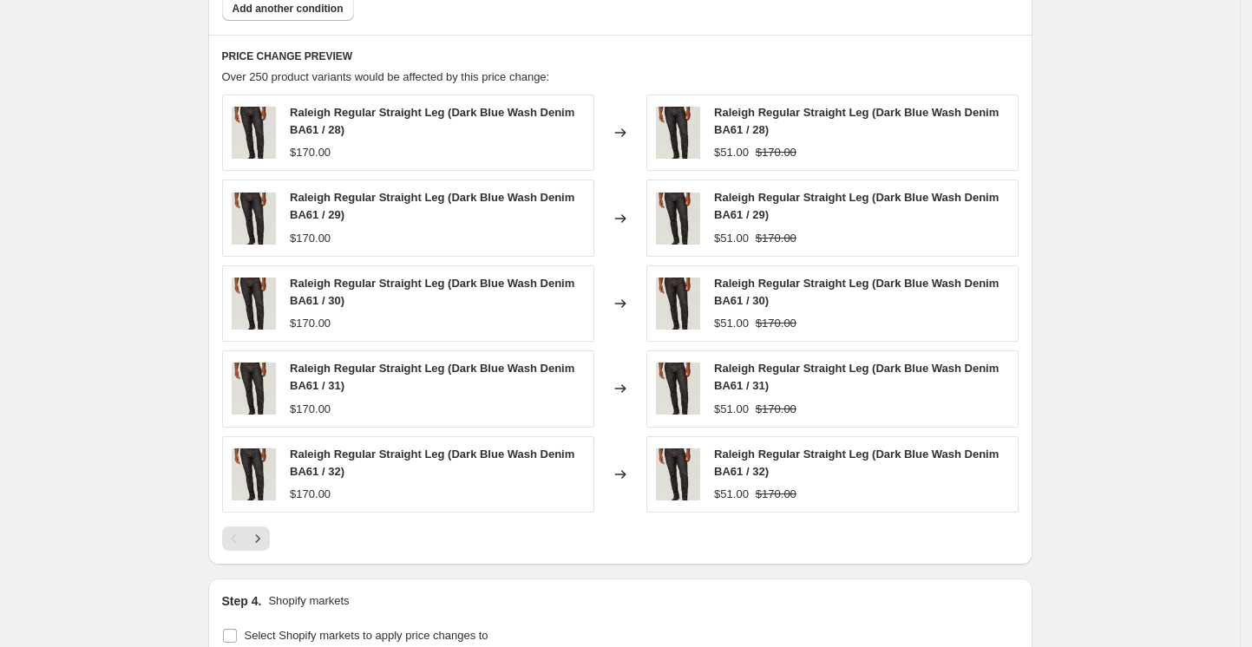
scroll to position [1156, 0]
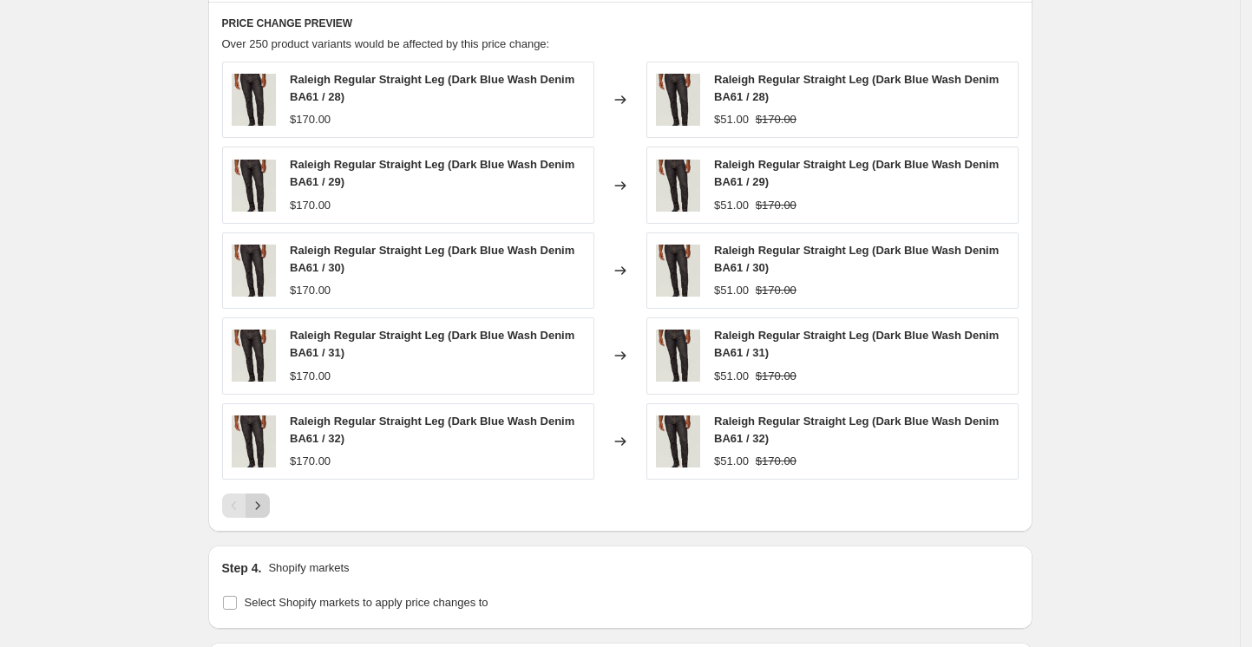
click at [266, 509] on icon "Next" at bounding box center [257, 505] width 17 height 17
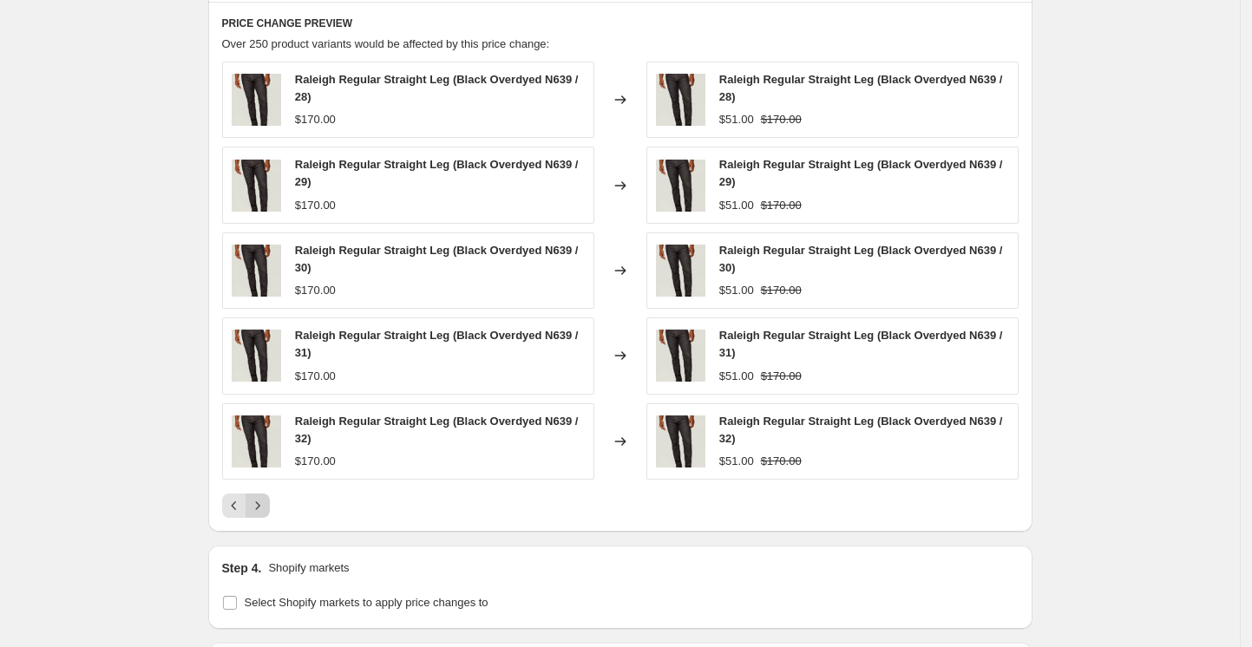
click at [266, 509] on icon "Next" at bounding box center [257, 505] width 17 height 17
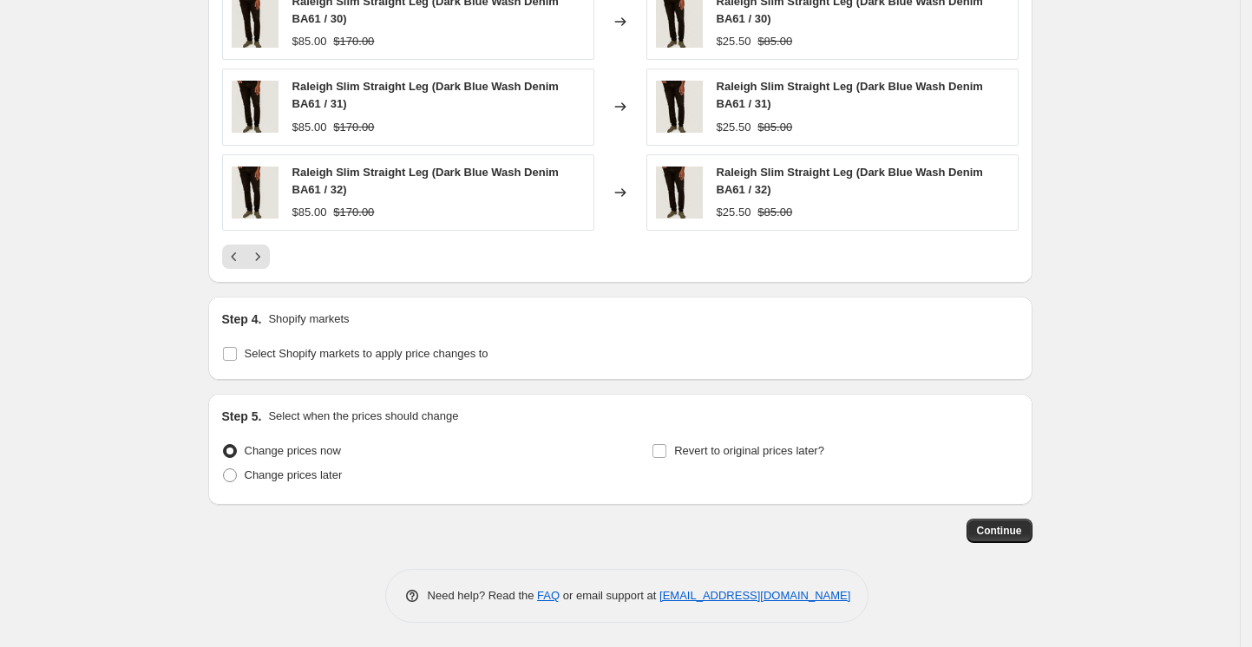
scroll to position [1407, 0]
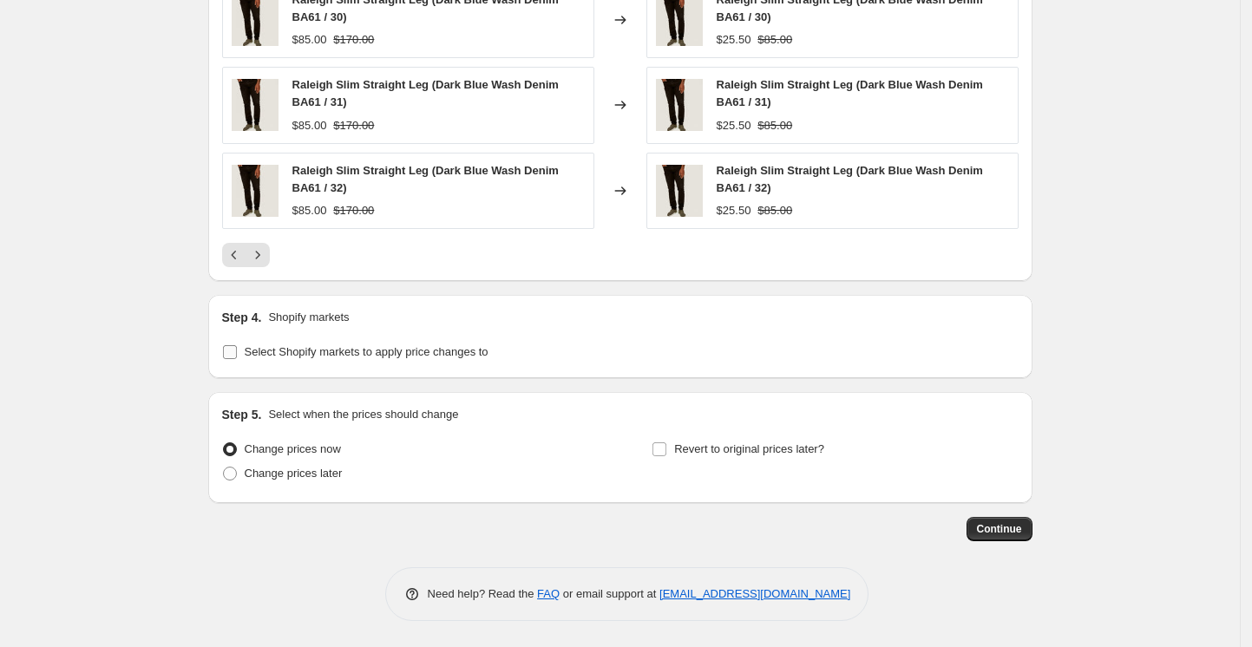
click at [289, 361] on label "Select Shopify markets to apply price changes to" at bounding box center [355, 352] width 266 height 24
click at [237, 359] on input "Select Shopify markets to apply price changes to" at bounding box center [230, 352] width 14 height 14
checkbox input "true"
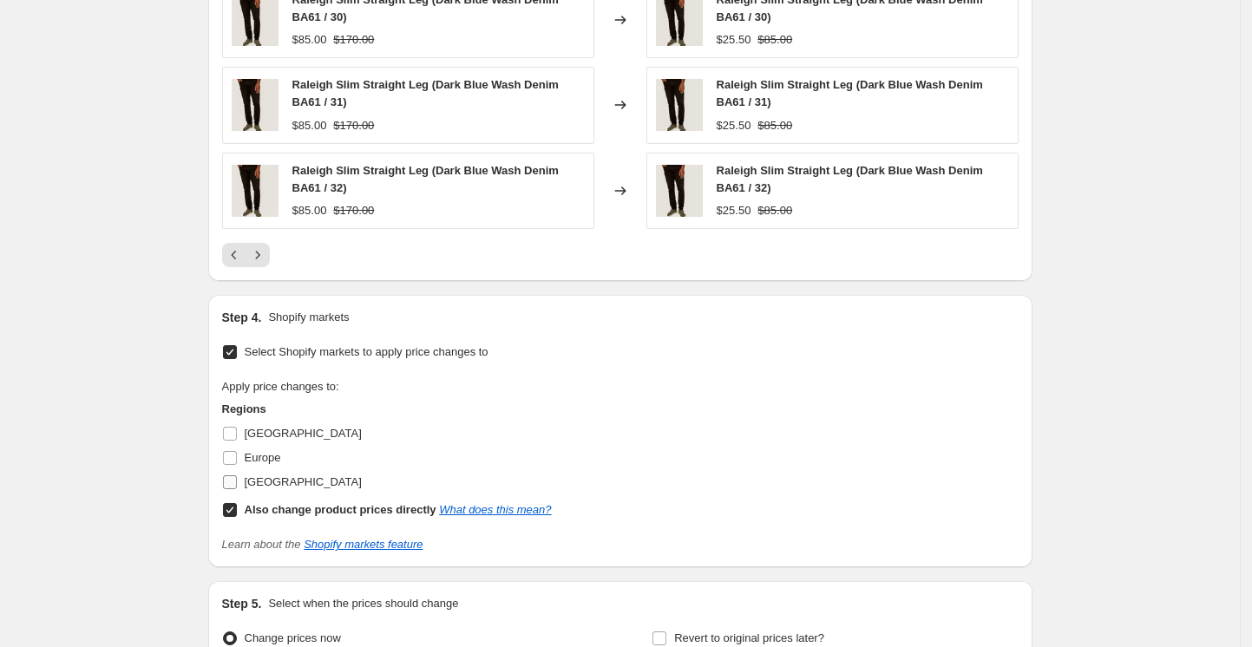
click at [233, 485] on input "[GEOGRAPHIC_DATA]" at bounding box center [230, 482] width 14 height 14
checkbox input "true"
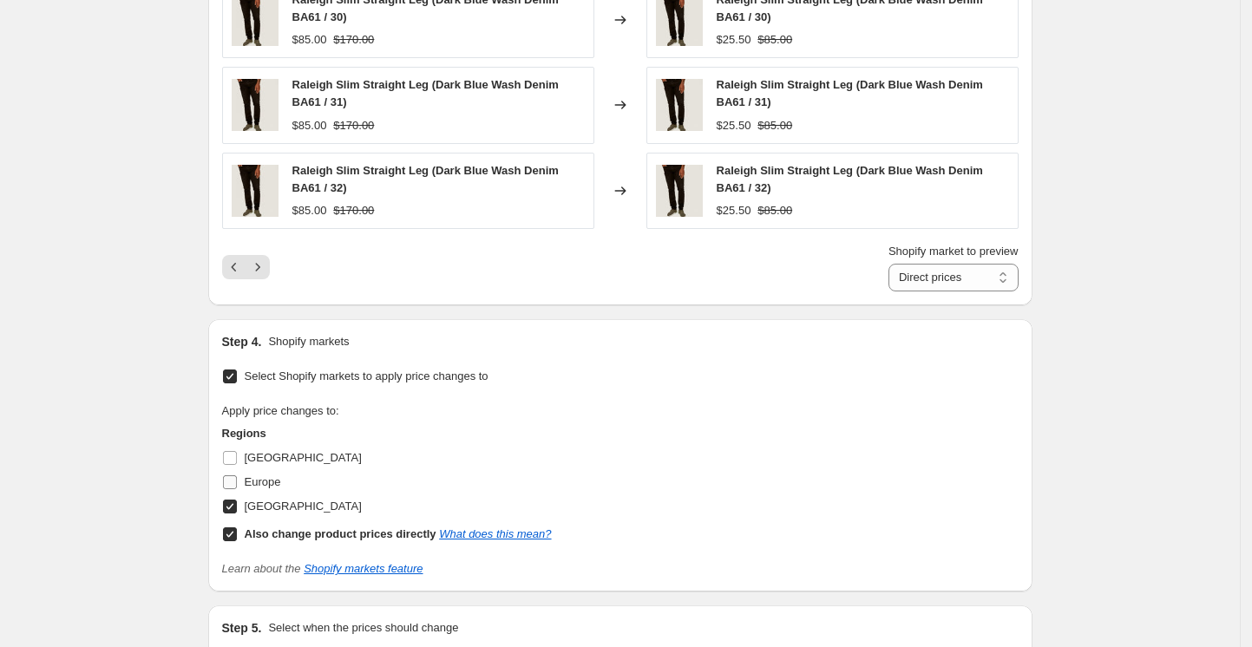
click at [236, 479] on input "Europe" at bounding box center [230, 482] width 14 height 14
checkbox input "true"
click at [236, 458] on input "[GEOGRAPHIC_DATA]" at bounding box center [230, 458] width 14 height 14
checkbox input "true"
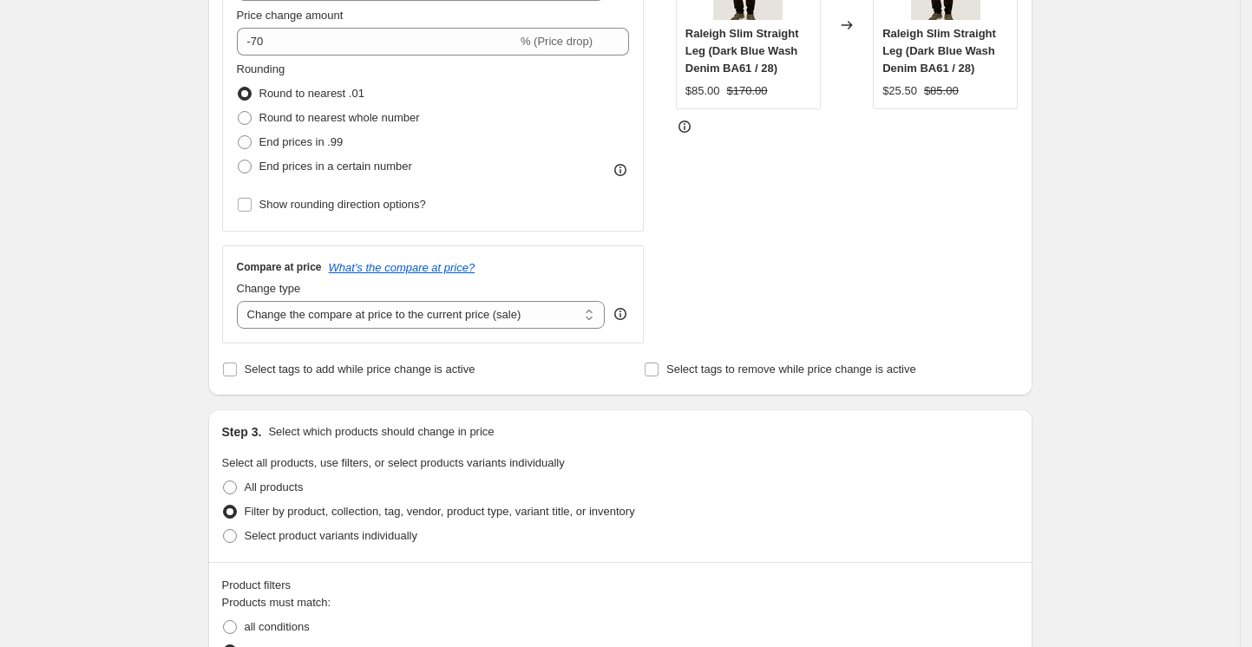
scroll to position [366, 0]
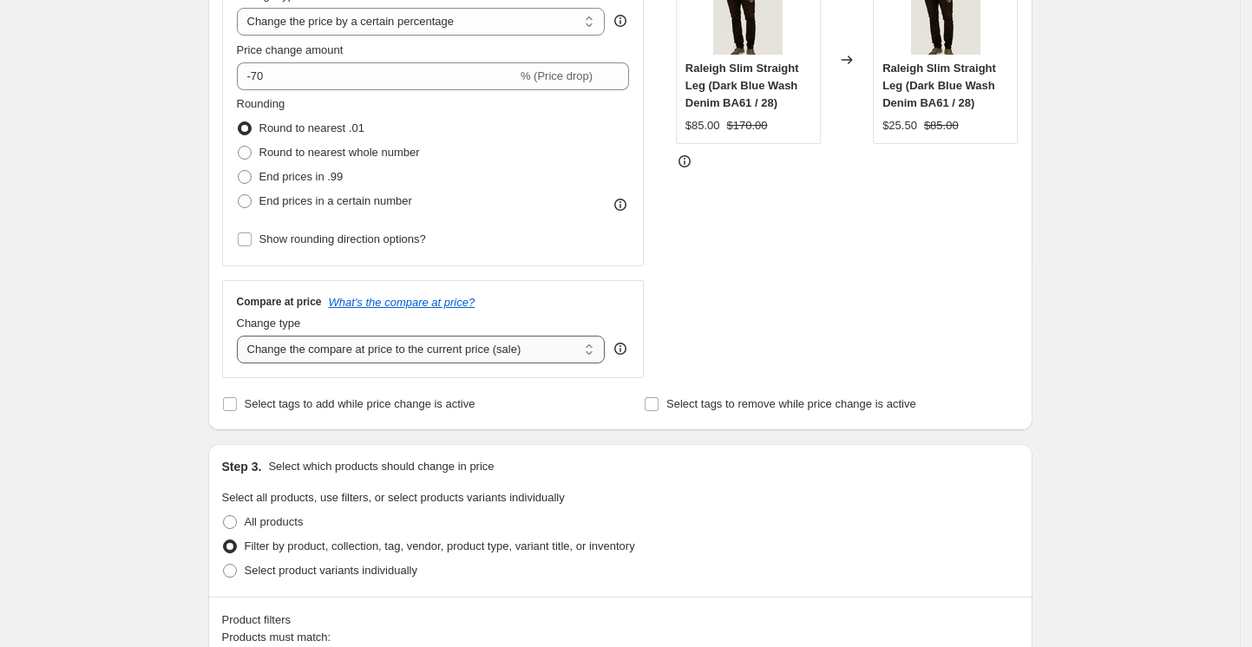
click at [356, 358] on select "Change the compare at price to the current price (sale) Change the compare at p…" at bounding box center [421, 350] width 369 height 28
click at [241, 336] on select "Change the compare at price to the current price (sale) Change the compare at p…" at bounding box center [421, 350] width 369 height 28
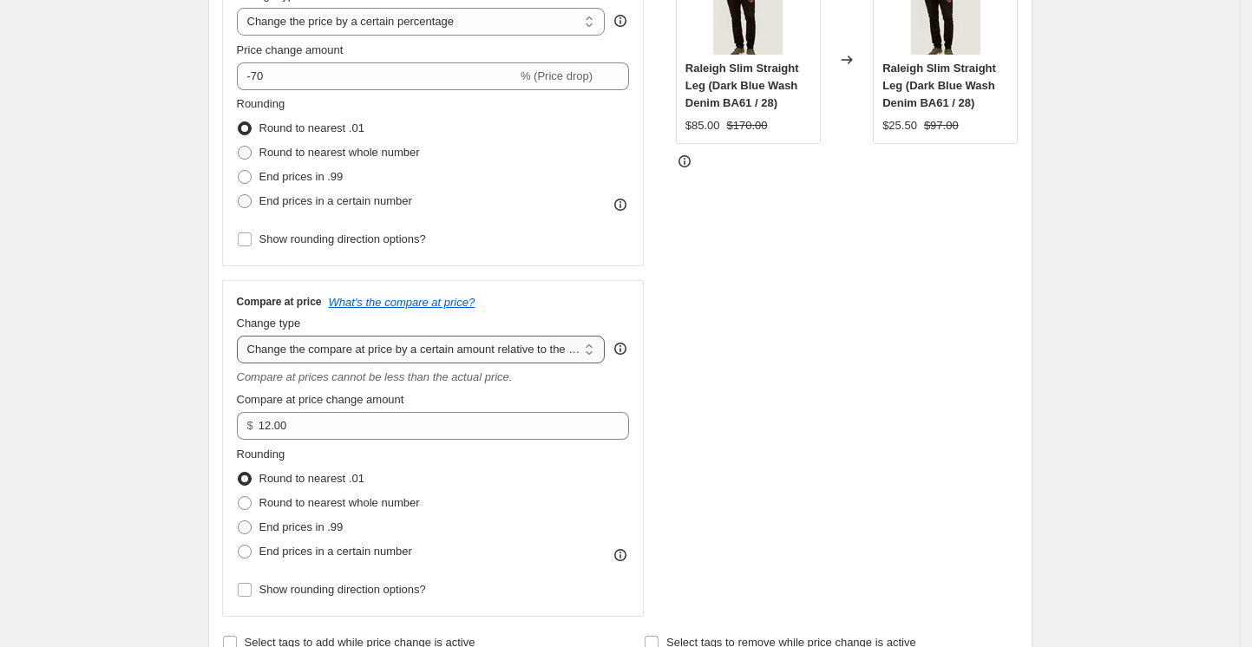
click at [476, 342] on select "Change the compare at price to the current price (sale) Change the compare at p…" at bounding box center [421, 350] width 369 height 28
click at [241, 336] on select "Change the compare at price to the current price (sale) Change the compare at p…" at bounding box center [421, 350] width 369 height 28
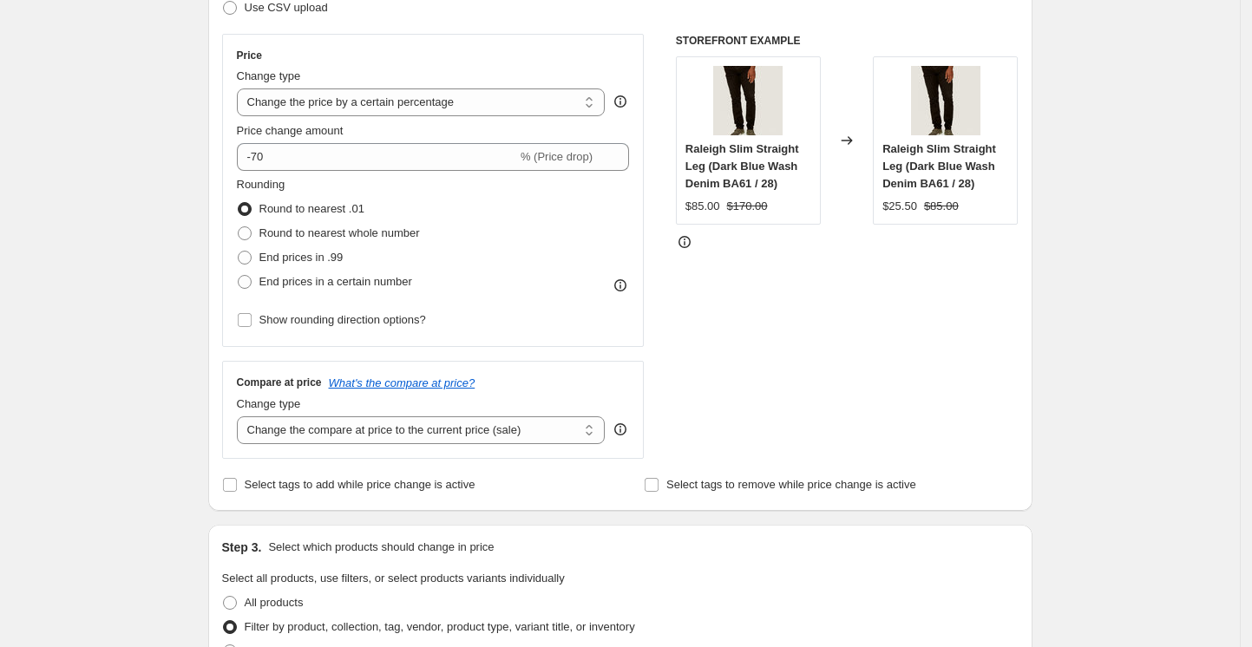
scroll to position [250, 0]
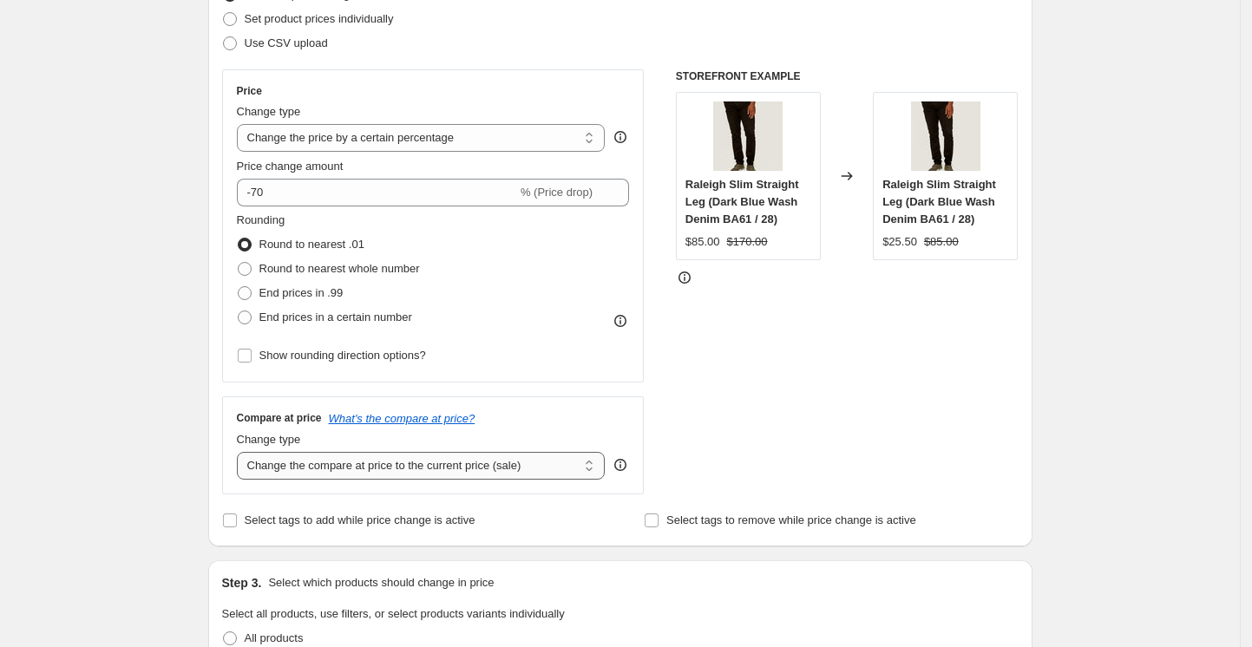
click at [461, 467] on select "Change the compare at price to the current price (sale) Change the compare at p…" at bounding box center [421, 466] width 369 height 28
click at [241, 452] on select "Change the compare at price to the current price (sale) Change the compare at p…" at bounding box center [421, 466] width 369 height 28
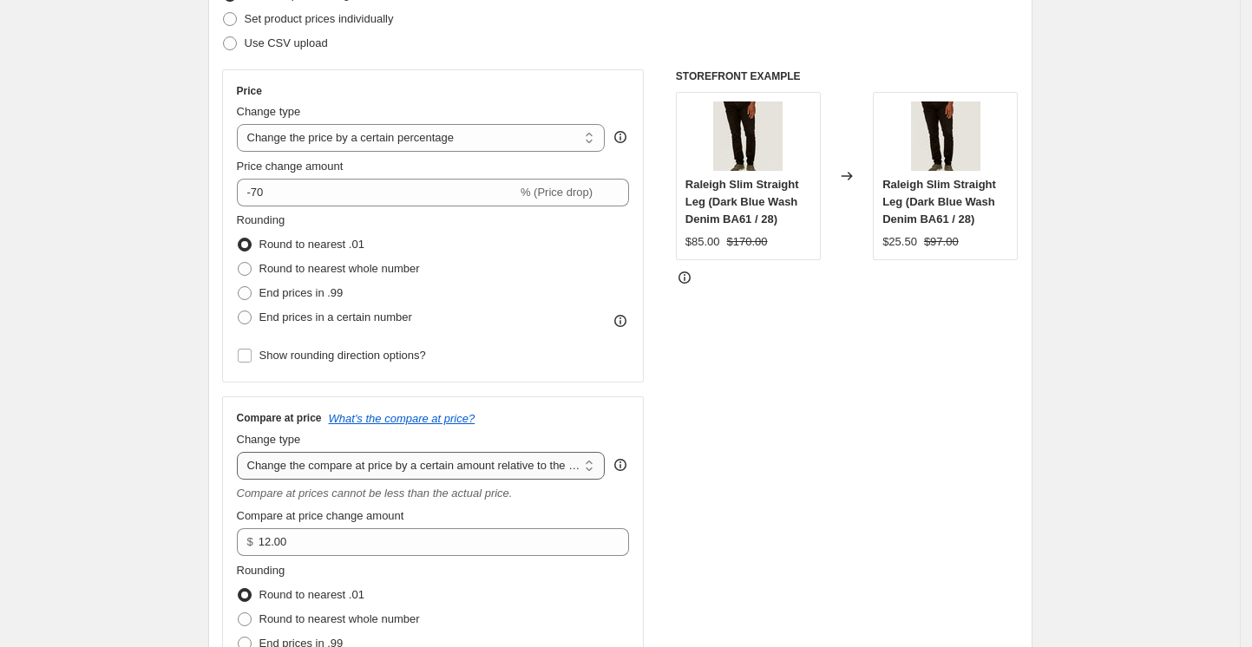
click at [514, 465] on select "Change the compare at price to the current price (sale) Change the compare at p…" at bounding box center [421, 466] width 369 height 28
select select "pp"
click at [241, 452] on select "Change the compare at price to the current price (sale) Change the compare at p…" at bounding box center [421, 466] width 369 height 28
type input "20"
click at [558, 456] on select "Change the compare at price to the current price (sale) Change the compare at p…" at bounding box center [421, 466] width 369 height 28
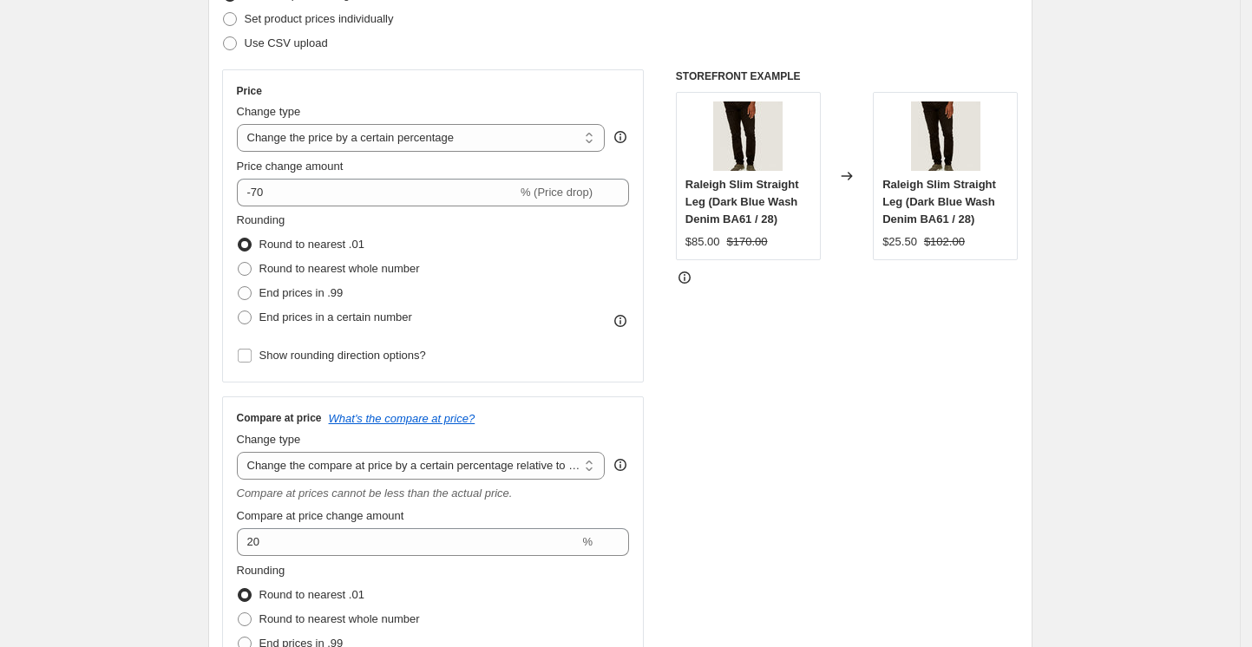
click at [241, 452] on select "Change the compare at price to the current price (sale) Change the compare at p…" at bounding box center [421, 466] width 369 height 28
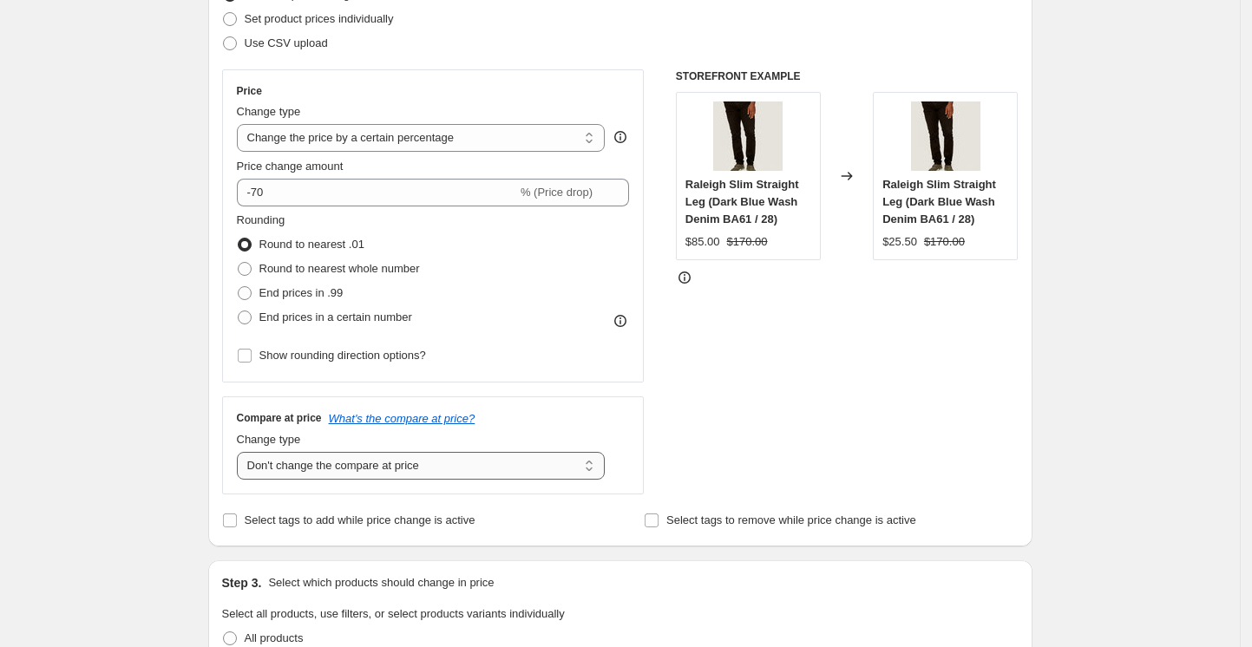
click at [508, 462] on select "Change the compare at price to the current price (sale) Change the compare at p…" at bounding box center [421, 466] width 369 height 28
click at [241, 452] on select "Change the compare at price to the current price (sale) Change the compare at p…" at bounding box center [421, 466] width 369 height 28
click at [475, 458] on select "Change the compare at price to the current price (sale) Change the compare at p…" at bounding box center [421, 466] width 369 height 28
click at [241, 452] on select "Change the compare at price to the current price (sale) Change the compare at p…" at bounding box center [421, 466] width 369 height 28
click at [1009, 339] on div "STOREFRONT EXAMPLE Raleigh Slim Straight Leg (Dark Blue Wash Denim BA61 / 28) $…" at bounding box center [847, 281] width 343 height 425
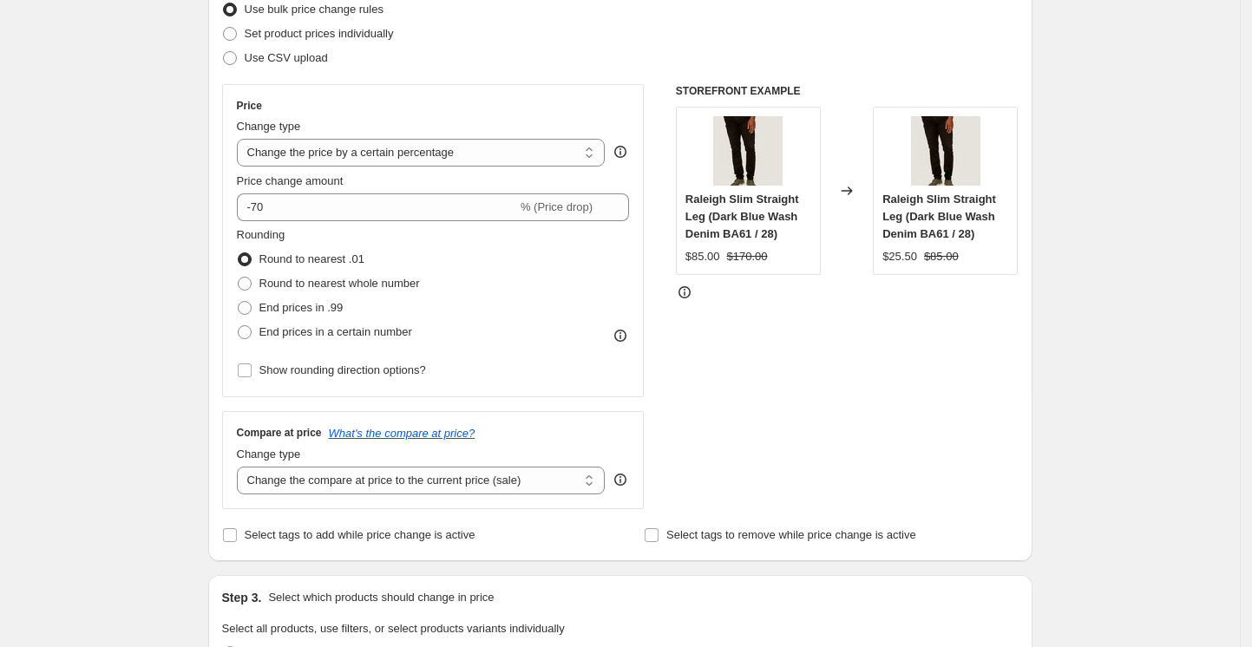
scroll to position [347, 0]
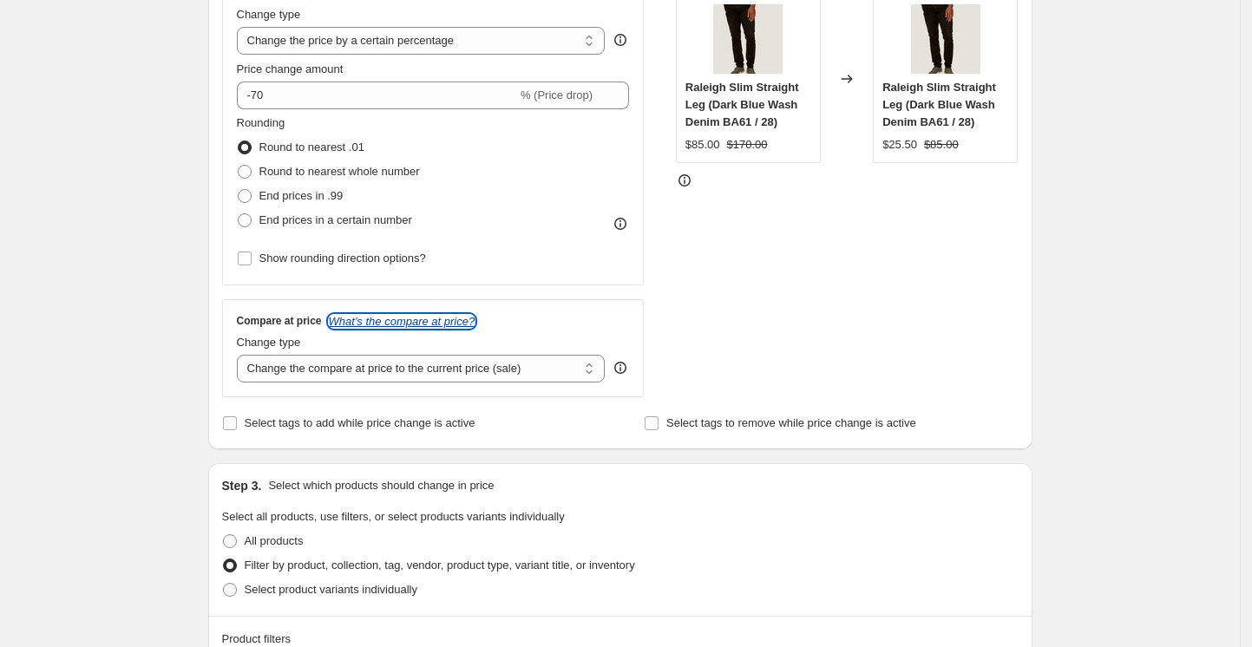
click at [429, 326] on icon "What's the compare at price?" at bounding box center [402, 321] width 147 height 13
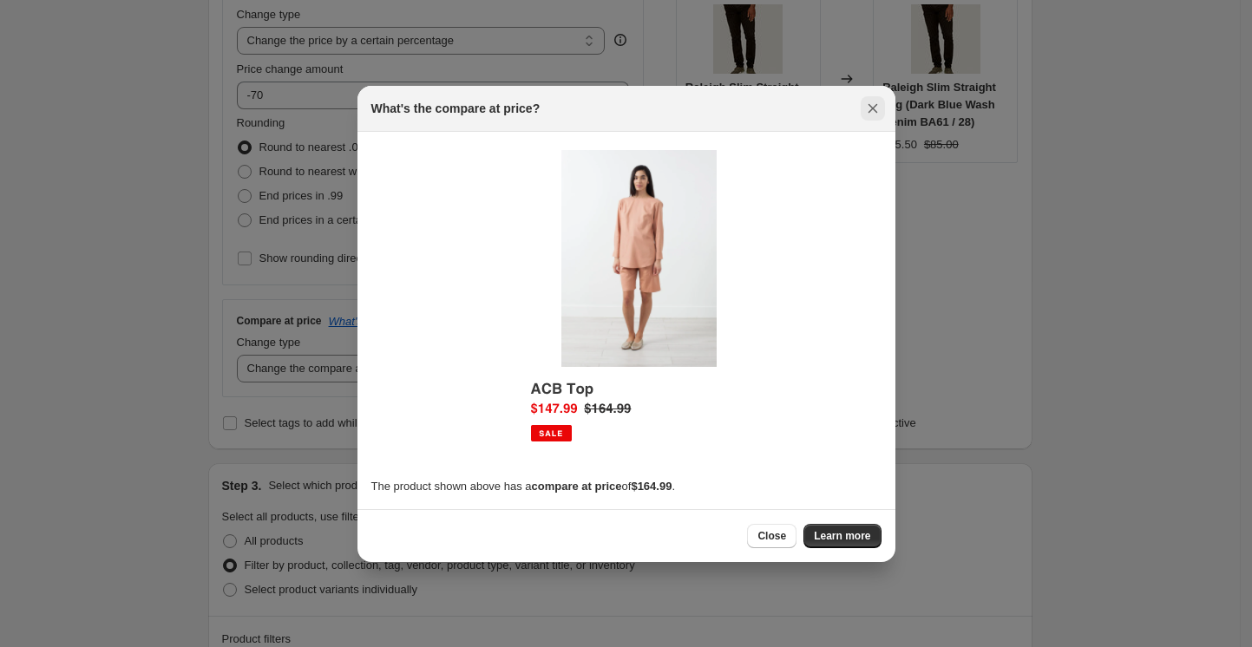
click at [871, 112] on icon "Close" at bounding box center [872, 108] width 17 height 17
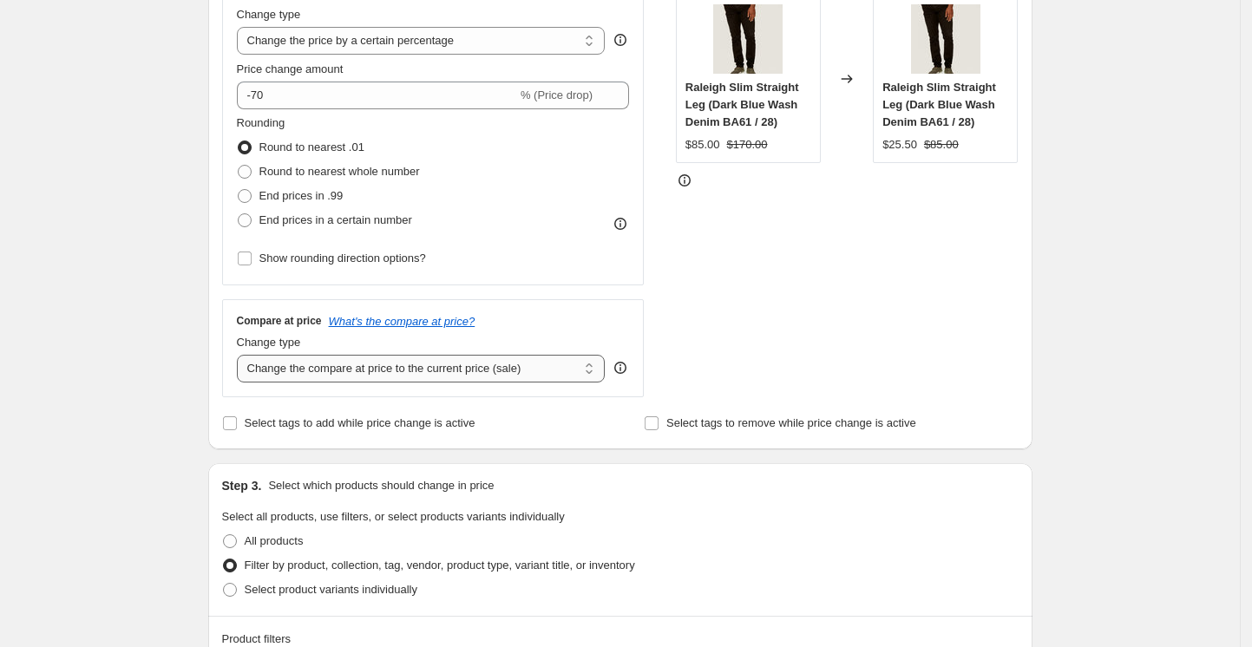
click at [479, 374] on select "Change the compare at price to the current price (sale) Change the compare at p…" at bounding box center [421, 369] width 369 height 28
select select "percentage"
click at [241, 356] on select "Change the compare at price to the current price (sale) Change the compare at p…" at bounding box center [421, 369] width 369 height 28
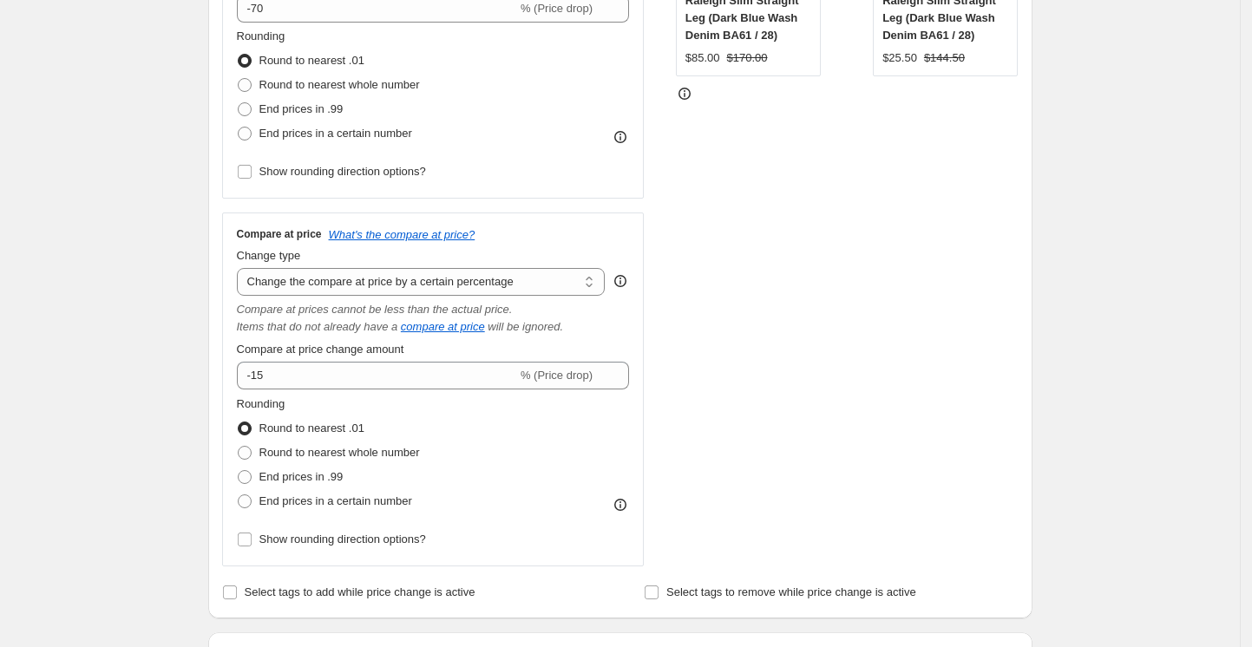
scroll to position [462, 0]
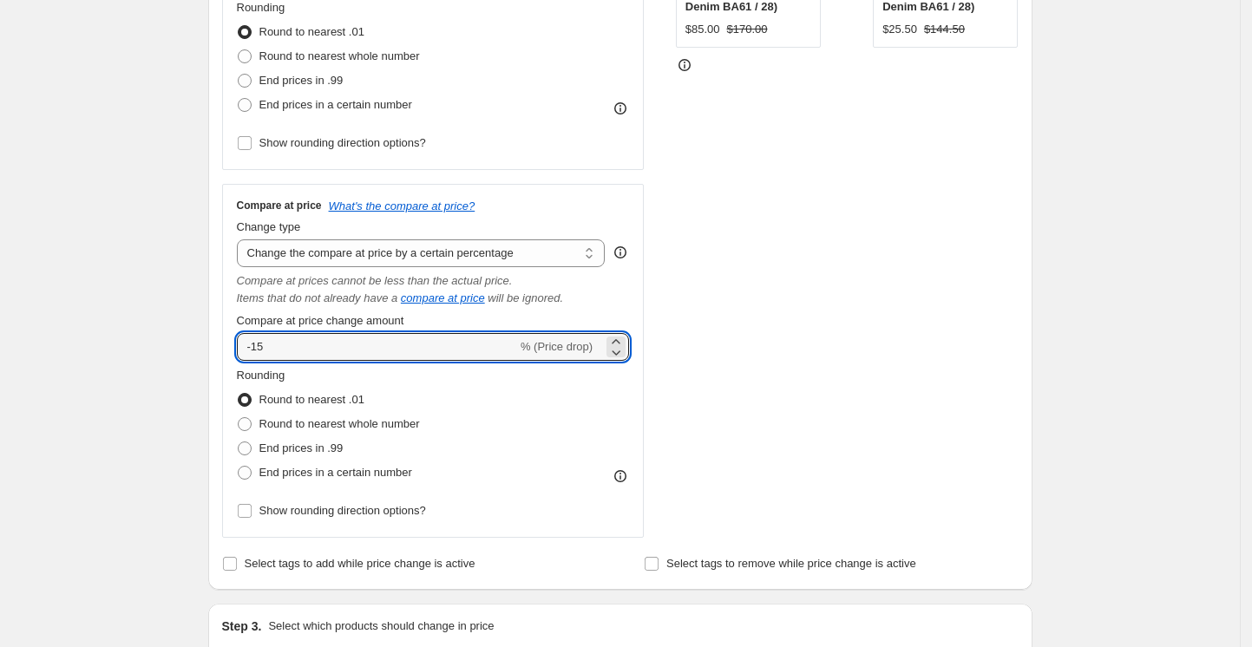
drag, startPoint x: 214, startPoint y: 333, endPoint x: 132, endPoint y: 312, distance: 85.0
type input "0"
click at [766, 204] on div "STOREFRONT EXAMPLE Raleigh Slim Straight Leg (Dark Blue Wash Denim BA61 / 28) $…" at bounding box center [847, 197] width 343 height 681
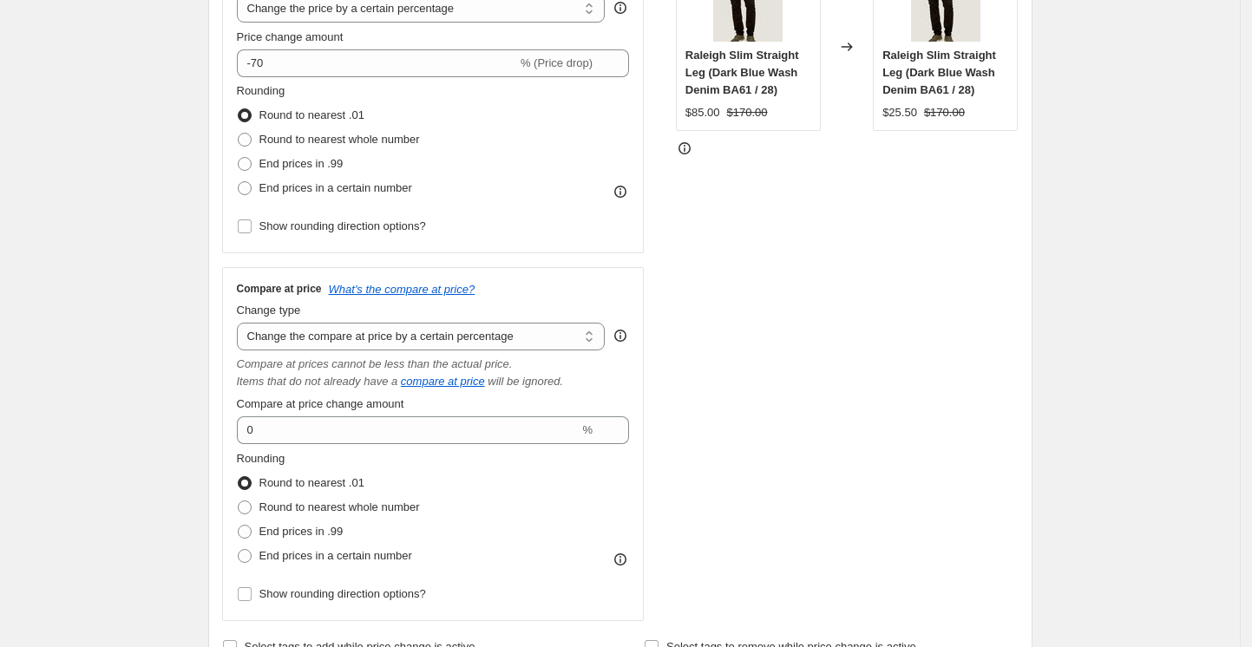
scroll to position [347, 0]
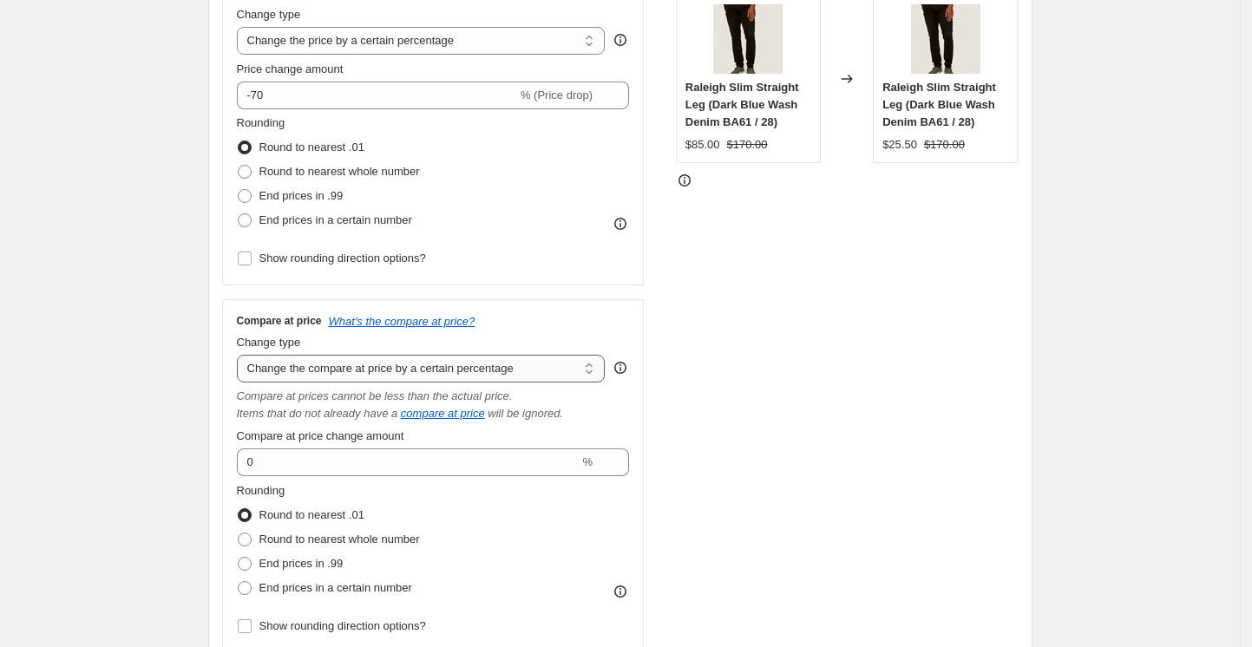
click at [545, 367] on select "Change the compare at price to the current price (sale) Change the compare at p…" at bounding box center [421, 369] width 369 height 28
select select "ep"
click at [241, 356] on select "Change the compare at price to the current price (sale) Change the compare at p…" at bounding box center [421, 369] width 369 height 28
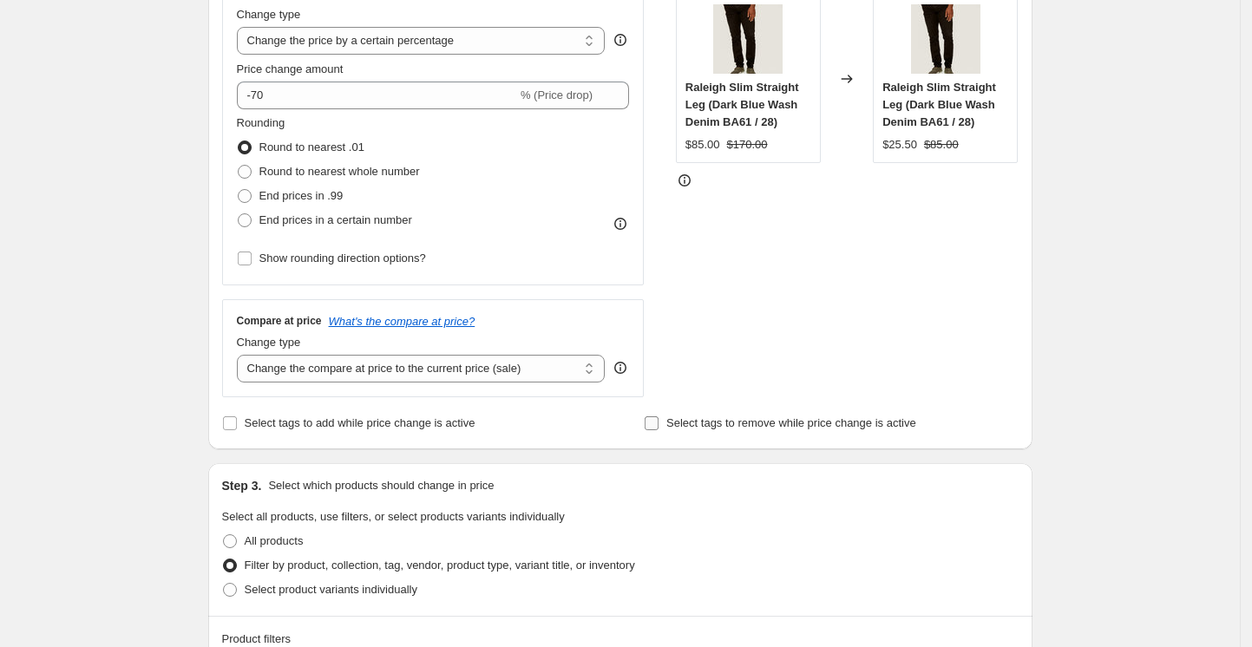
click at [872, 414] on label "Select tags to remove while price change is active" at bounding box center [780, 423] width 272 height 24
click at [658, 416] on input "Select tags to remove while price change is active" at bounding box center [651, 423] width 14 height 14
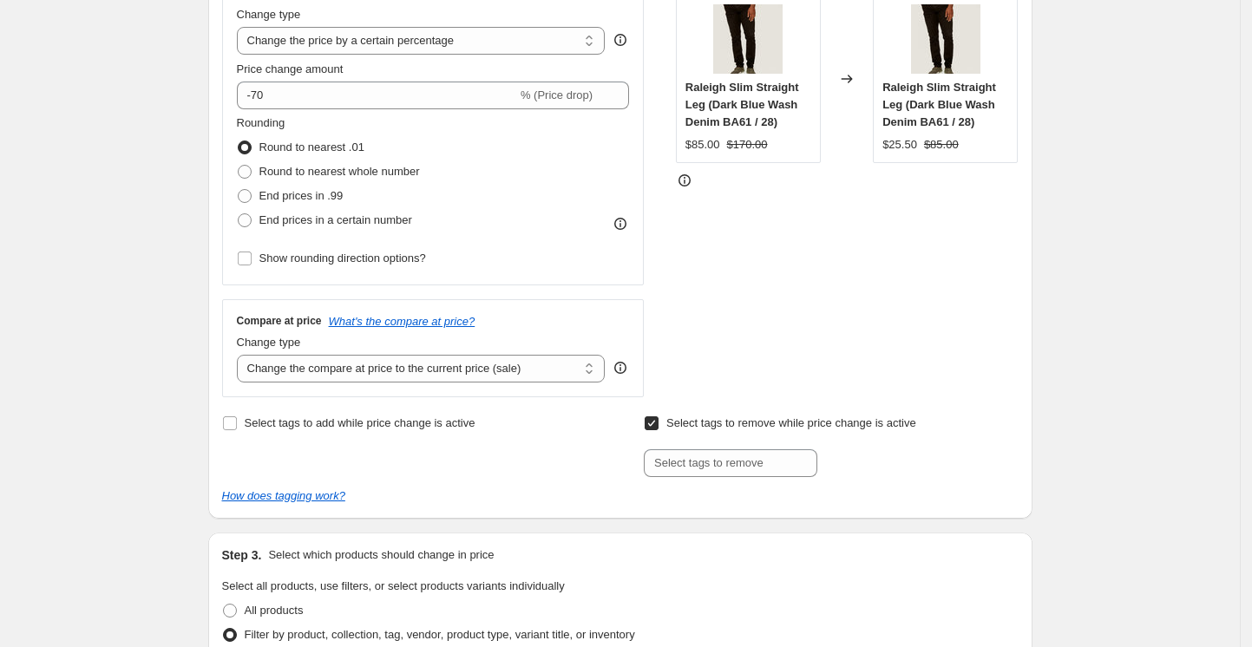
click at [694, 421] on span "Select tags to remove while price change is active" at bounding box center [791, 422] width 250 height 13
click at [658, 421] on input "Select tags to remove while price change is active" at bounding box center [651, 423] width 14 height 14
checkbox input "false"
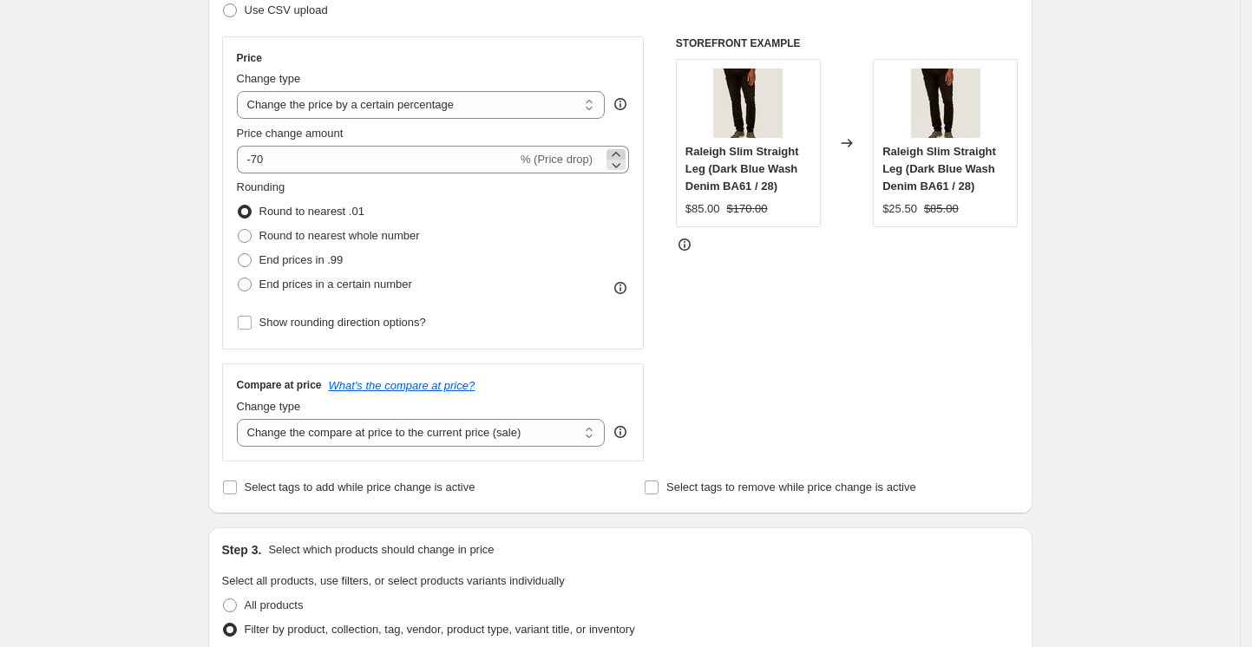
scroll to position [231, 0]
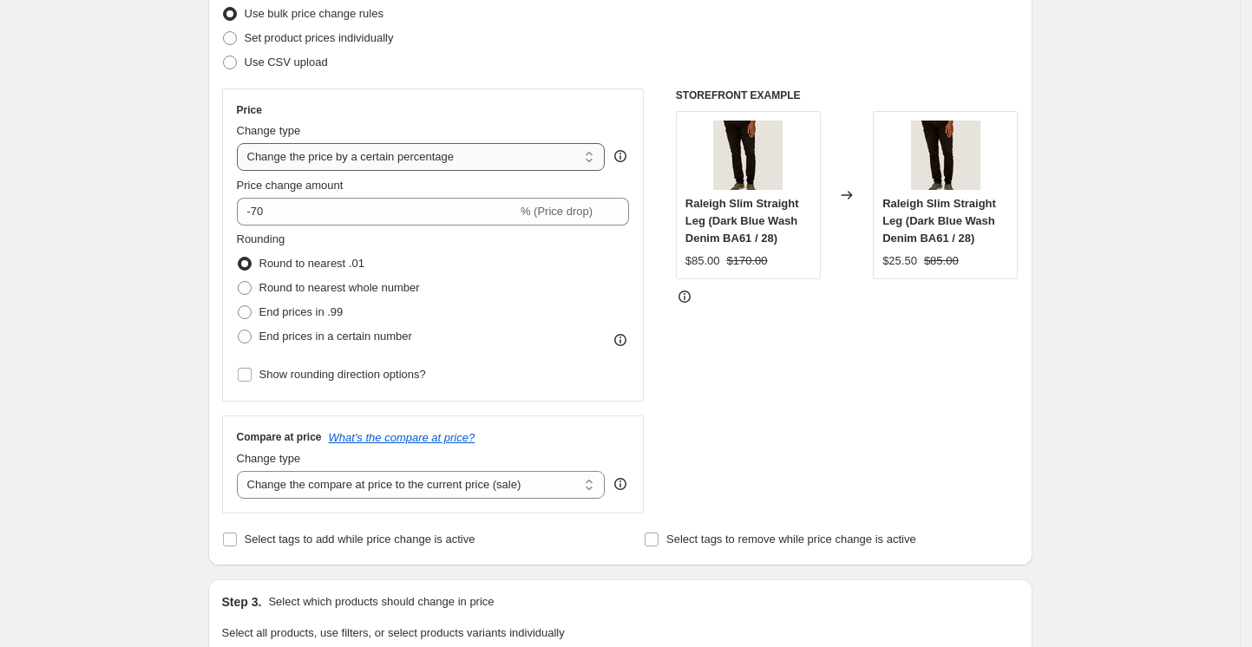
click at [491, 156] on select "Change the price to a certain amount Change the price by a certain amount Chang…" at bounding box center [421, 157] width 369 height 28
click at [241, 143] on select "Change the price to a certain amount Change the price by a certain amount Chang…" at bounding box center [421, 157] width 369 height 28
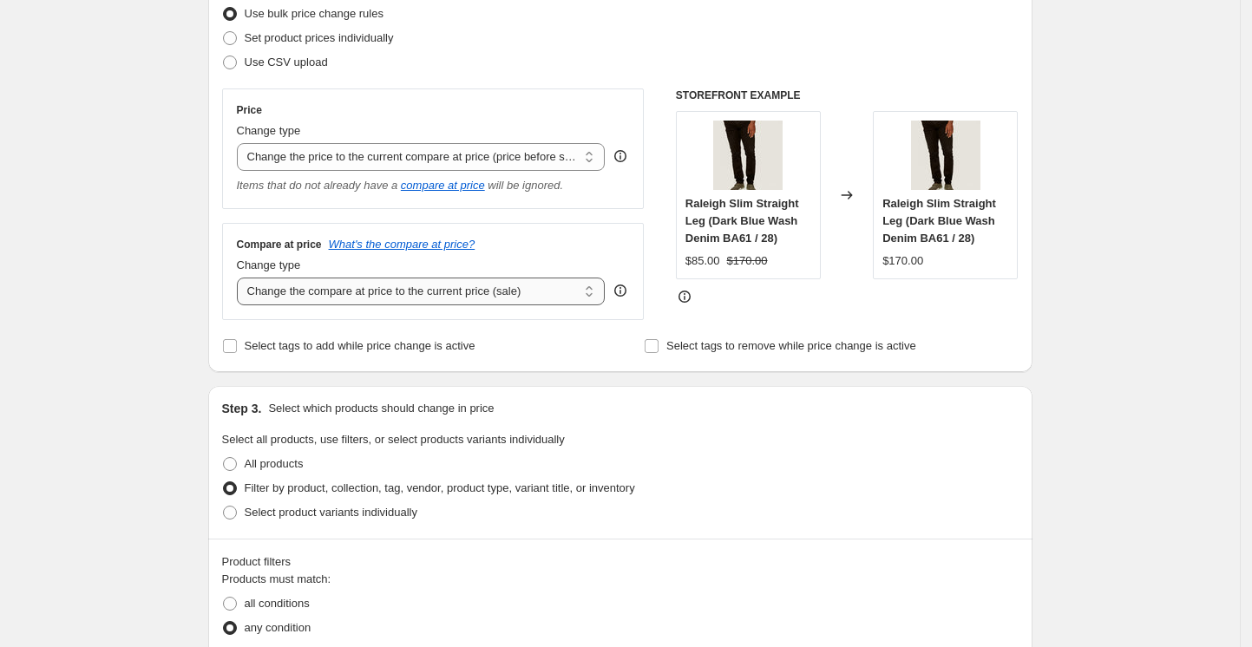
click at [439, 286] on select "Change the compare at price to the current price (sale) Change the compare at p…" at bounding box center [421, 292] width 369 height 28
click at [440, 146] on select "Change the price to a certain amount Change the price by a certain amount Chang…" at bounding box center [421, 157] width 369 height 28
select select "pcap"
click at [241, 143] on select "Change the price to a certain amount Change the price by a certain amount Chang…" at bounding box center [421, 157] width 369 height 28
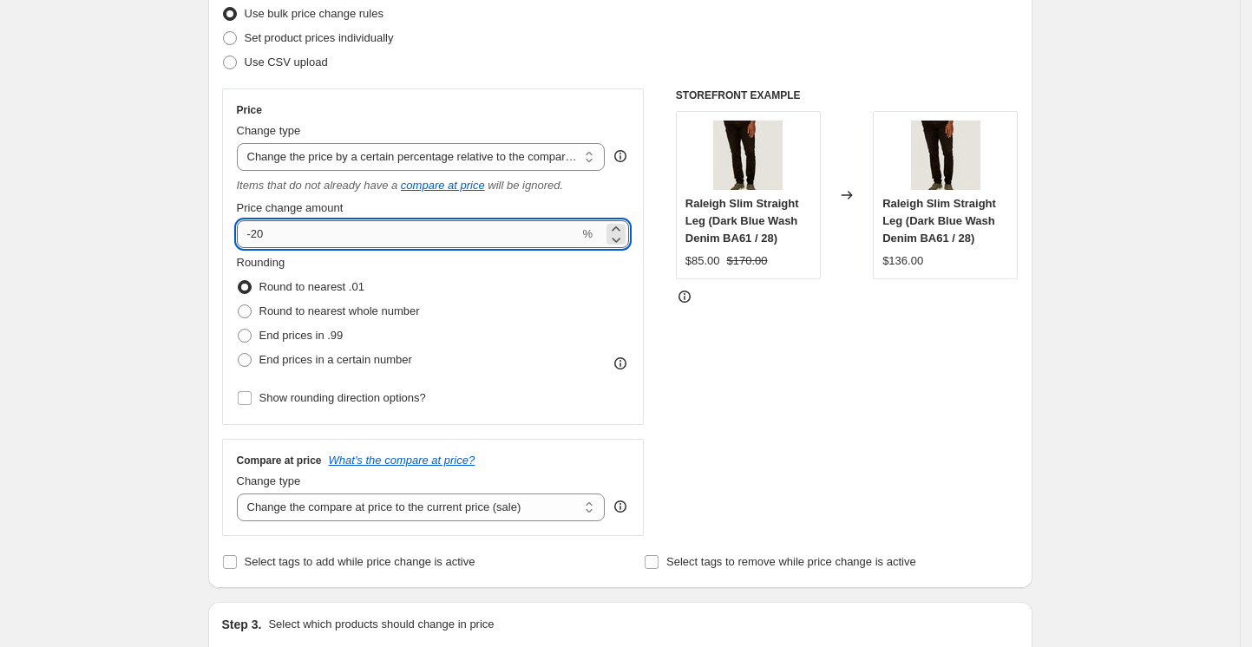
drag, startPoint x: 301, startPoint y: 233, endPoint x: 257, endPoint y: 234, distance: 44.2
click at [257, 234] on input "-20" at bounding box center [408, 234] width 343 height 28
type input "-70"
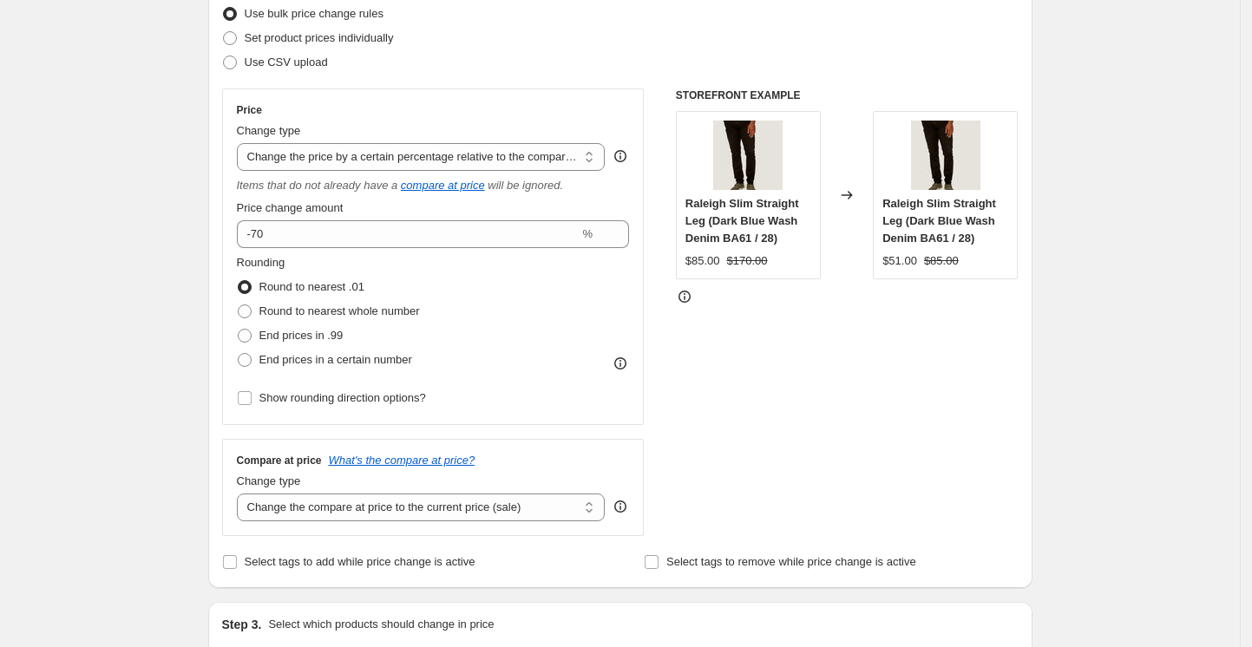
click at [568, 510] on select "Change the compare at price to the current price (sale) Change the compare at p…" at bounding box center [421, 507] width 369 height 28
select select "no_change"
click at [241, 493] on select "Change the compare at price to the current price (sale) Change the compare at p…" at bounding box center [421, 507] width 369 height 28
click at [951, 425] on div "STOREFRONT EXAMPLE Raleigh Slim Straight Leg (Dark Blue Wash Denim BA61 / 28) $…" at bounding box center [847, 312] width 343 height 448
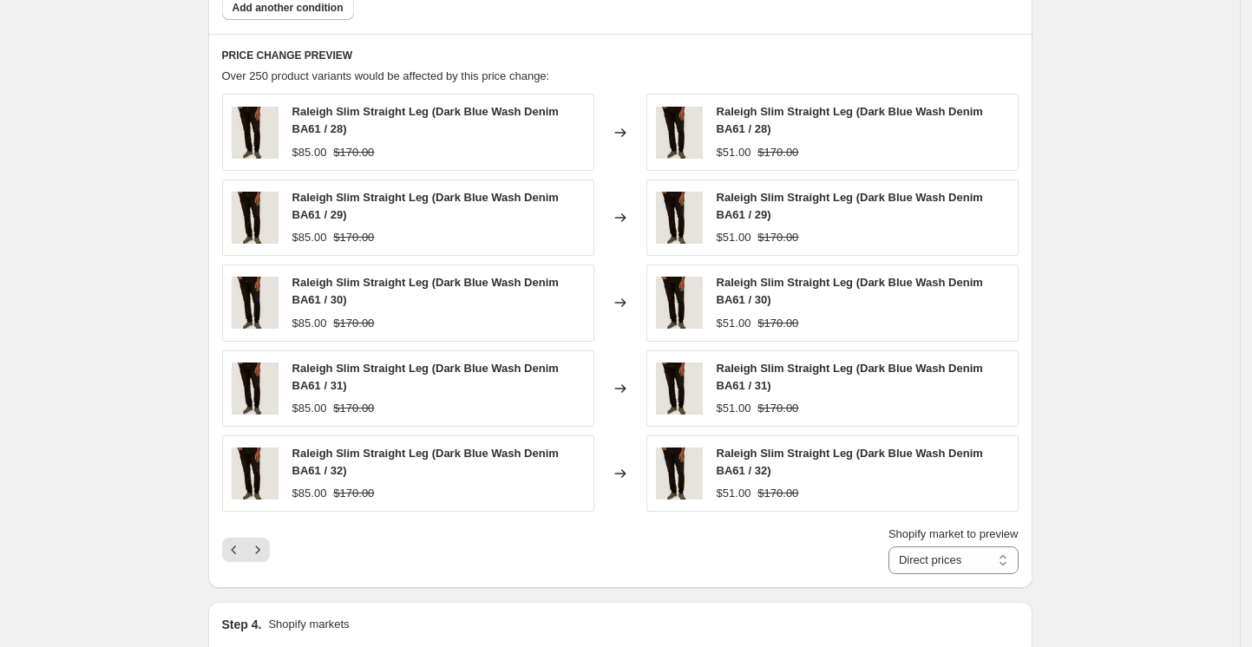
scroll to position [1271, 0]
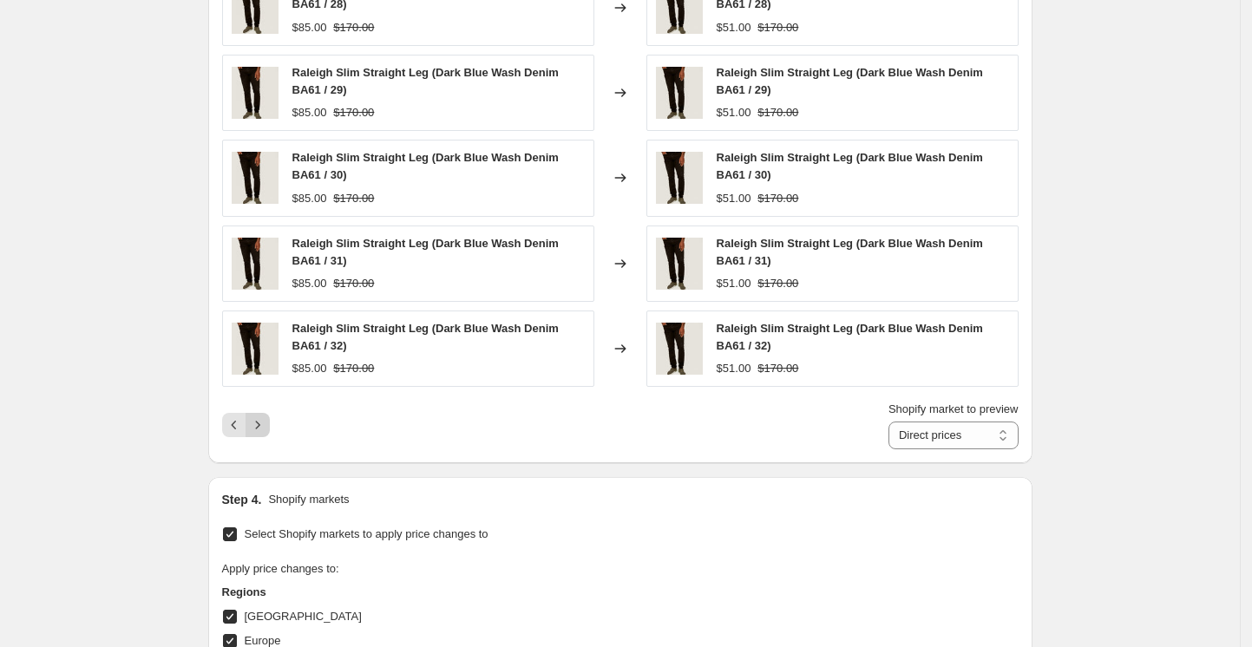
click at [270, 428] on button "Next" at bounding box center [257, 425] width 24 height 24
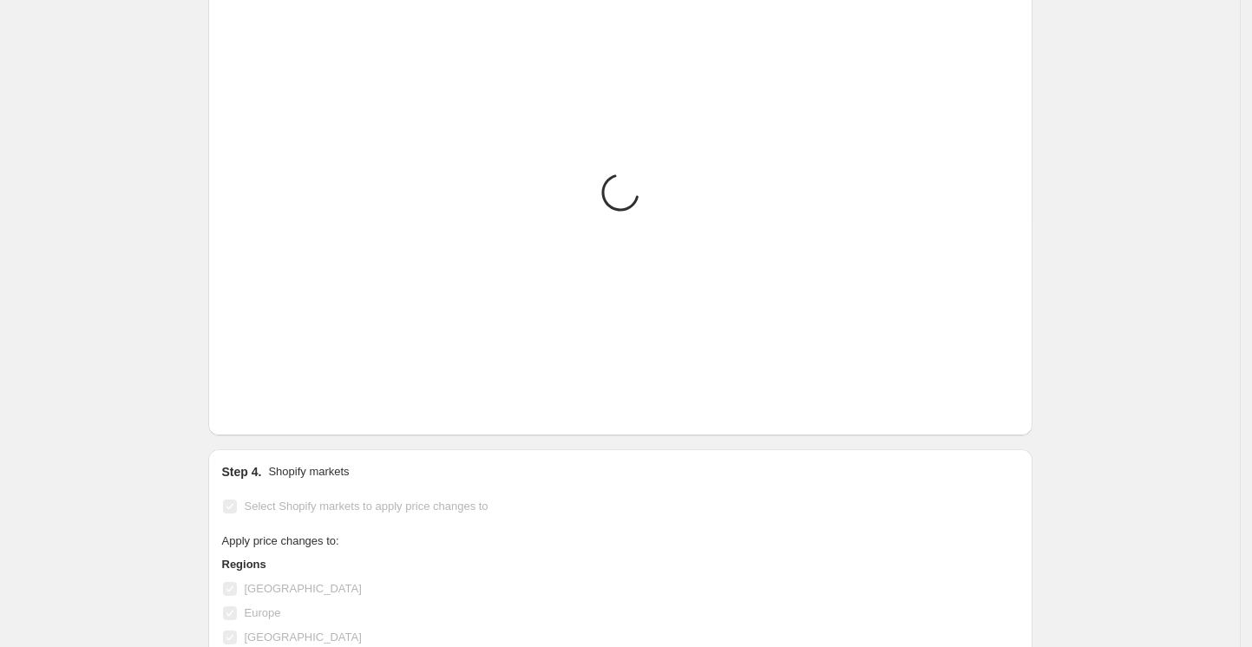
click at [266, 428] on div "PRICE CHANGE PREVIEW Placeholder Loading product variants... Loading... Placeho…" at bounding box center [620, 172] width 824 height 526
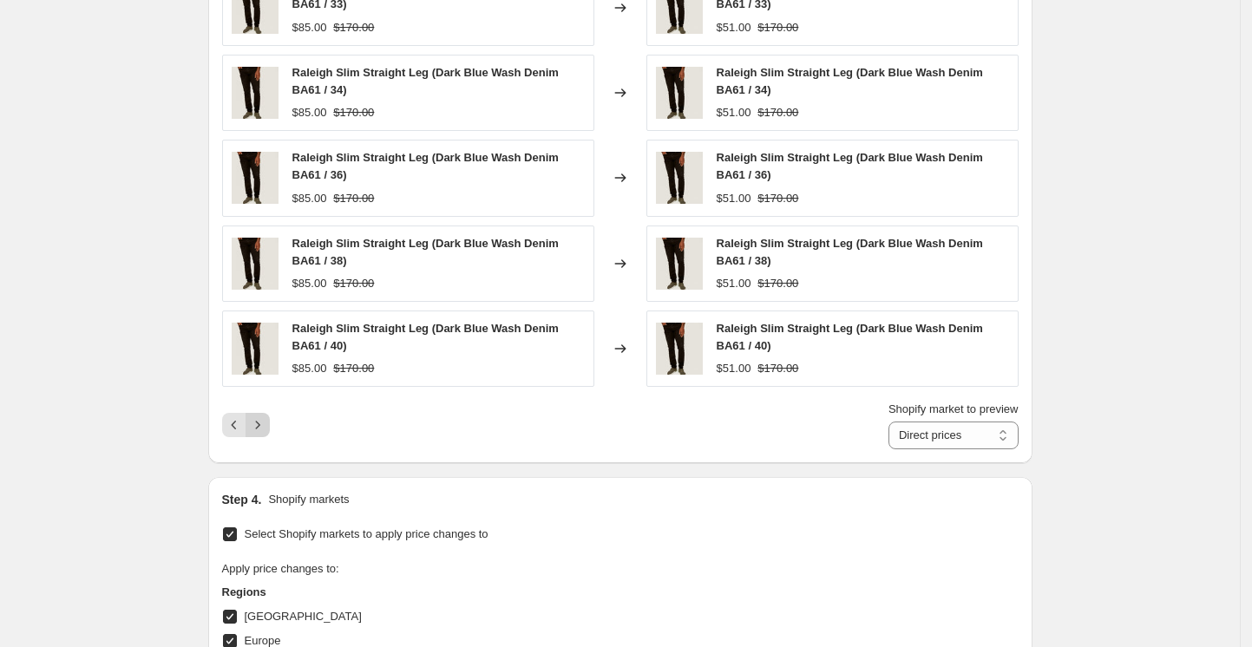
click at [266, 430] on icon "Next" at bounding box center [257, 424] width 17 height 17
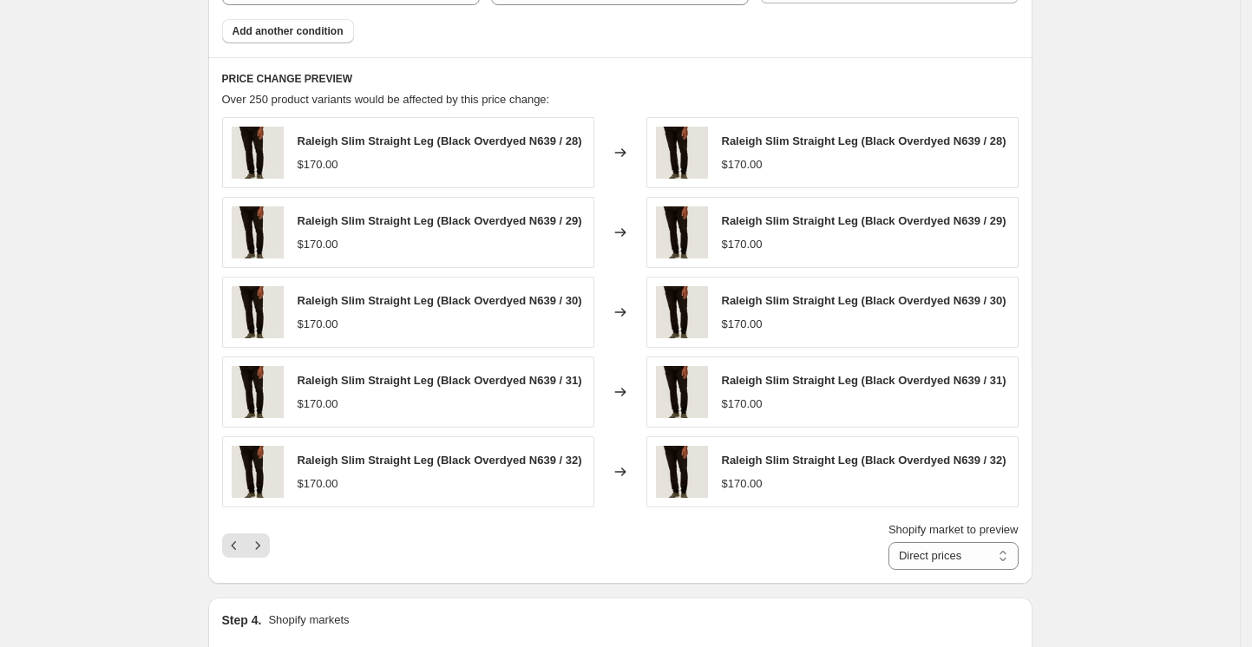
scroll to position [1156, 0]
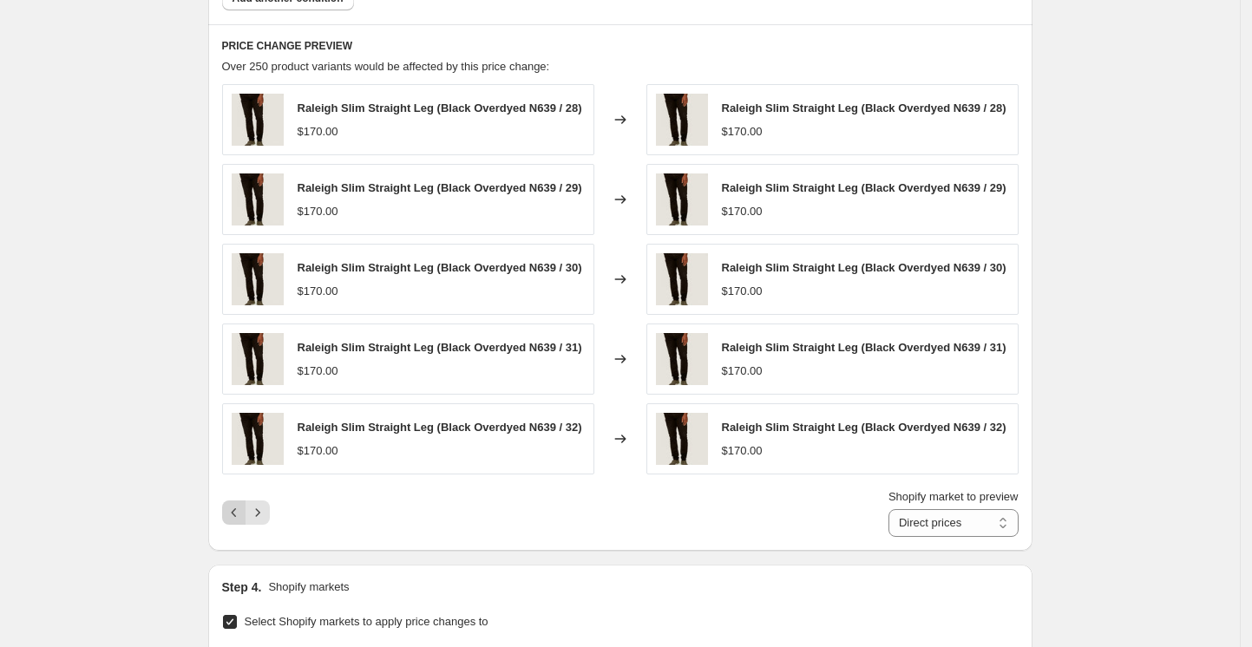
click at [231, 515] on icon "Previous" at bounding box center [233, 512] width 17 height 17
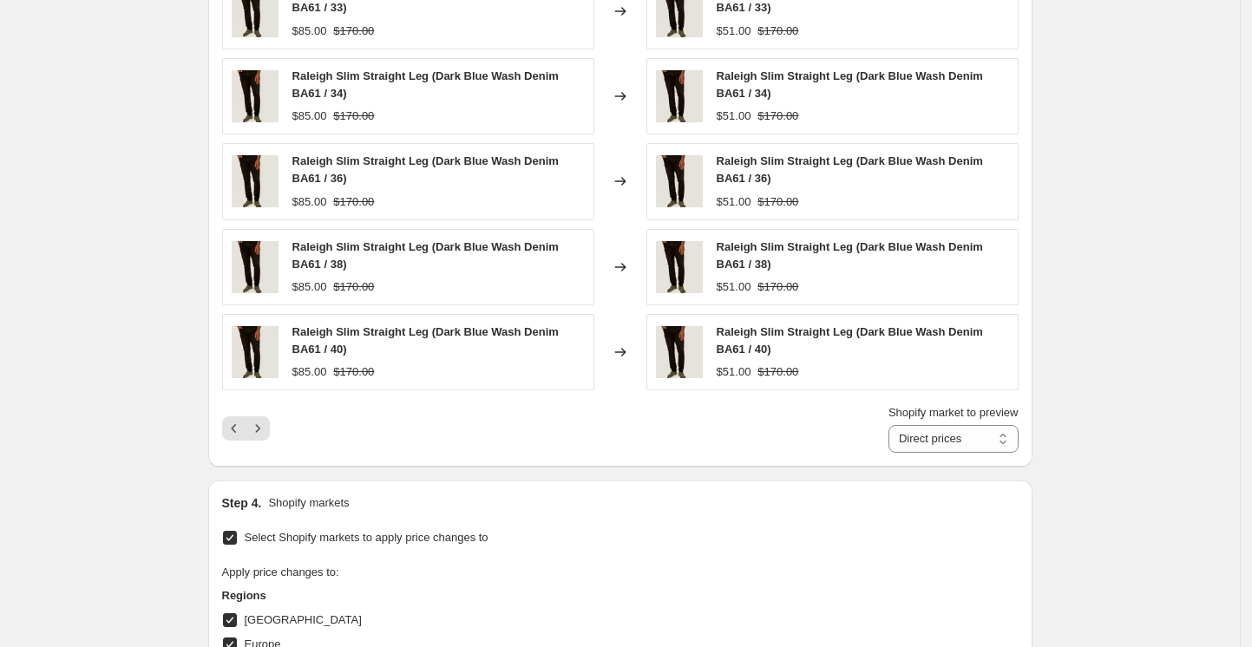
scroll to position [1271, 0]
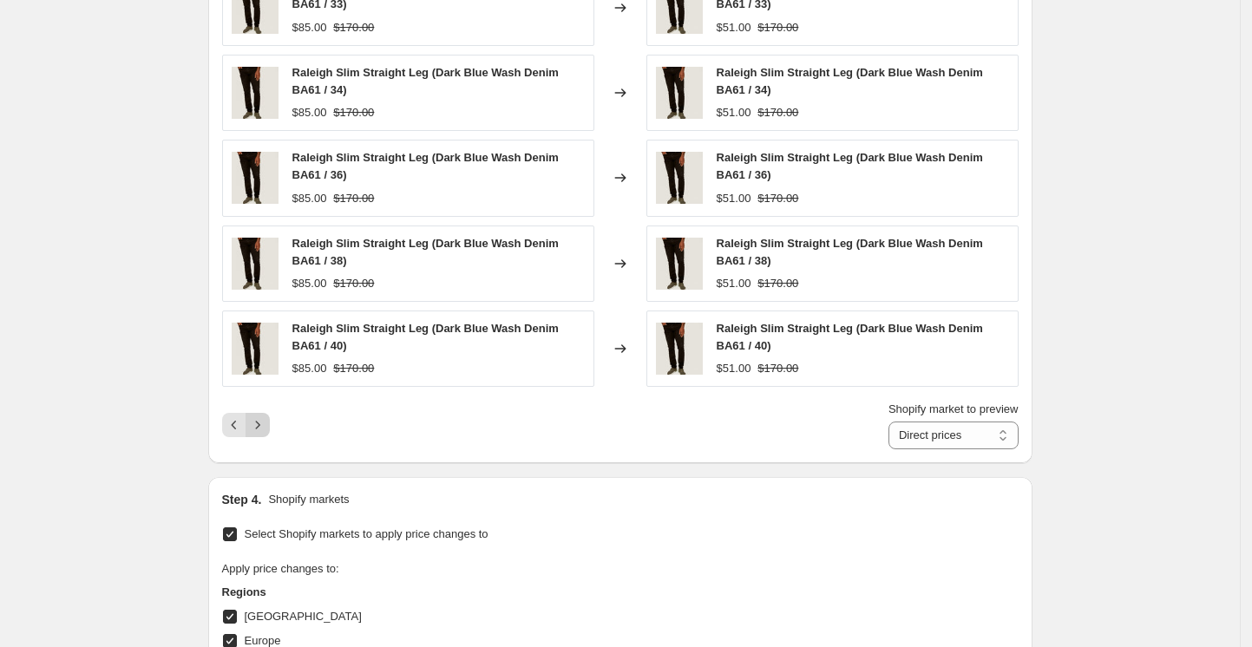
click at [265, 429] on icon "Next" at bounding box center [257, 424] width 17 height 17
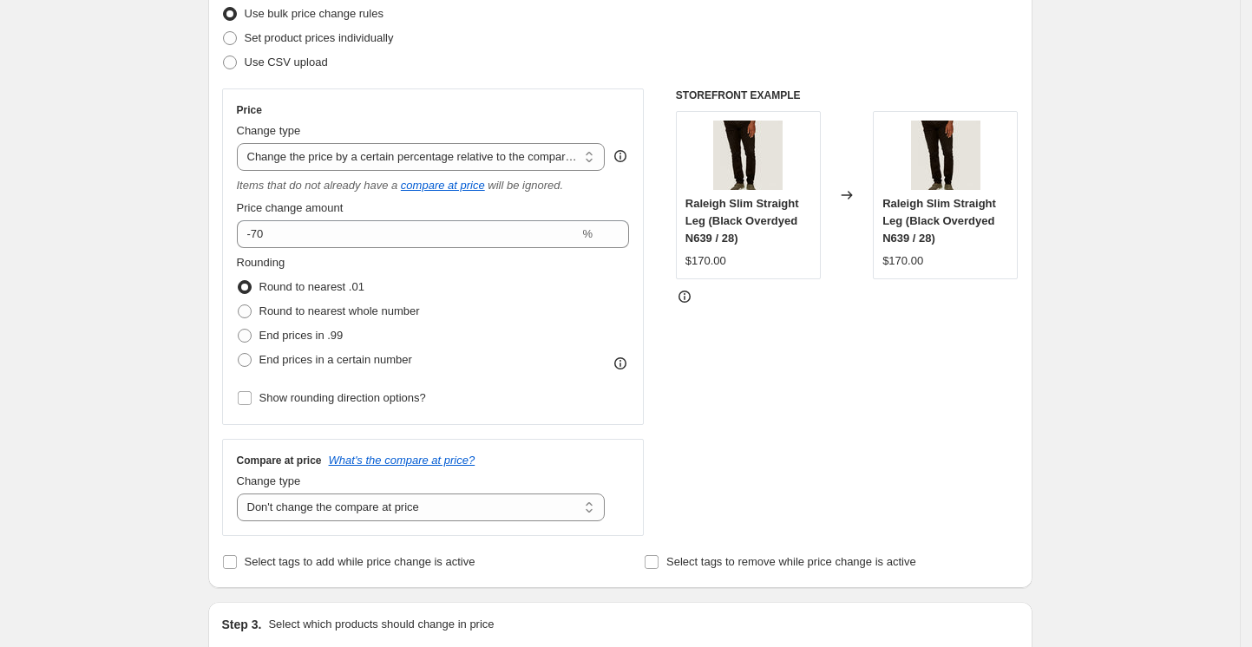
scroll to position [115, 0]
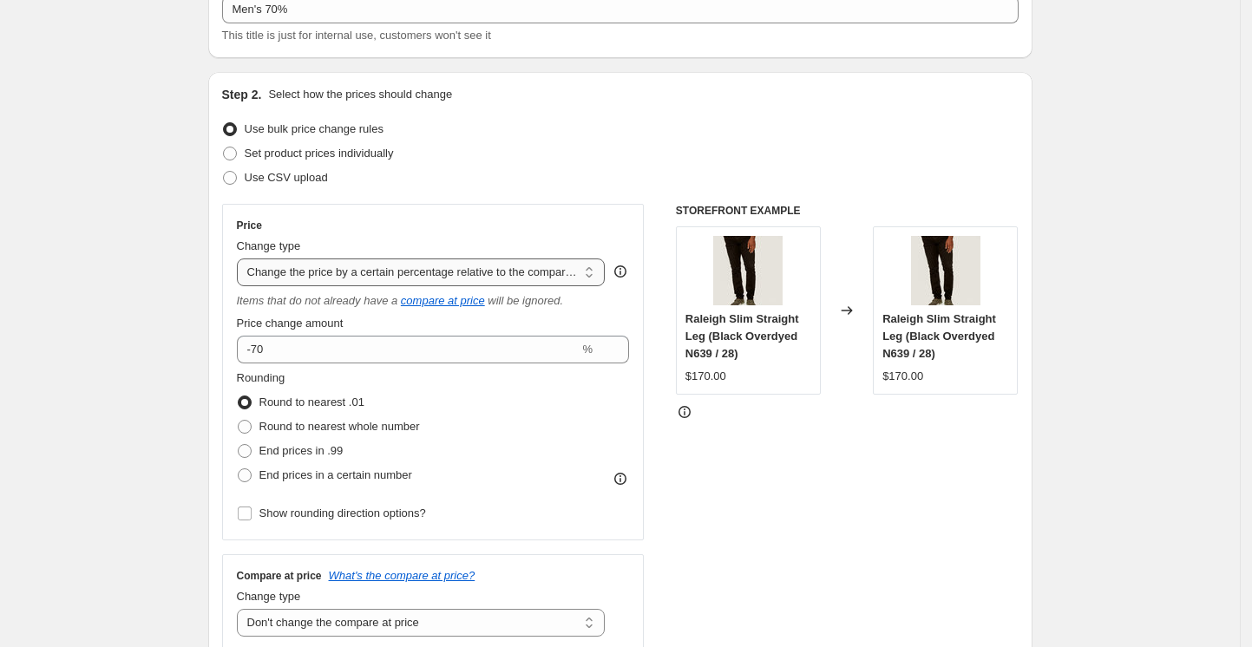
click at [544, 277] on select "Change the price to a certain amount Change the price by a certain amount Chang…" at bounding box center [421, 272] width 369 height 28
click at [241, 258] on select "Change the price to a certain amount Change the price by a certain amount Chang…" at bounding box center [421, 272] width 369 height 28
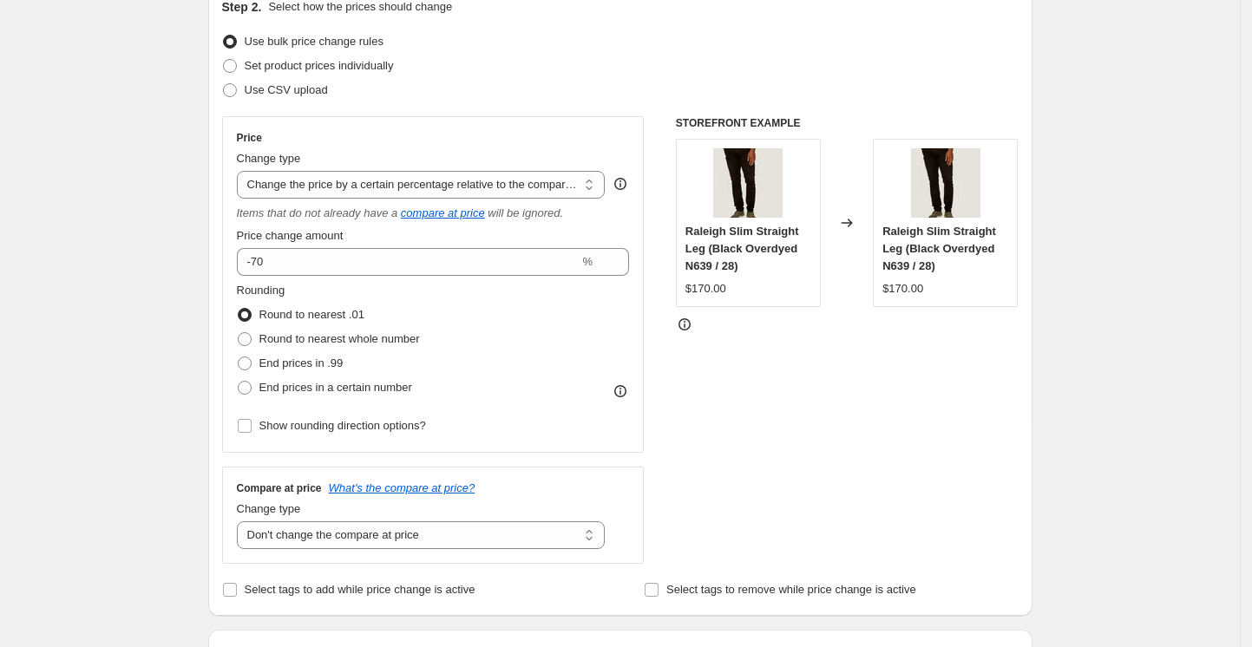
scroll to position [231, 0]
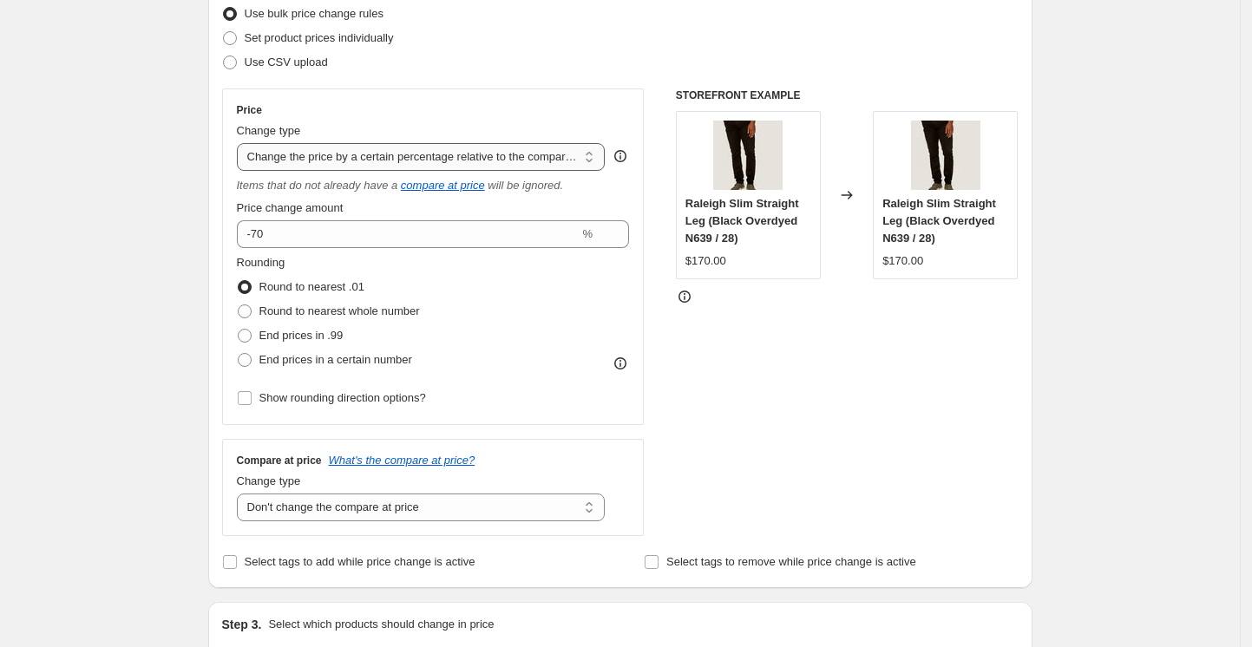
click at [586, 158] on select "Change the price to a certain amount Change the price by a certain amount Chang…" at bounding box center [421, 157] width 369 height 28
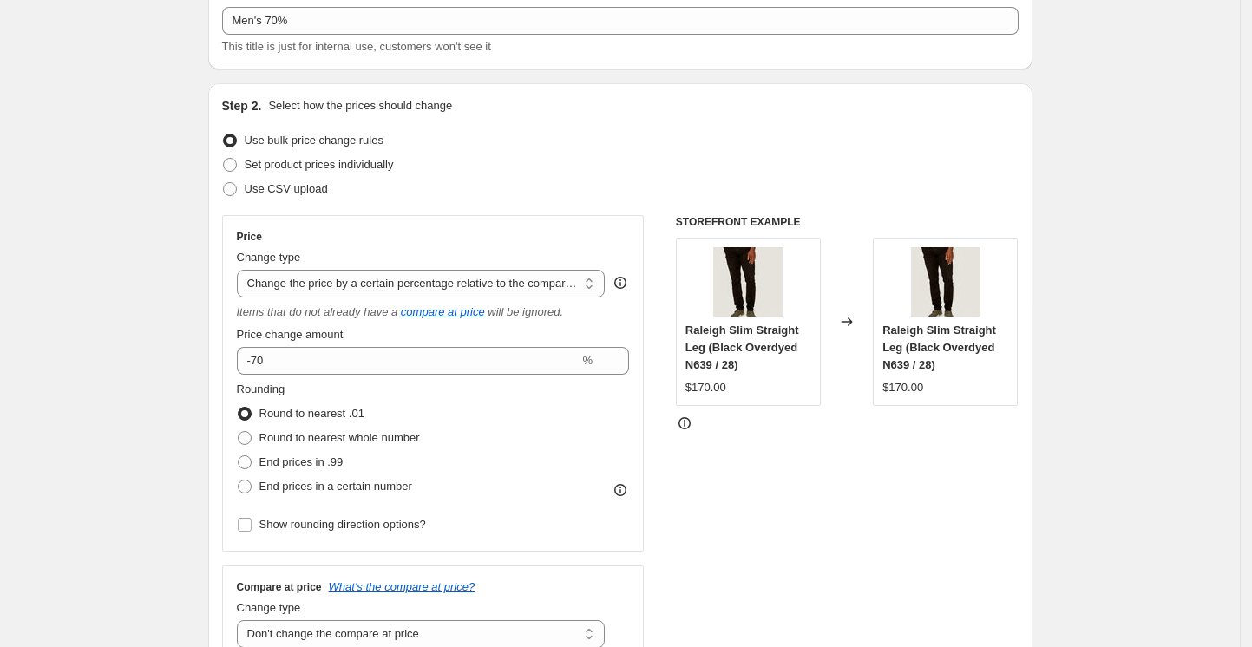
scroll to position [0, 0]
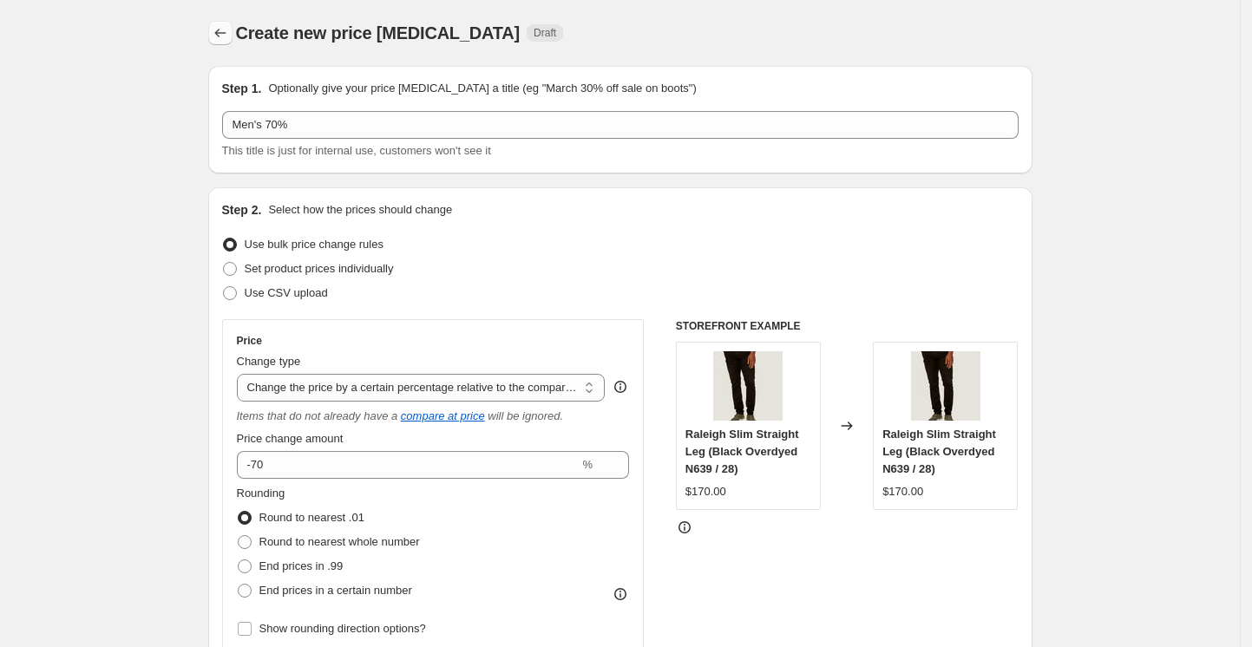
click at [228, 29] on icon "Price change jobs" at bounding box center [220, 32] width 17 height 17
